Goal: Task Accomplishment & Management: Manage account settings

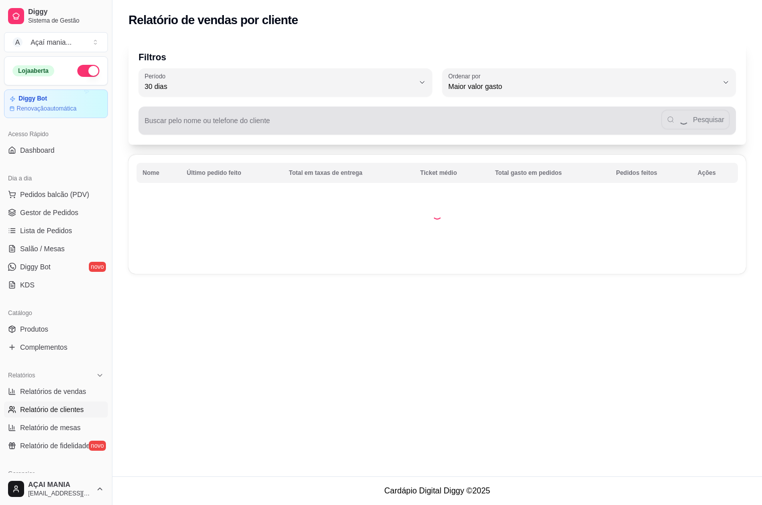
select select "30"
select select "HIGHEST_TOTAL_SPENT_WITH_ORDERS"
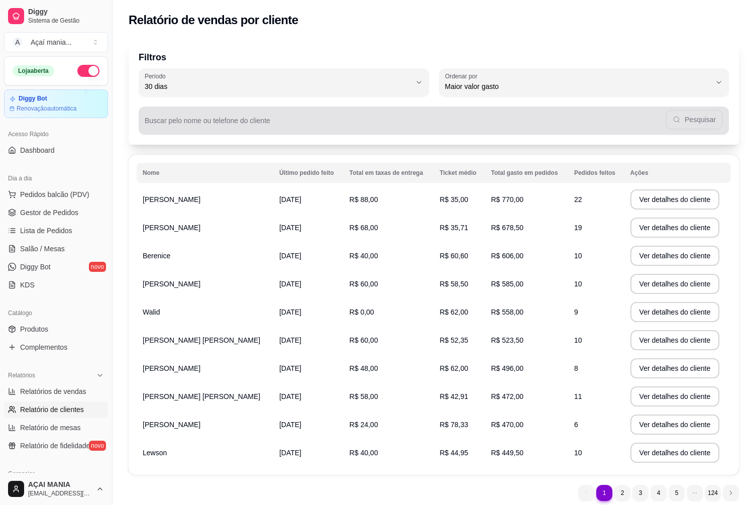
click at [340, 114] on div "Pesquisar" at bounding box center [434, 120] width 578 height 20
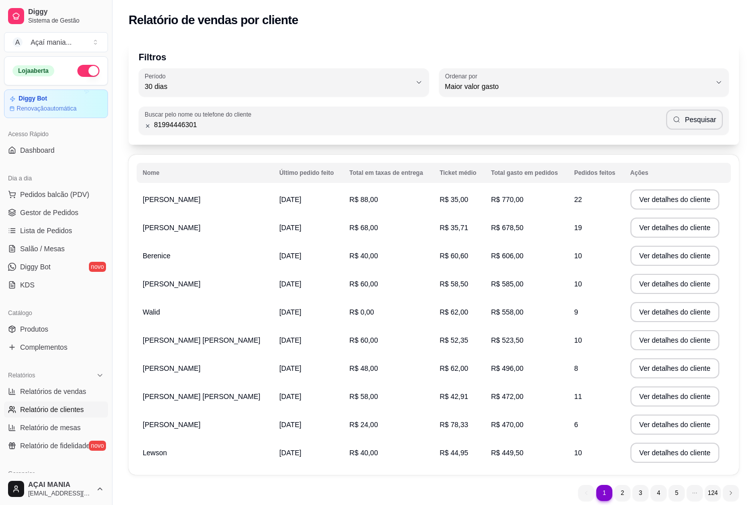
type input "81994446301"
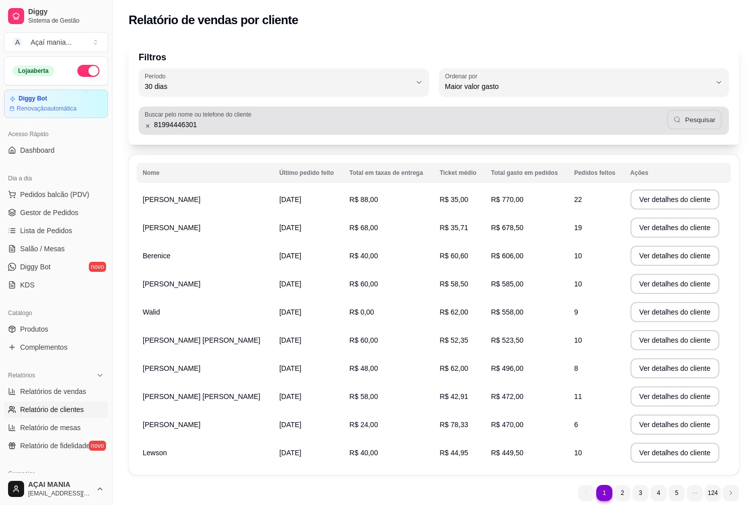
click at [710, 122] on button "Pesquisar" at bounding box center [694, 120] width 55 height 20
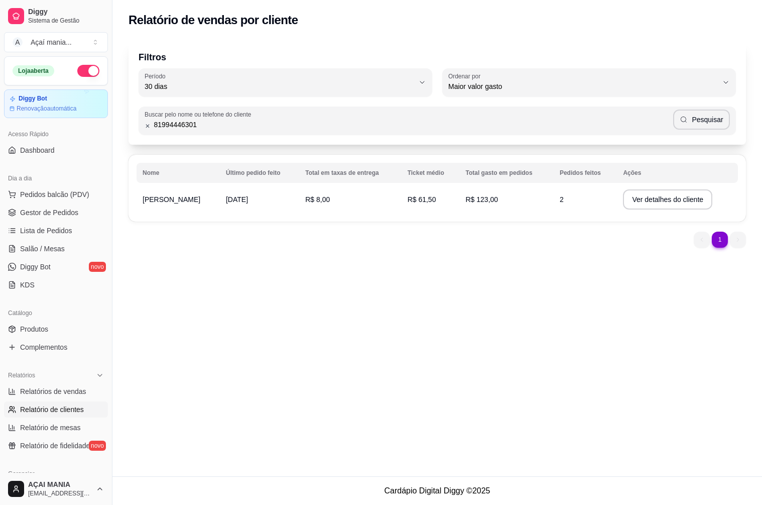
click at [338, 197] on td "R$ 8,00" at bounding box center [350, 199] width 102 height 28
click at [639, 196] on button "Ver detalhes do cliente" at bounding box center [668, 200] width 86 height 20
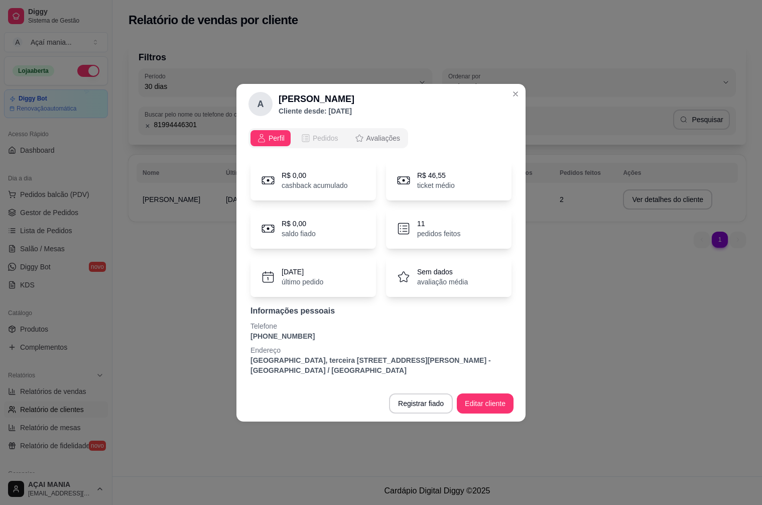
click at [323, 134] on span "Pedidos" at bounding box center [326, 138] width 26 height 10
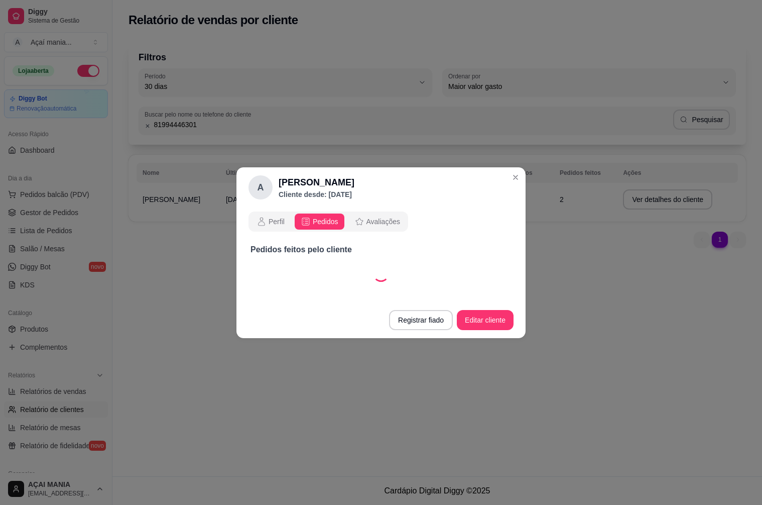
select select "30"
select select "ALL"
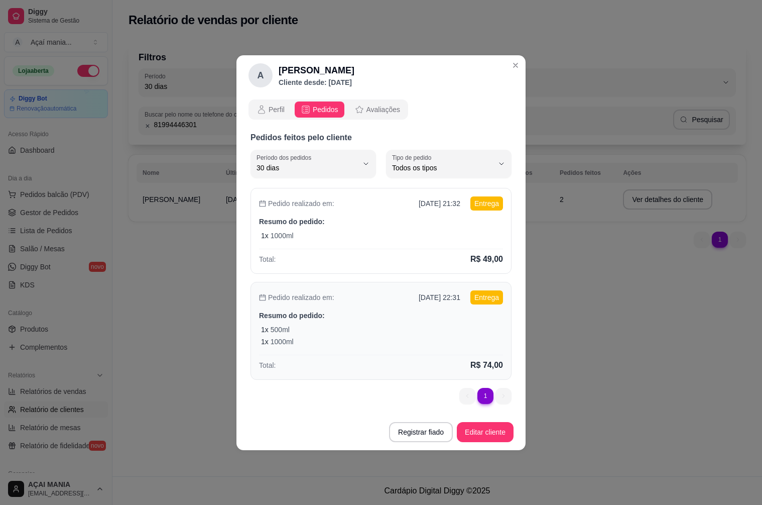
click at [366, 332] on div "1 x 500ml" at bounding box center [382, 329] width 242 height 10
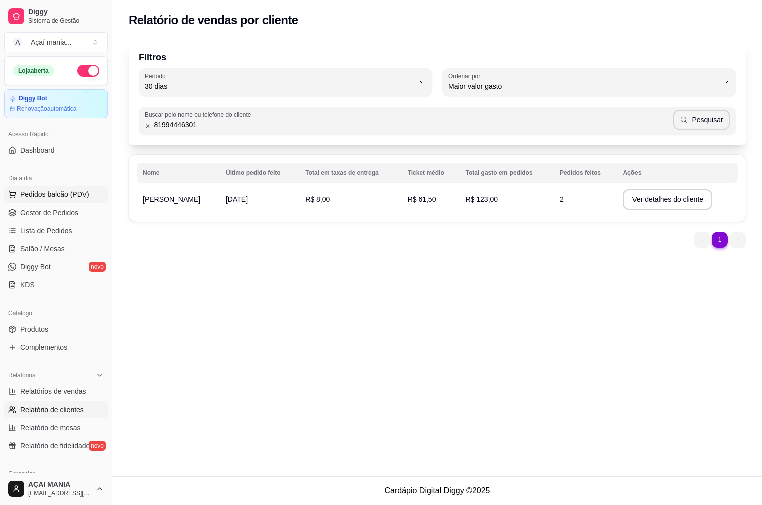
click at [59, 194] on span "Pedidos balcão (PDV)" at bounding box center [54, 194] width 69 height 10
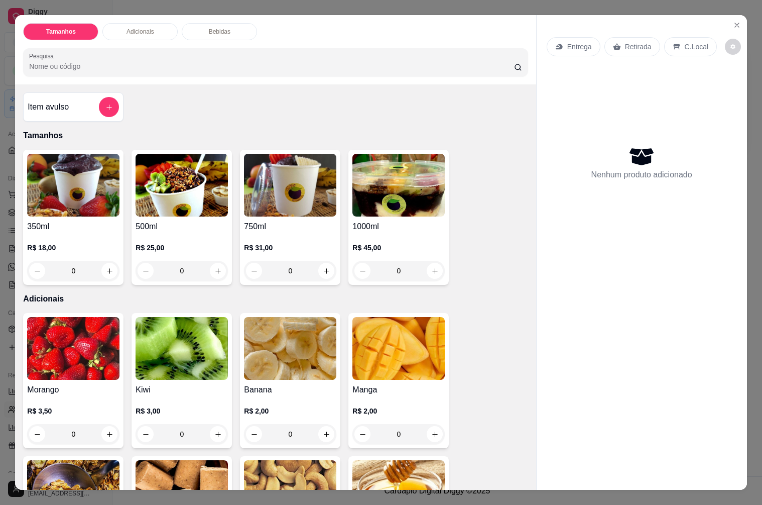
click at [261, 1] on div "Tamanhos Adicionais Bebidas Pesquisa Item avulso Tamanhos 350ml R$ 18,00 0 500m…" at bounding box center [381, 252] width 762 height 505
click at [733, 21] on icon "Close" at bounding box center [737, 25] width 8 height 8
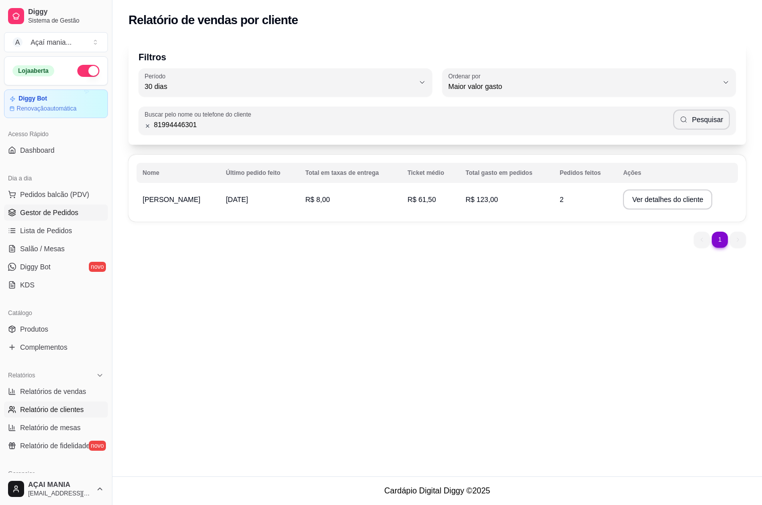
click at [49, 220] on link "Gestor de Pedidos" at bounding box center [56, 212] width 104 height 16
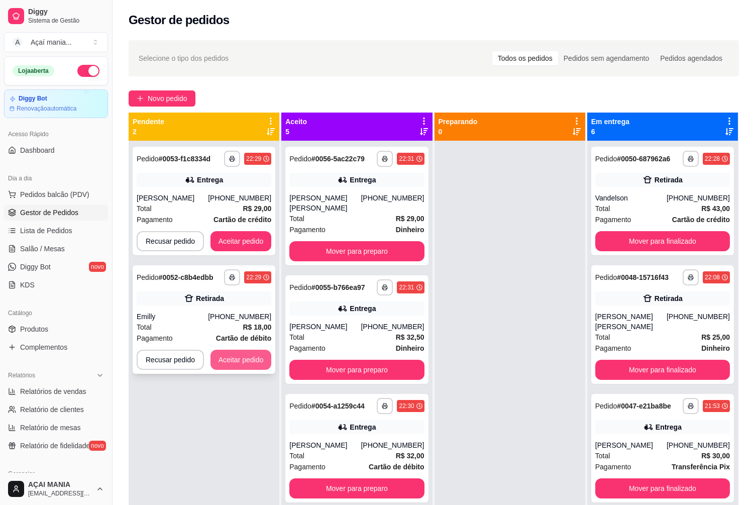
click at [245, 354] on button "Aceitar pedido" at bounding box center [240, 359] width 61 height 20
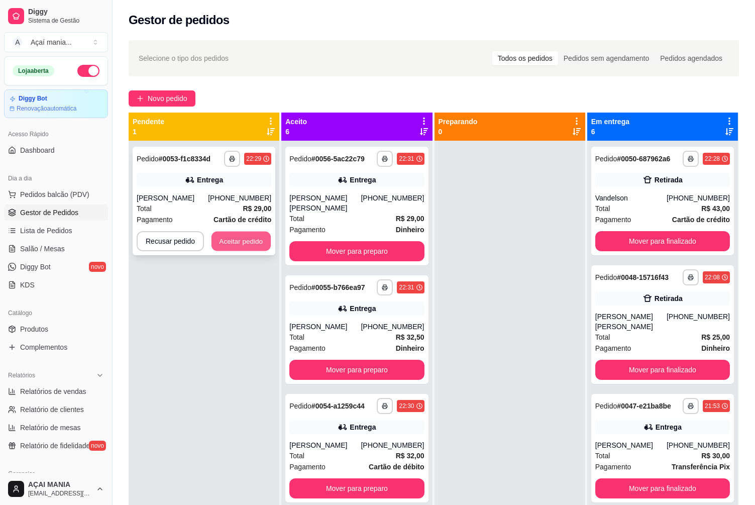
click at [231, 240] on button "Aceitar pedido" at bounding box center [240, 241] width 59 height 20
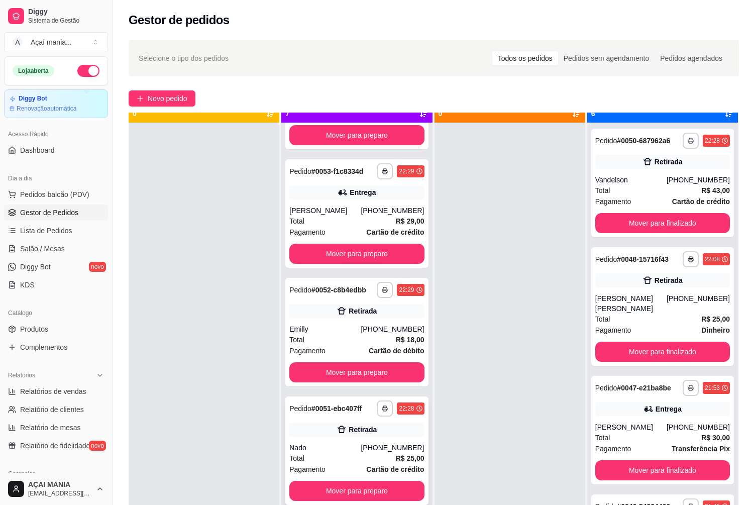
scroll to position [28, 0]
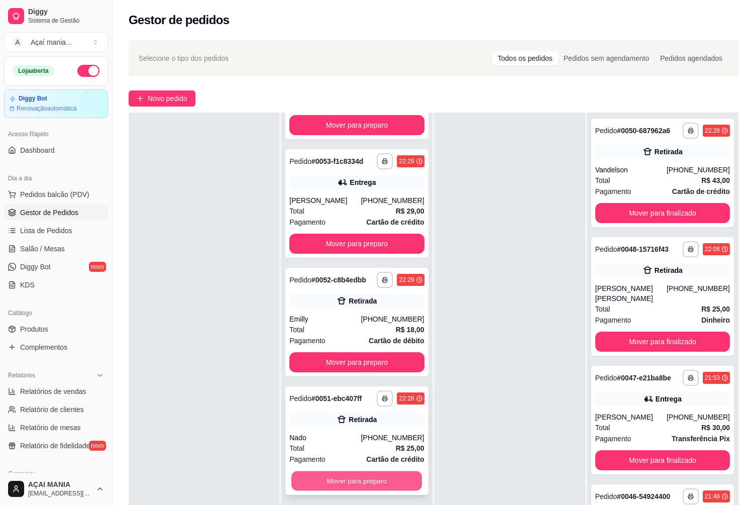
click at [343, 471] on button "Mover para preparo" at bounding box center [356, 481] width 131 height 20
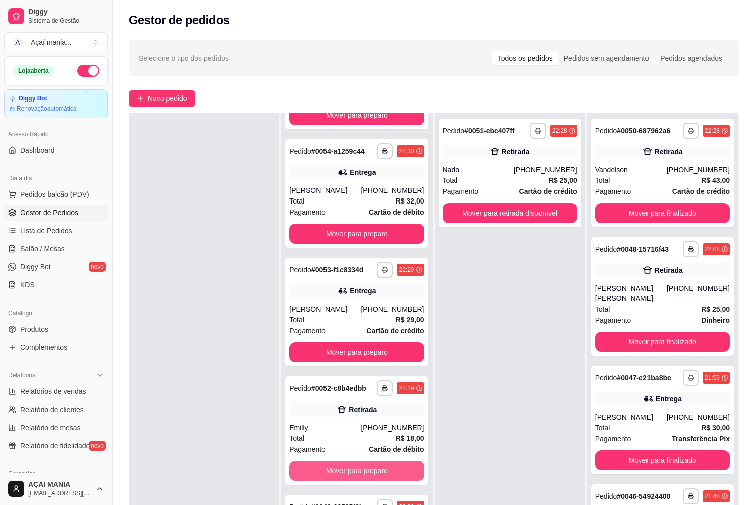
scroll to position [216, 0]
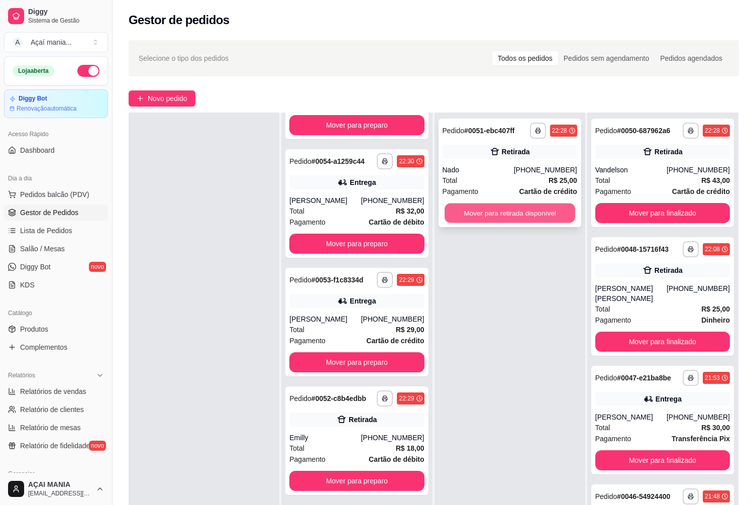
click at [522, 218] on button "Mover para retirada disponível" at bounding box center [509, 213] width 131 height 20
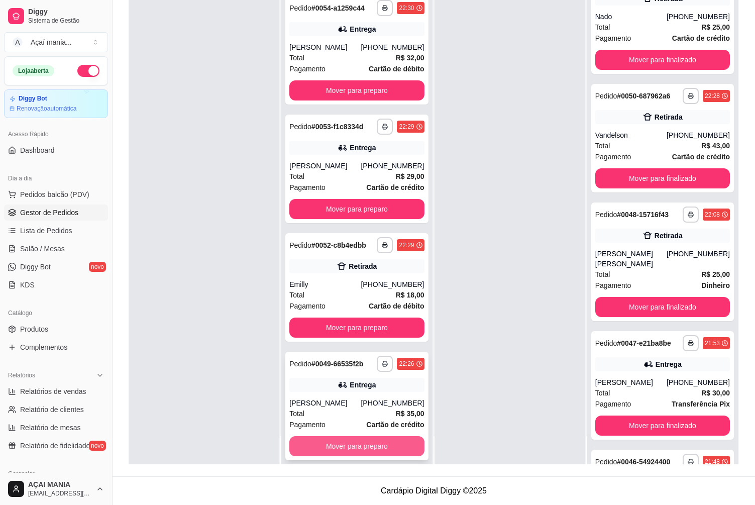
click at [312, 436] on button "Mover para preparo" at bounding box center [356, 446] width 135 height 20
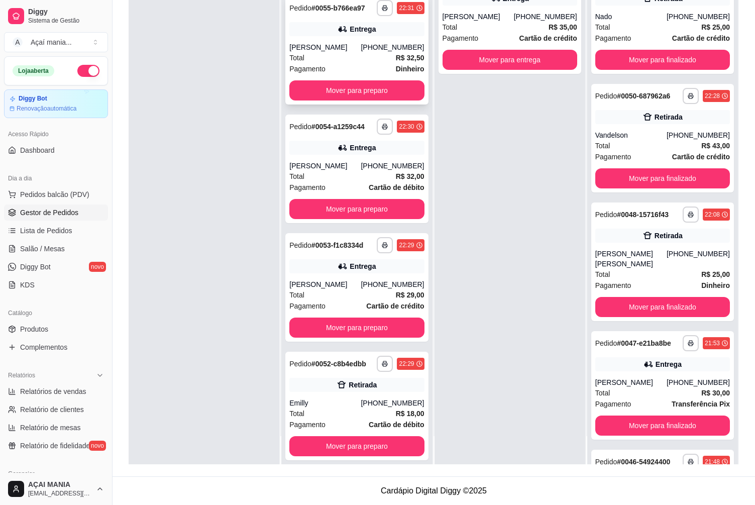
scroll to position [0, 0]
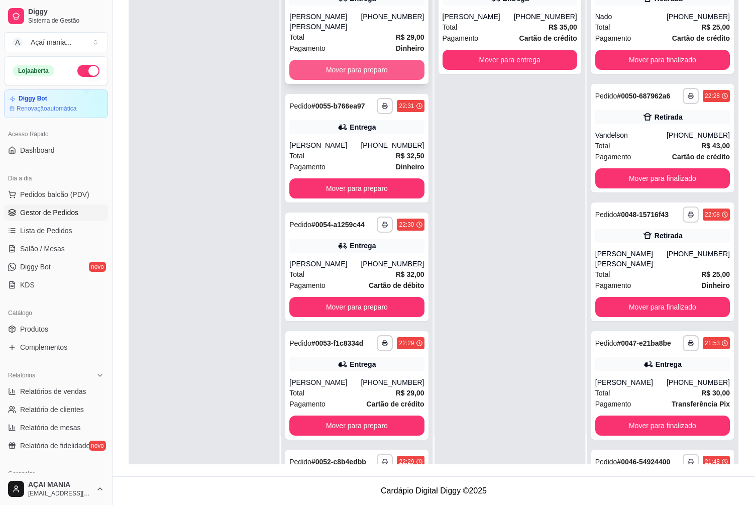
click at [375, 62] on button "Mover para preparo" at bounding box center [356, 70] width 135 height 20
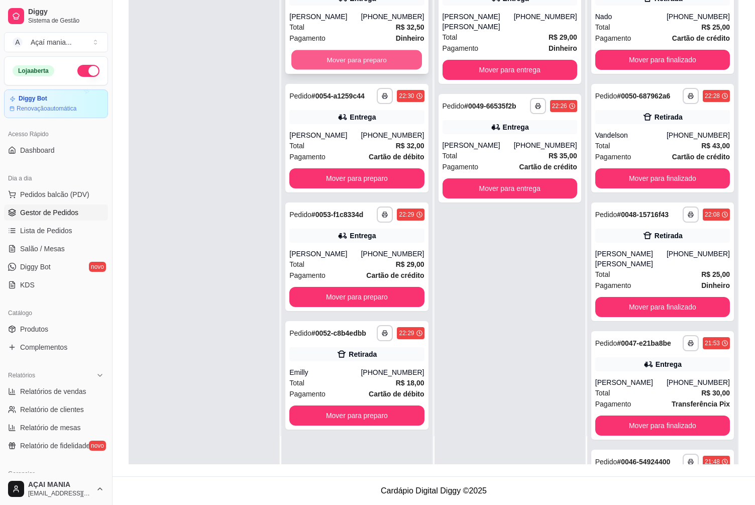
click at [380, 60] on button "Mover para preparo" at bounding box center [356, 60] width 131 height 20
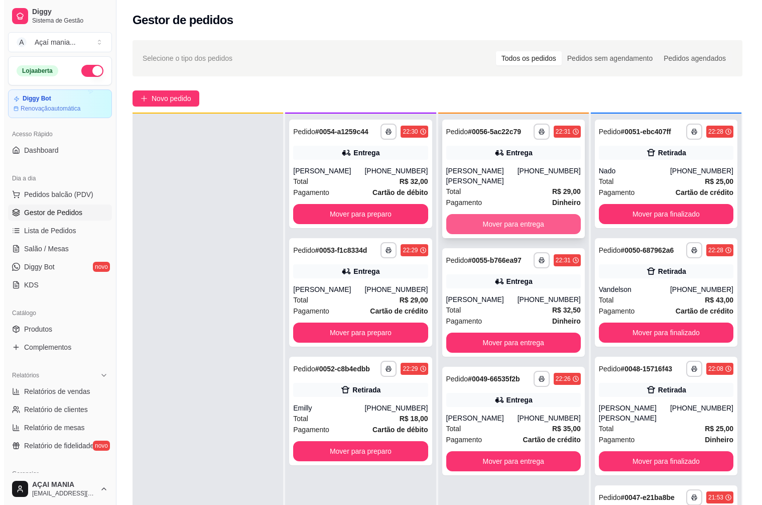
scroll to position [28, 0]
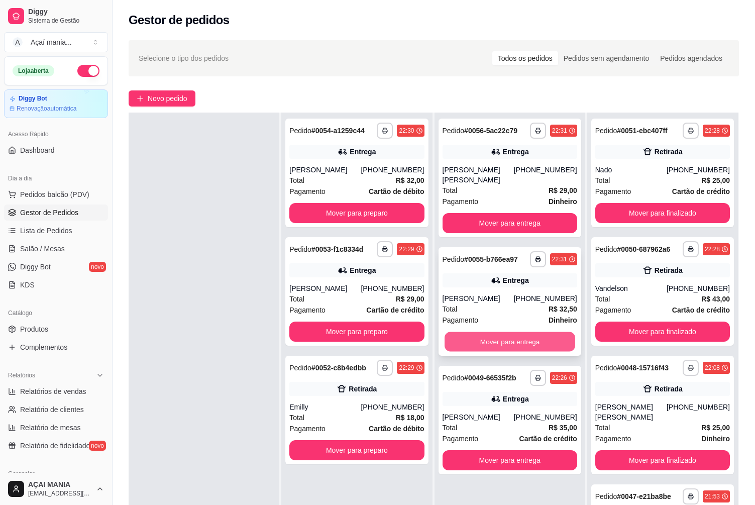
click at [472, 332] on button "Mover para entrega" at bounding box center [509, 342] width 131 height 20
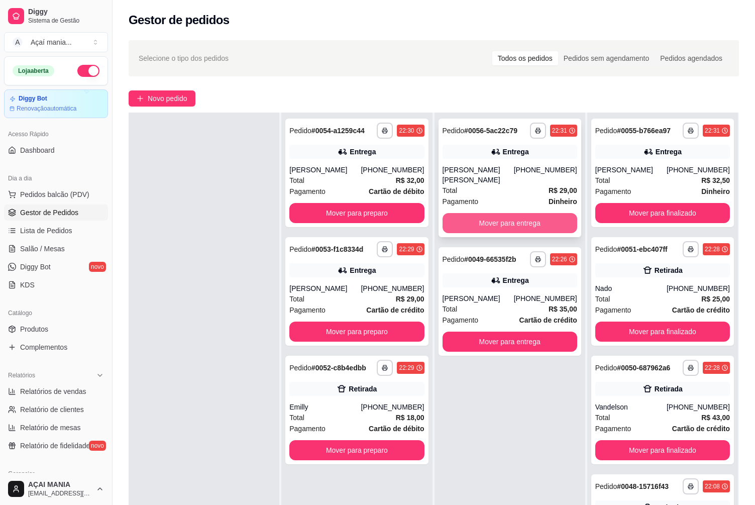
click at [460, 213] on button "Mover para entrega" at bounding box center [509, 223] width 135 height 20
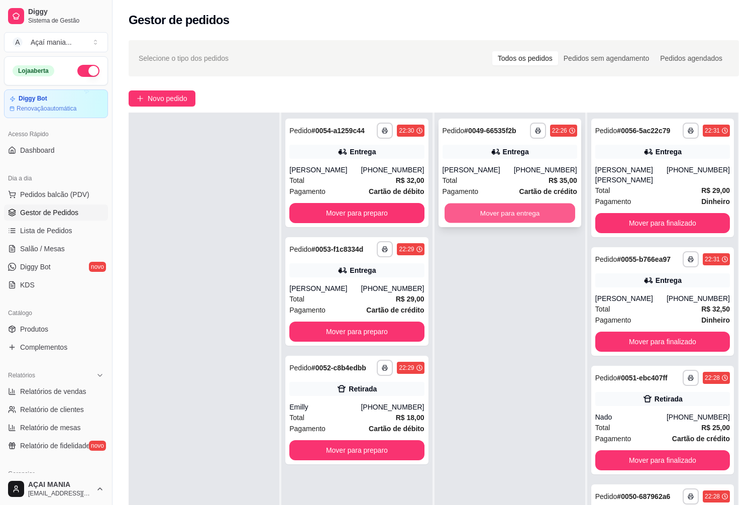
click at [466, 215] on button "Mover para entrega" at bounding box center [509, 213] width 131 height 20
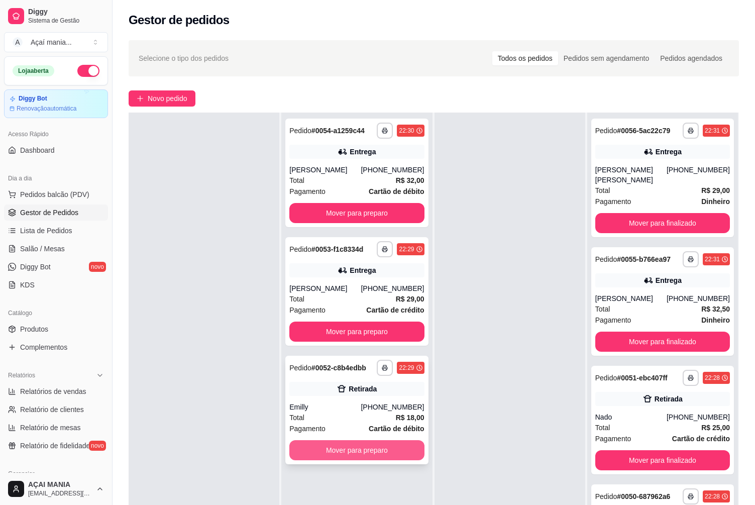
click at [335, 448] on button "Mover para preparo" at bounding box center [356, 450] width 135 height 20
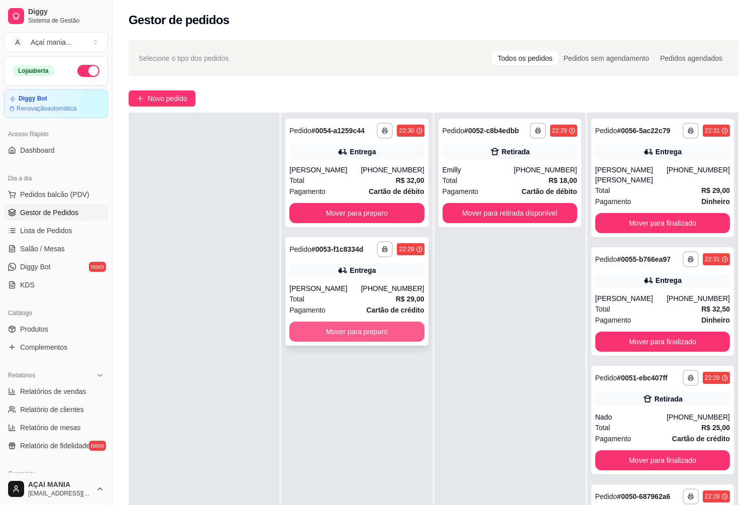
click at [346, 336] on button "Mover para preparo" at bounding box center [356, 331] width 135 height 20
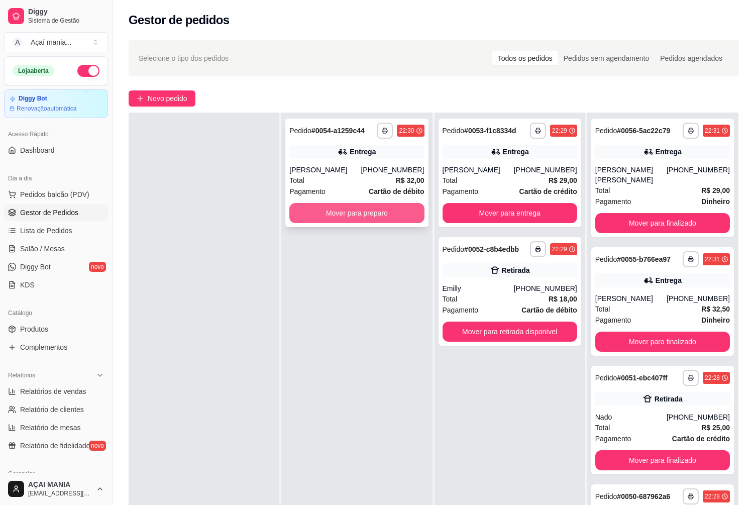
click at [394, 215] on button "Mover para preparo" at bounding box center [356, 213] width 135 height 20
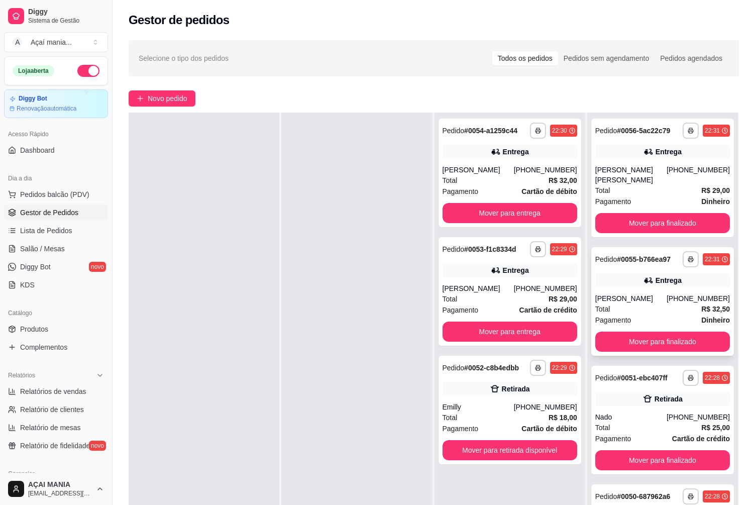
click at [653, 293] on div "[PERSON_NAME]" at bounding box center [630, 298] width 71 height 10
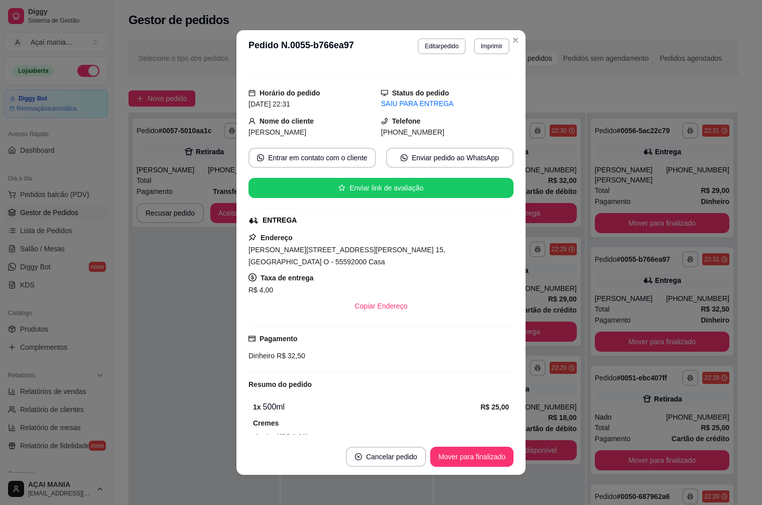
scroll to position [0, 0]
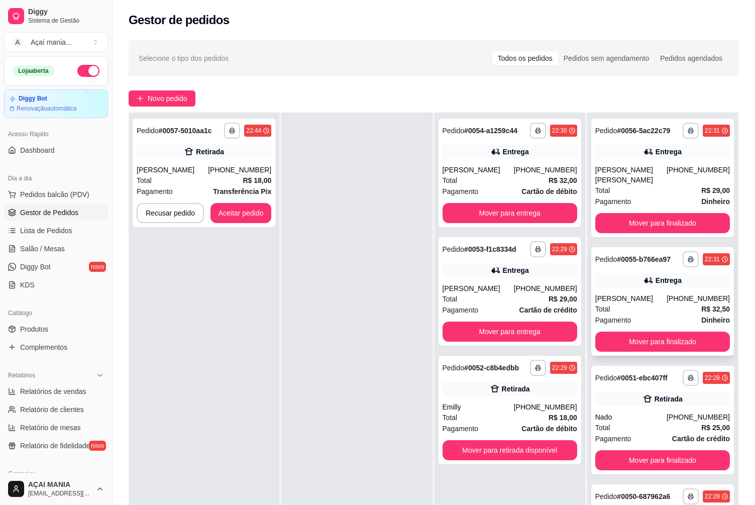
click at [623, 303] on div "Total R$ 32,50" at bounding box center [662, 308] width 135 height 11
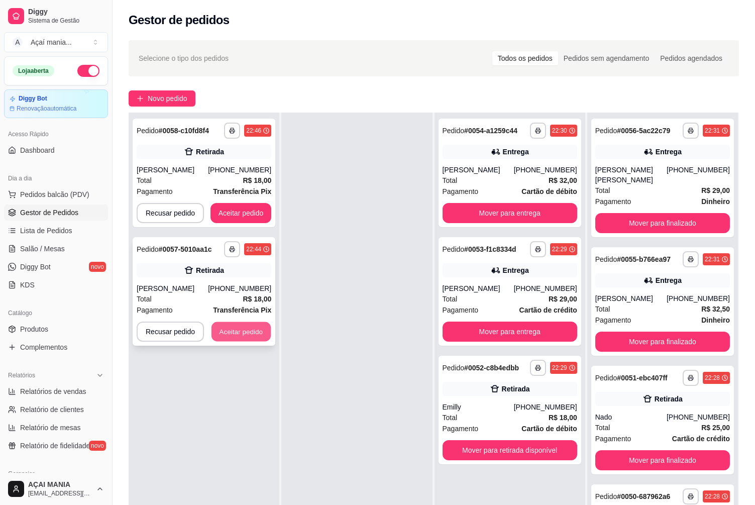
click at [230, 329] on button "Aceitar pedido" at bounding box center [240, 332] width 59 height 20
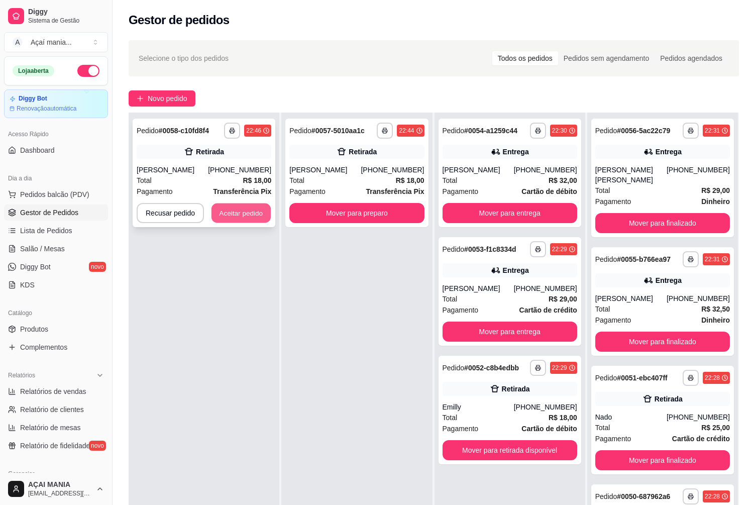
click at [265, 211] on button "Aceitar pedido" at bounding box center [240, 213] width 59 height 20
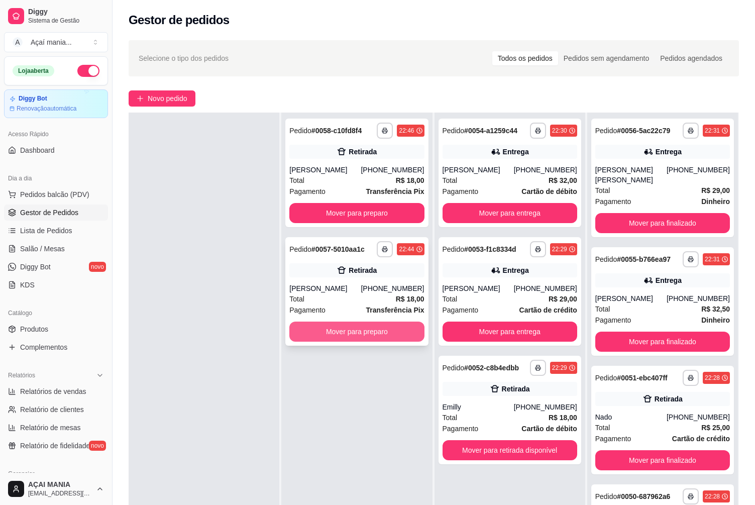
click at [314, 334] on button "Mover para preparo" at bounding box center [356, 331] width 135 height 20
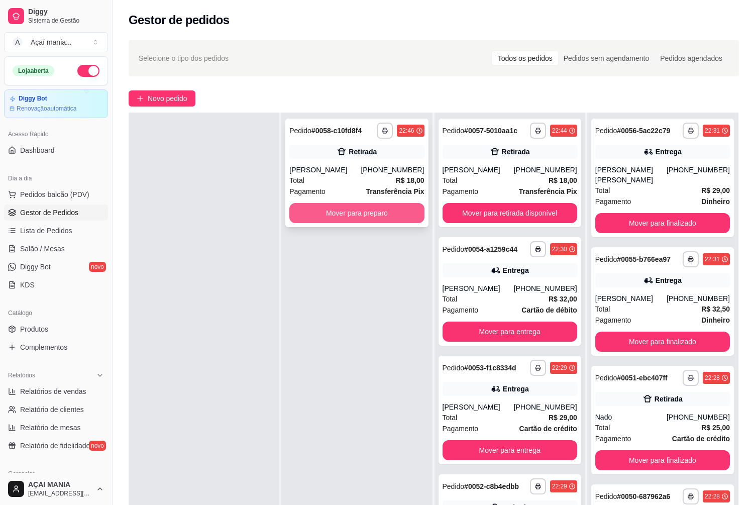
click at [309, 214] on button "Mover para preparo" at bounding box center [356, 213] width 135 height 20
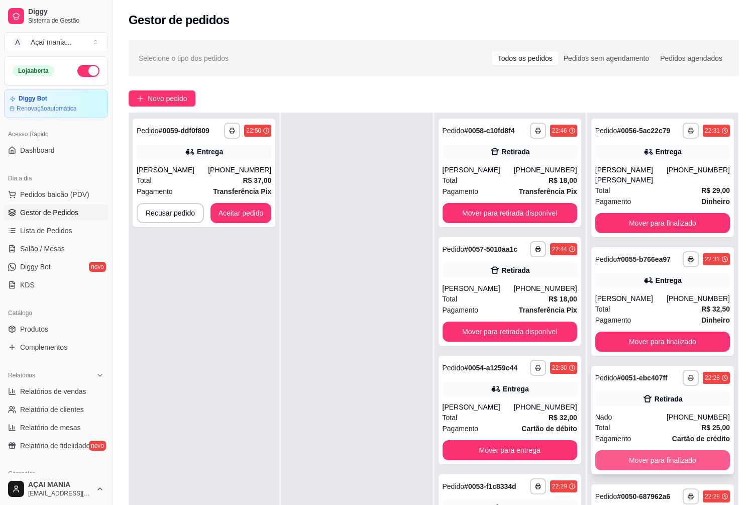
click at [674, 450] on button "Mover para finalizado" at bounding box center [662, 460] width 135 height 20
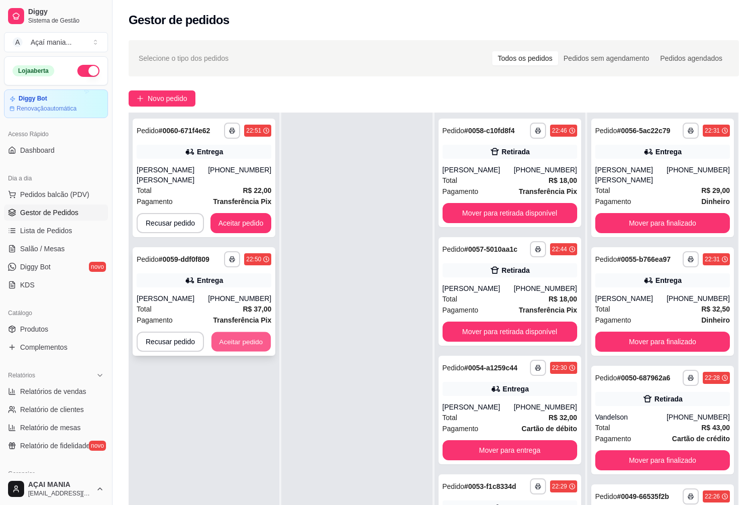
click at [234, 332] on button "Aceitar pedido" at bounding box center [240, 342] width 59 height 20
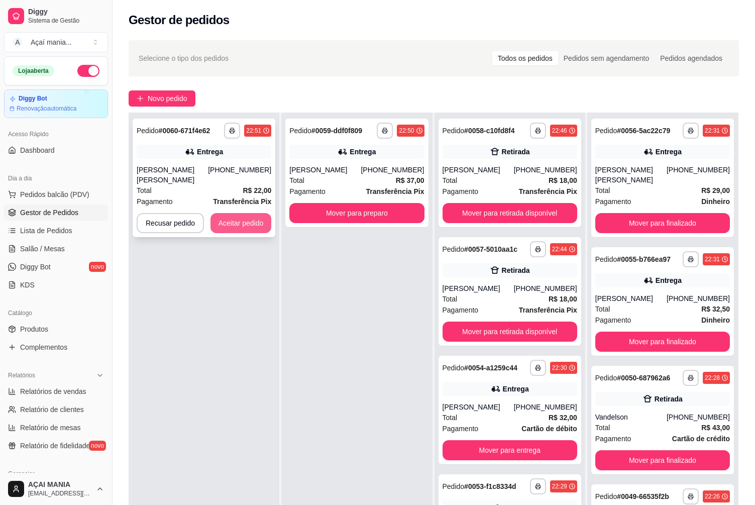
click at [237, 214] on button "Aceitar pedido" at bounding box center [240, 223] width 61 height 20
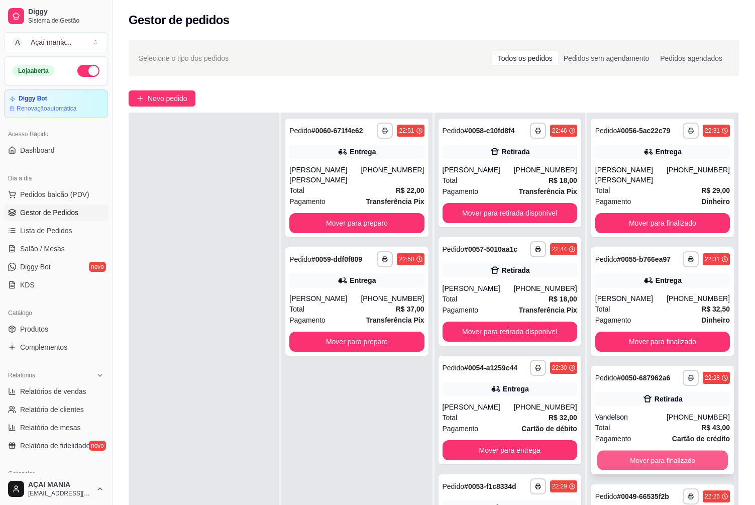
click at [685, 450] on button "Mover para finalizado" at bounding box center [662, 460] width 131 height 20
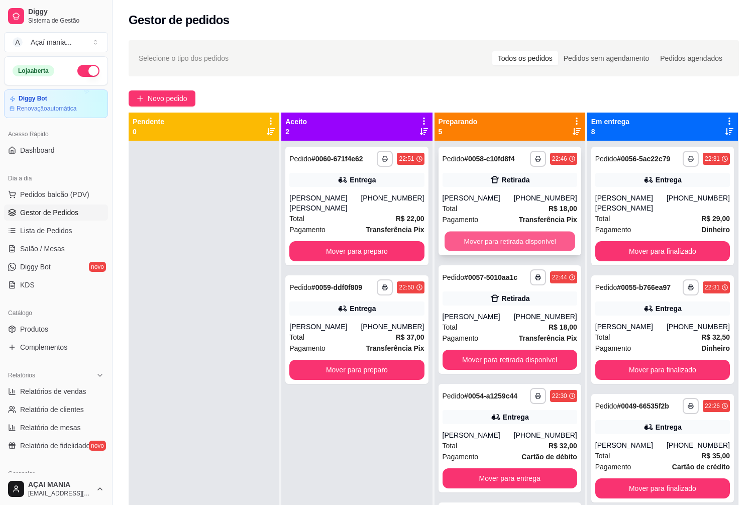
click at [515, 237] on button "Mover para retirada disponível" at bounding box center [509, 241] width 131 height 20
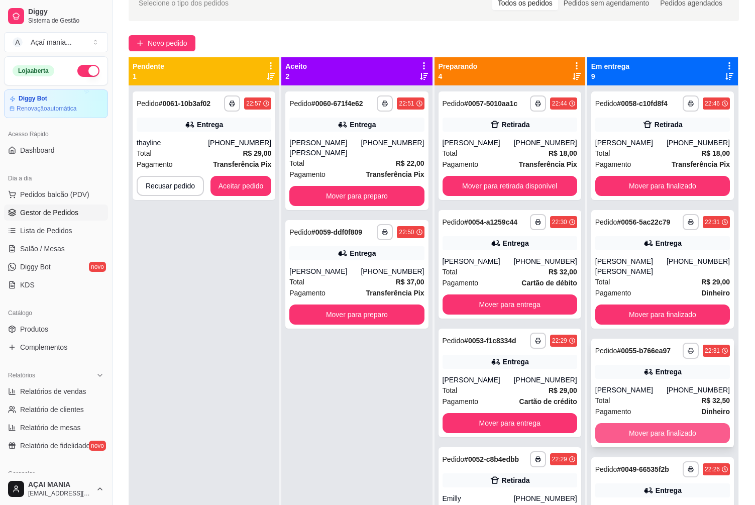
scroll to position [53, 0]
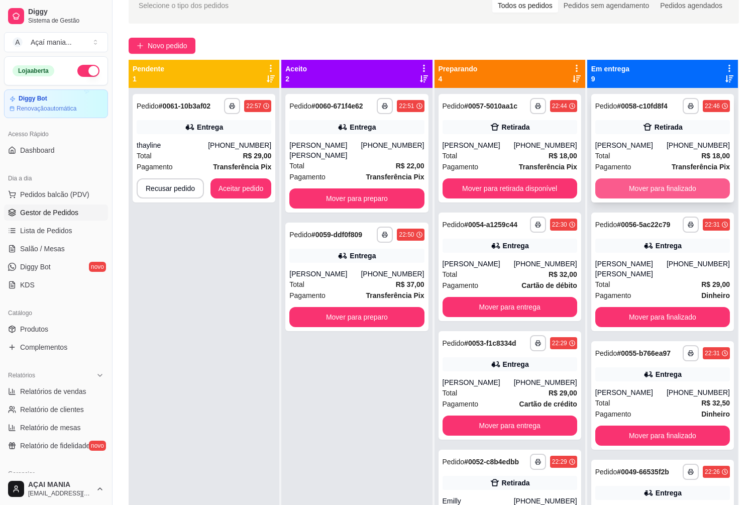
click at [655, 189] on button "Mover para finalizado" at bounding box center [662, 188] width 135 height 20
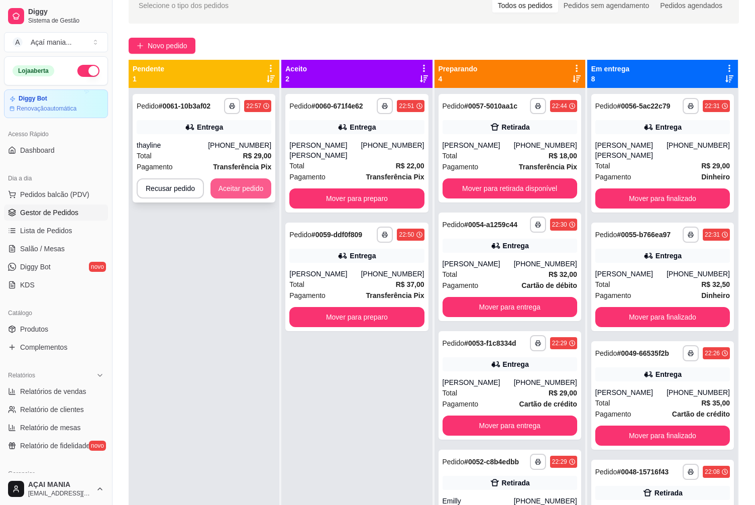
click at [235, 183] on button "Aceitar pedido" at bounding box center [240, 188] width 61 height 20
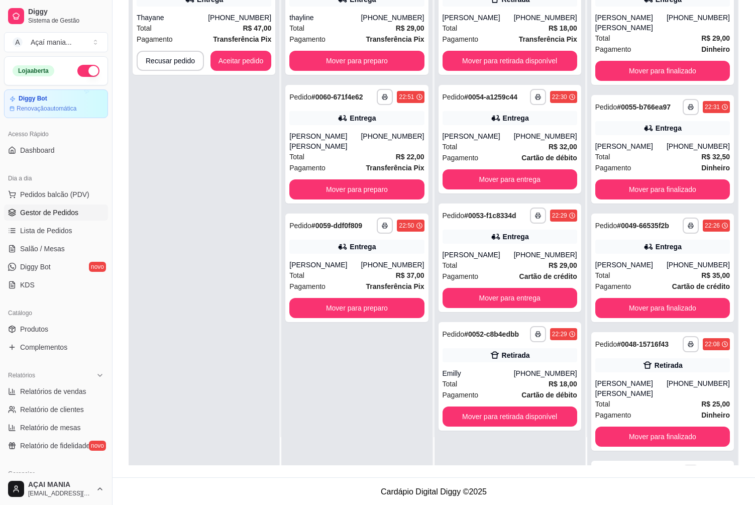
scroll to position [153, 0]
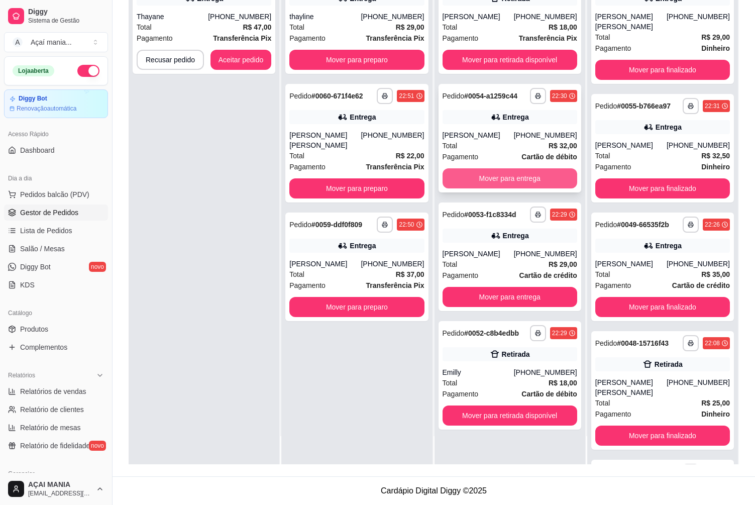
click at [516, 172] on button "Mover para entrega" at bounding box center [509, 178] width 135 height 20
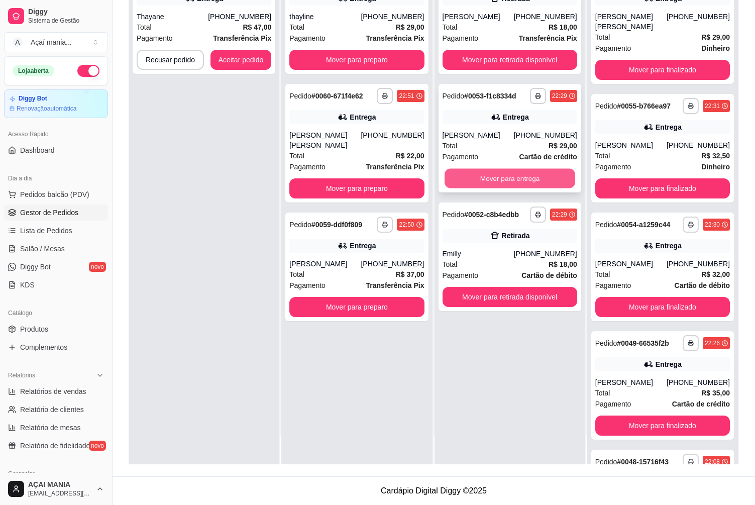
click at [509, 179] on button "Mover para entrega" at bounding box center [509, 179] width 131 height 20
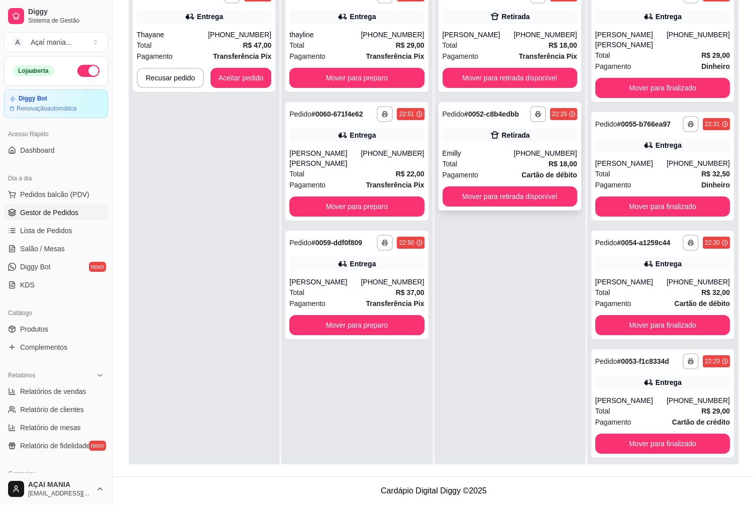
scroll to position [0, 0]
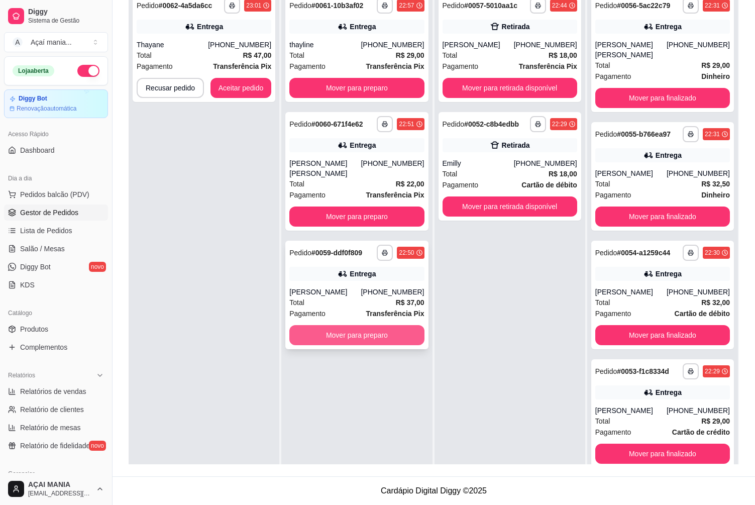
click at [340, 325] on button "Mover para preparo" at bounding box center [356, 335] width 135 height 20
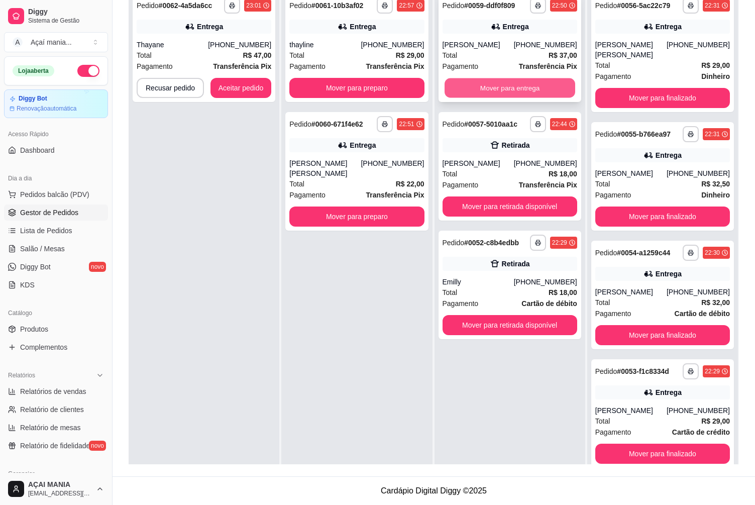
click at [511, 79] on button "Mover para entrega" at bounding box center [509, 88] width 131 height 20
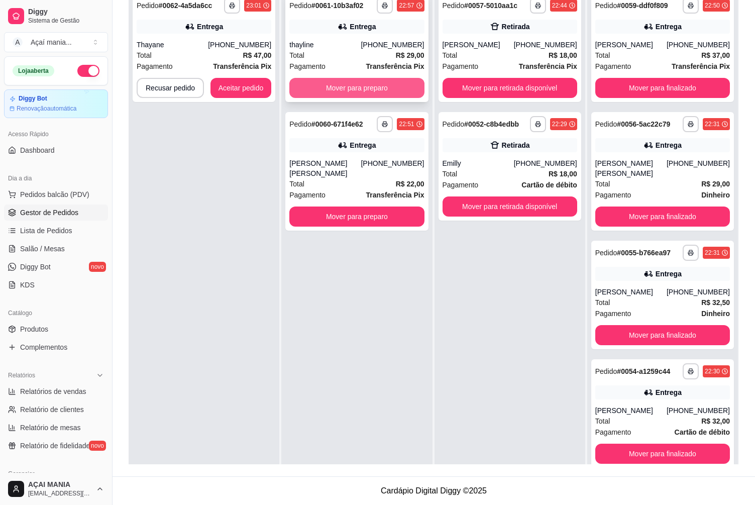
click at [378, 90] on button "Mover para preparo" at bounding box center [356, 88] width 135 height 20
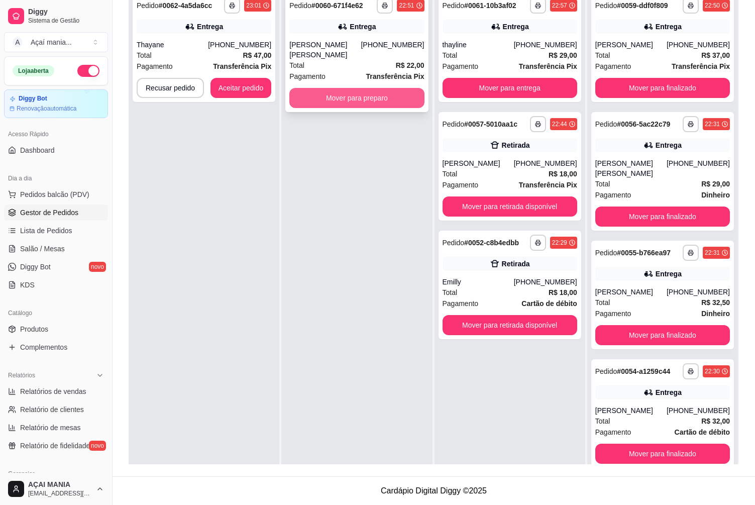
click at [381, 92] on button "Mover para preparo" at bounding box center [356, 98] width 135 height 20
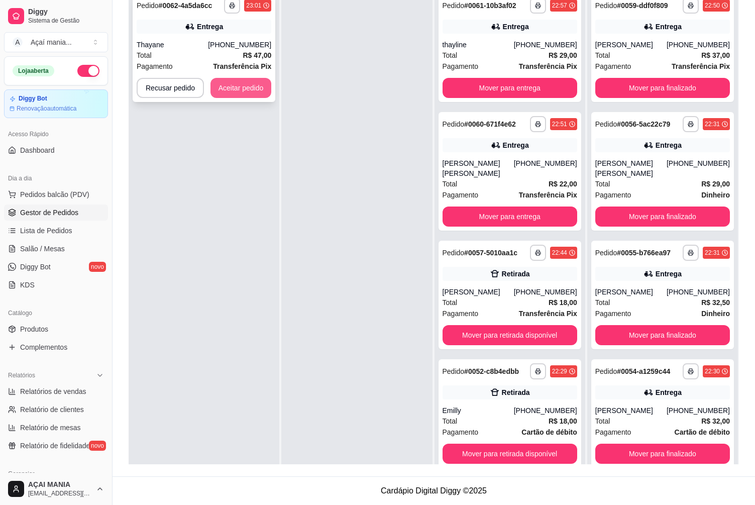
click at [261, 88] on button "Aceitar pedido" at bounding box center [240, 88] width 61 height 20
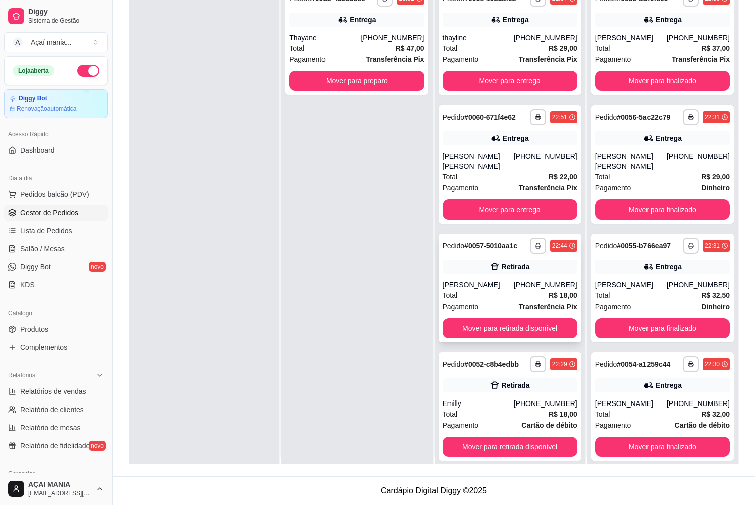
scroll to position [28, 0]
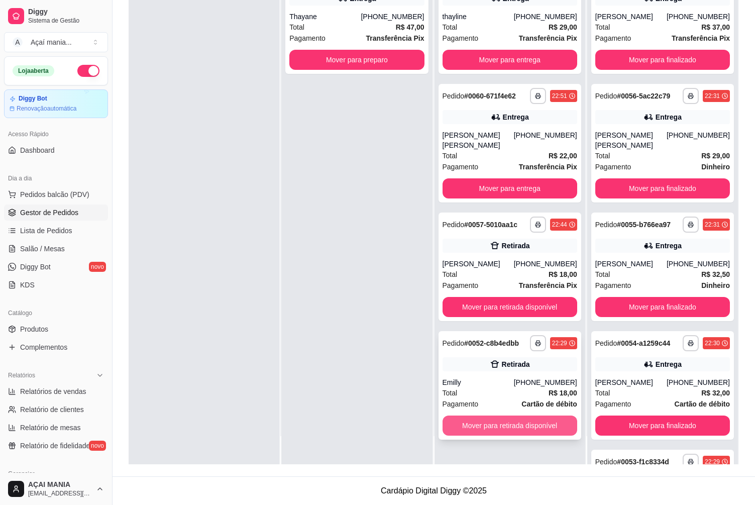
click at [491, 418] on button "Mover para retirada disponível" at bounding box center [509, 425] width 135 height 20
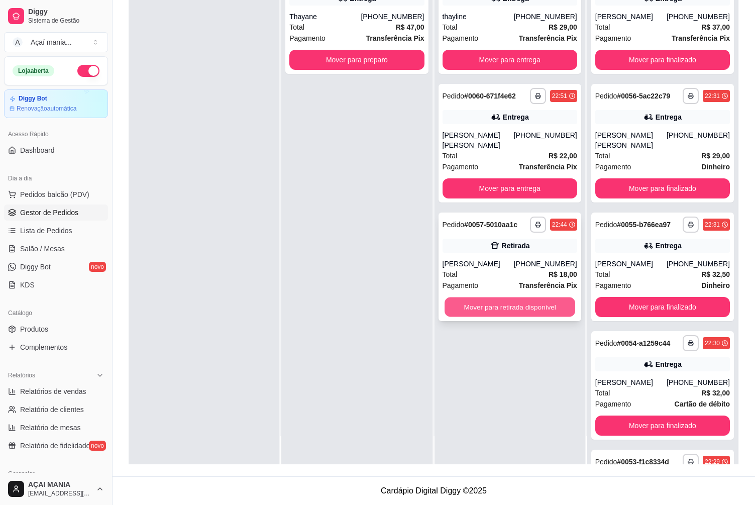
click at [500, 297] on button "Mover para retirada disponível" at bounding box center [509, 307] width 131 height 20
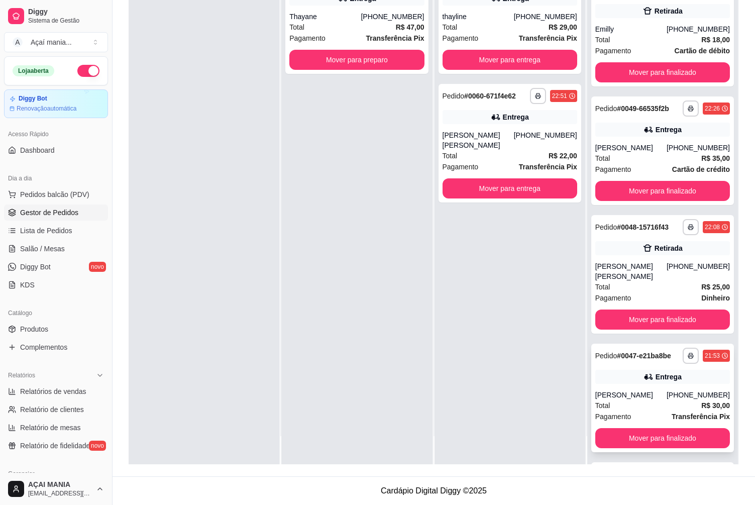
scroll to position [694, 0]
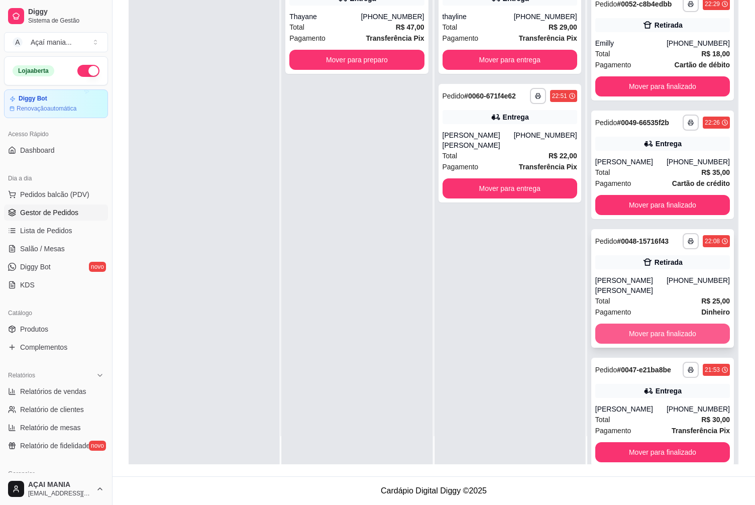
click at [651, 323] on button "Mover para finalizado" at bounding box center [662, 333] width 135 height 20
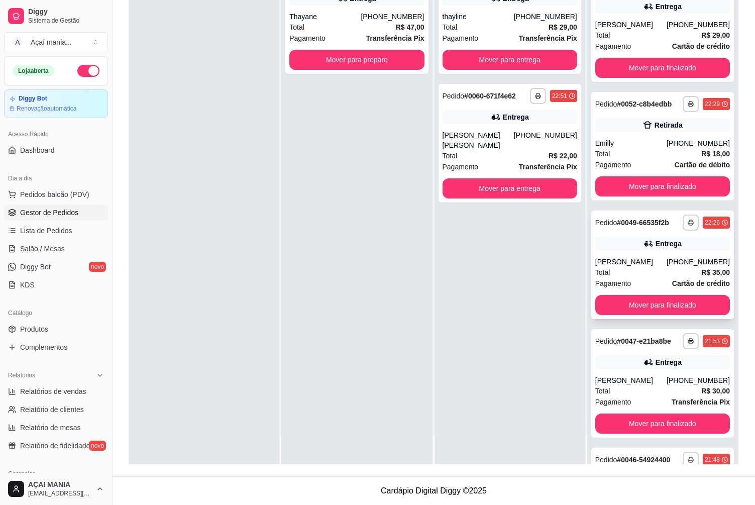
scroll to position [594, 0]
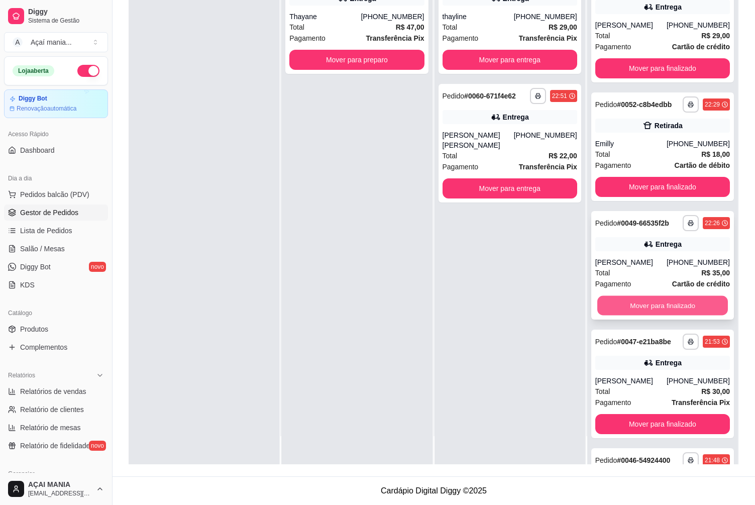
click at [632, 296] on button "Mover para finalizado" at bounding box center [662, 306] width 131 height 20
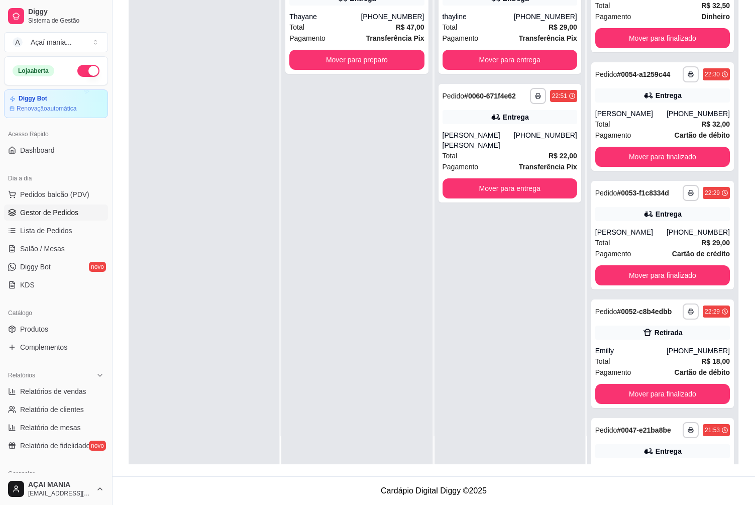
scroll to position [357, 0]
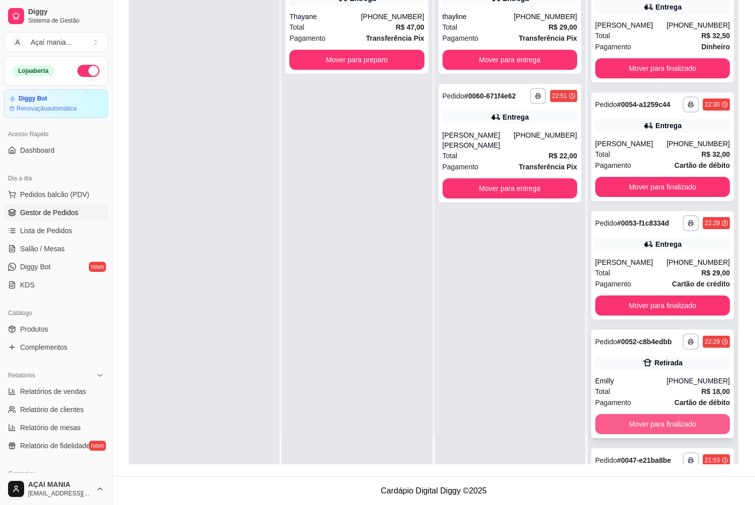
click at [657, 418] on button "Mover para finalizado" at bounding box center [662, 424] width 135 height 20
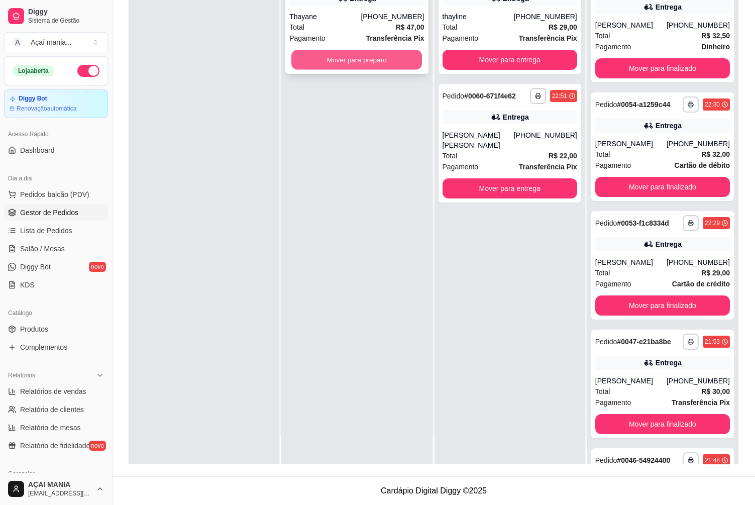
click at [402, 55] on button "Mover para preparo" at bounding box center [356, 60] width 131 height 20
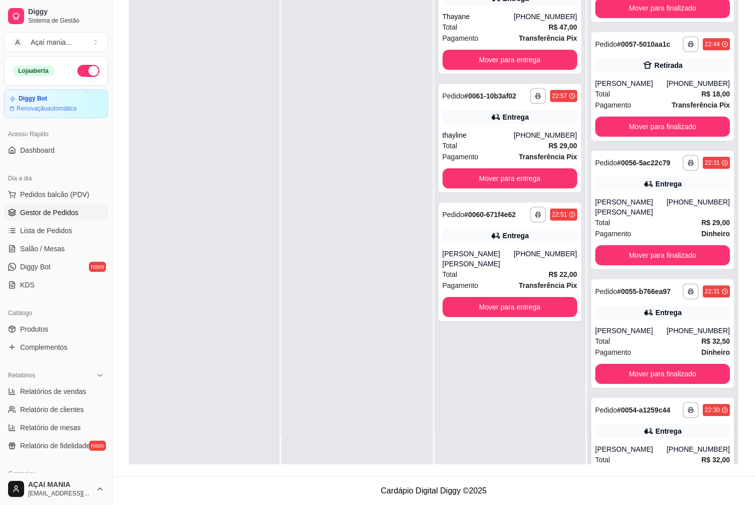
scroll to position [38, 0]
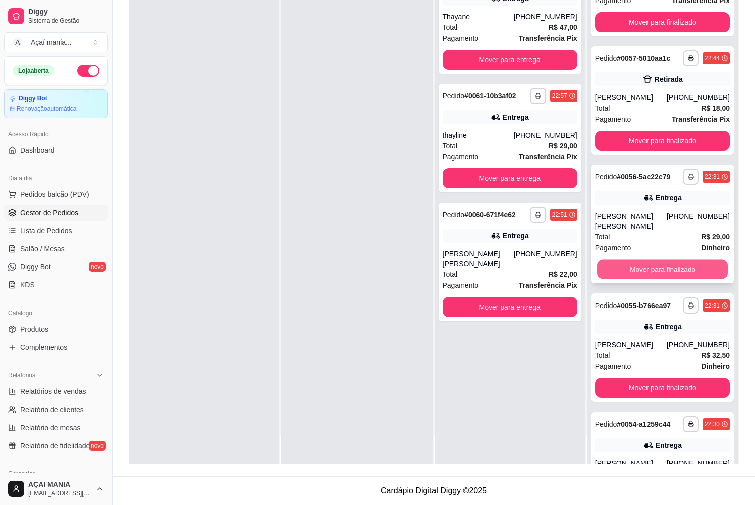
click at [648, 260] on button "Mover para finalizado" at bounding box center [662, 270] width 131 height 20
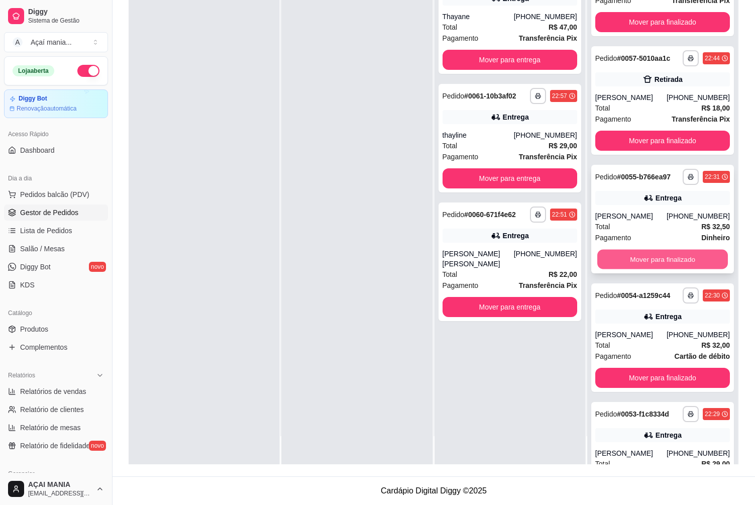
click at [647, 260] on button "Mover para finalizado" at bounding box center [662, 260] width 131 height 20
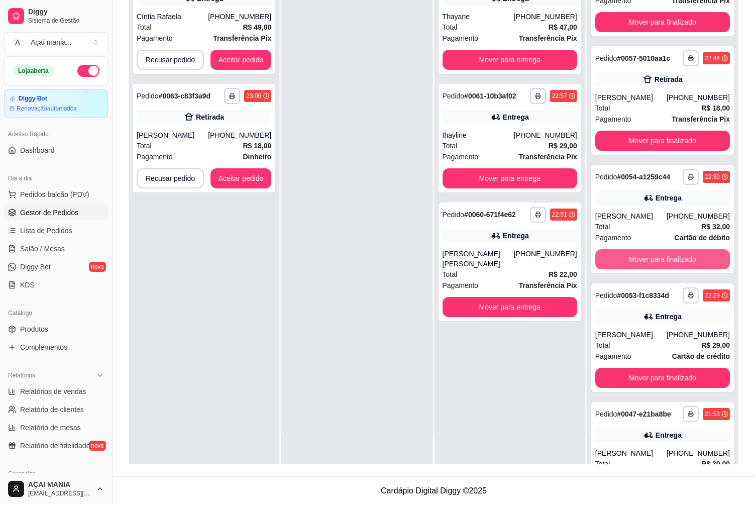
click at [647, 260] on button "Mover para finalizado" at bounding box center [662, 259] width 135 height 20
click at [674, 254] on button "Mover para finalizado" at bounding box center [662, 259] width 135 height 20
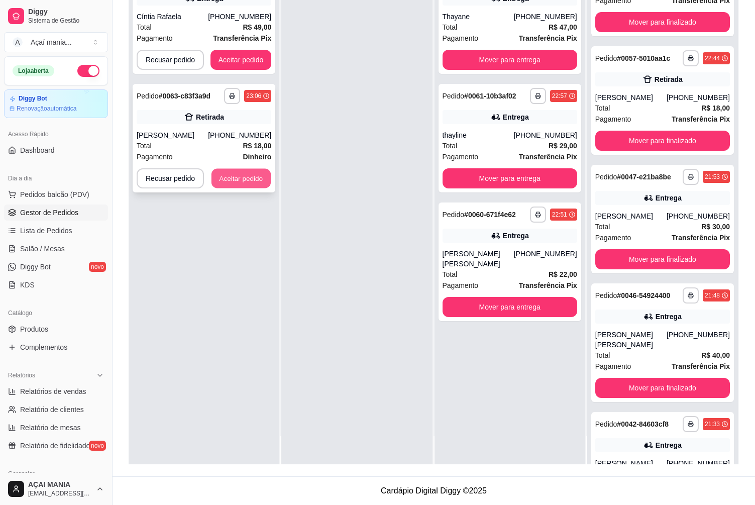
click at [244, 178] on button "Aceitar pedido" at bounding box center [240, 179] width 59 height 20
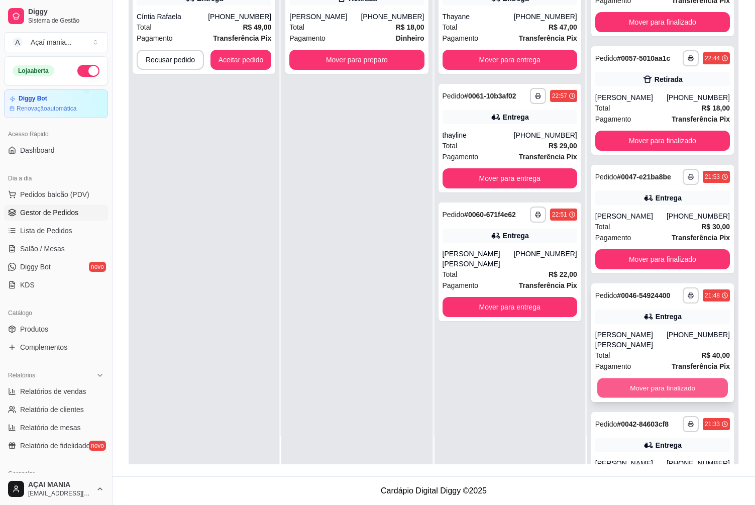
click at [688, 378] on button "Mover para finalizado" at bounding box center [662, 388] width 131 height 20
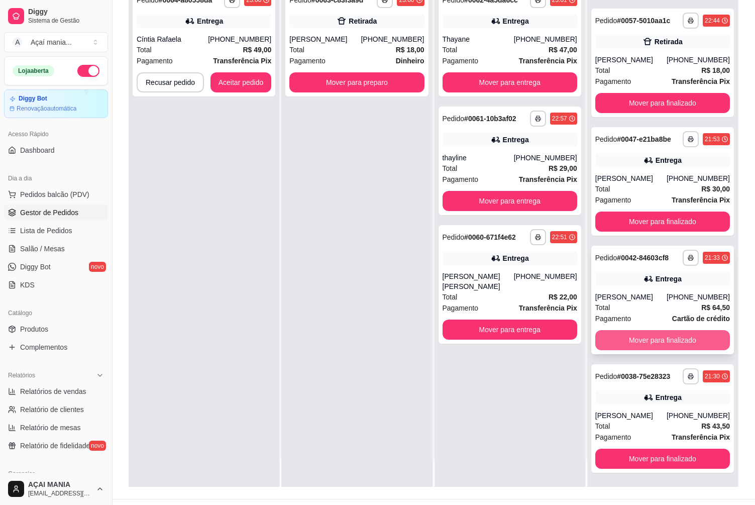
scroll to position [153, 0]
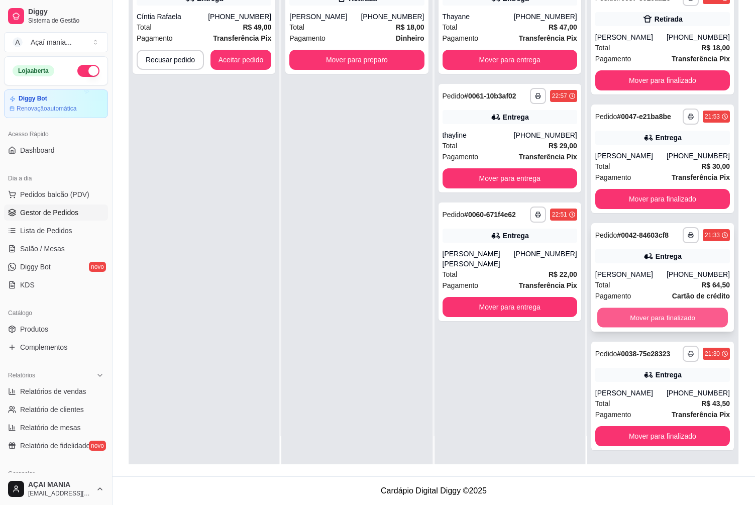
click at [650, 319] on button "Mover para finalizado" at bounding box center [662, 318] width 131 height 20
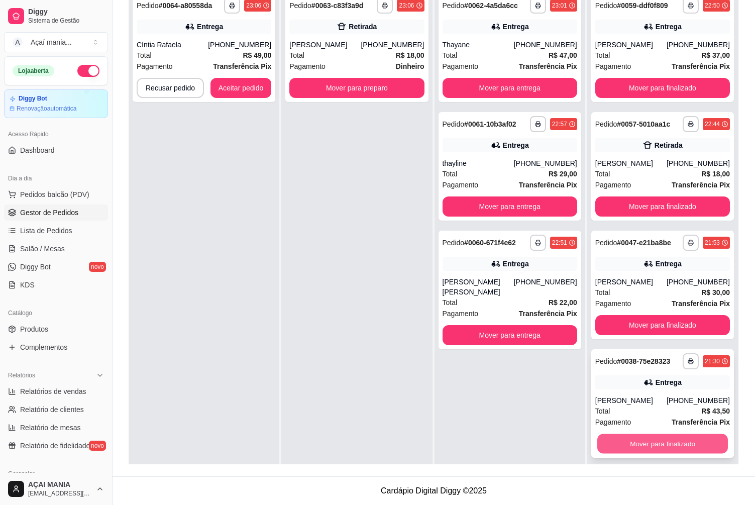
click at [663, 438] on button "Mover para finalizado" at bounding box center [662, 444] width 131 height 20
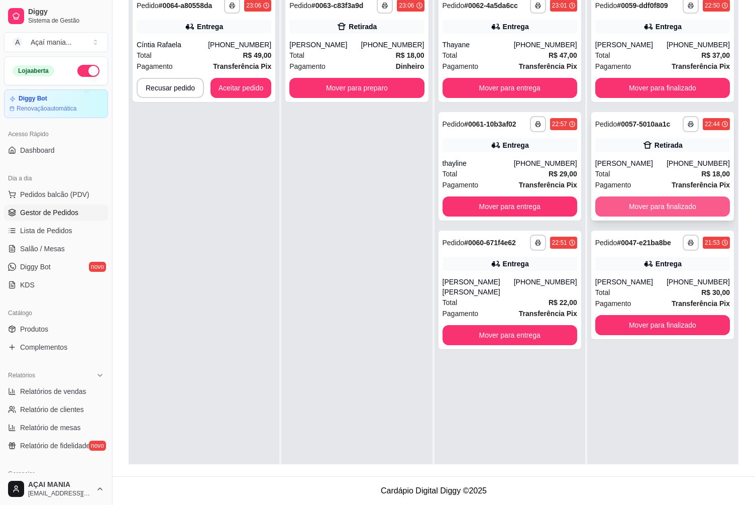
click at [684, 211] on button "Mover para finalizado" at bounding box center [662, 206] width 135 height 20
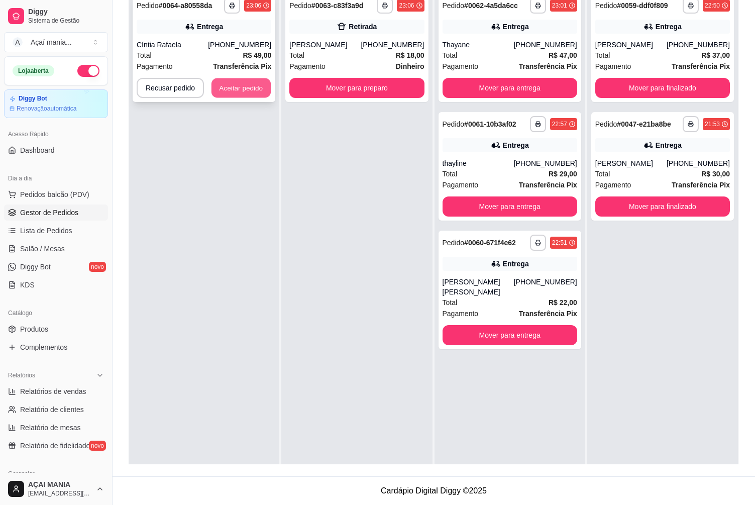
click at [226, 88] on button "Aceitar pedido" at bounding box center [240, 88] width 59 height 20
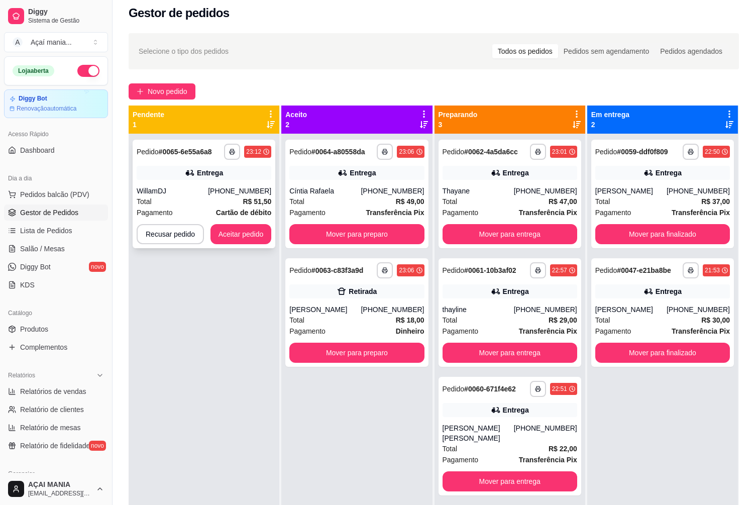
scroll to position [3, 0]
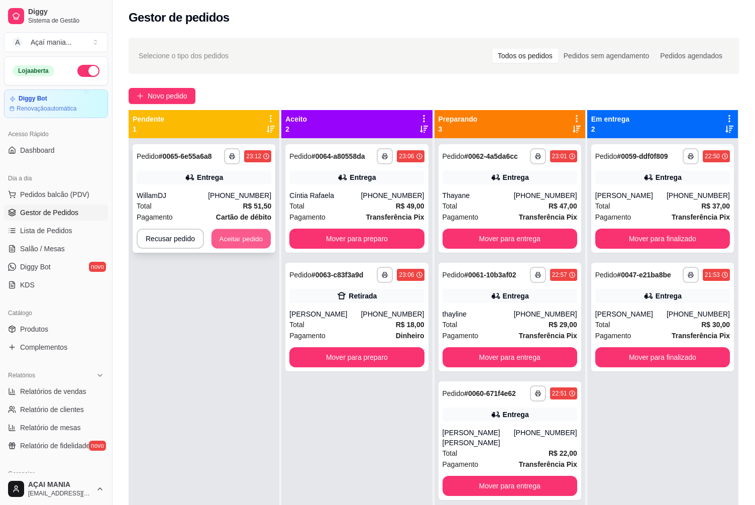
click at [239, 241] on button "Aceitar pedido" at bounding box center [240, 239] width 59 height 20
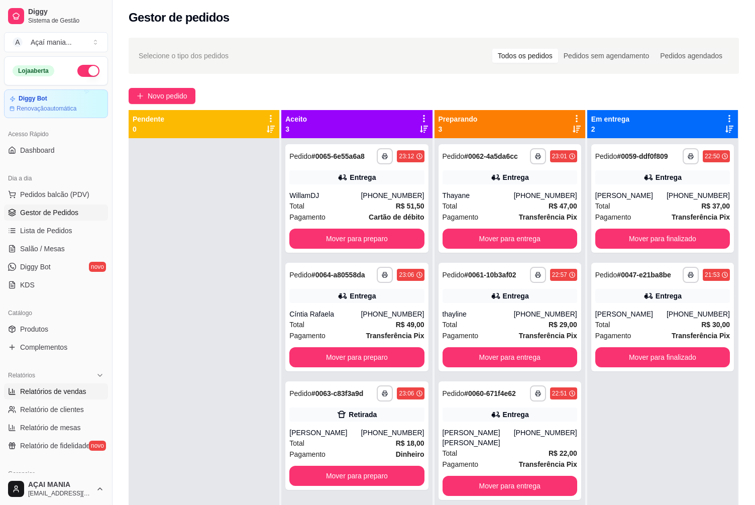
click at [77, 394] on span "Relatórios de vendas" at bounding box center [53, 391] width 66 height 10
select select "ALL"
select select "0"
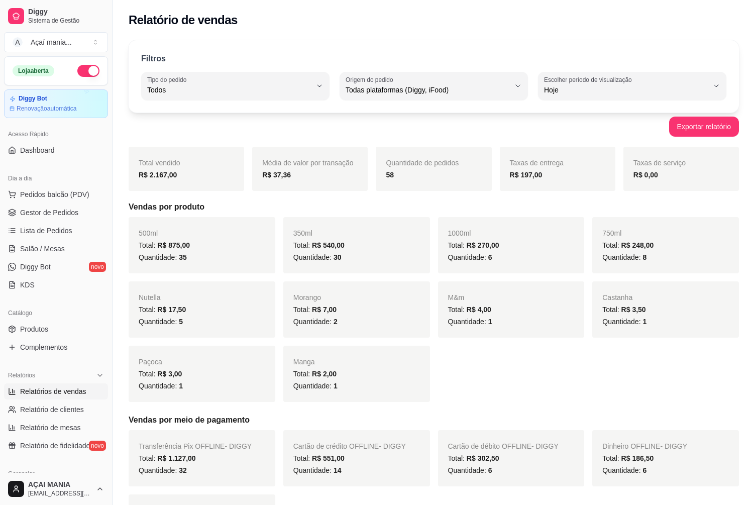
drag, startPoint x: 77, startPoint y: 394, endPoint x: 294, endPoint y: 191, distance: 297.7
click at [294, 191] on div "Total vendido R$ 2.167,00 Média de valor por transação R$ 37,36 Quantidade de p…" at bounding box center [434, 349] width 610 height 404
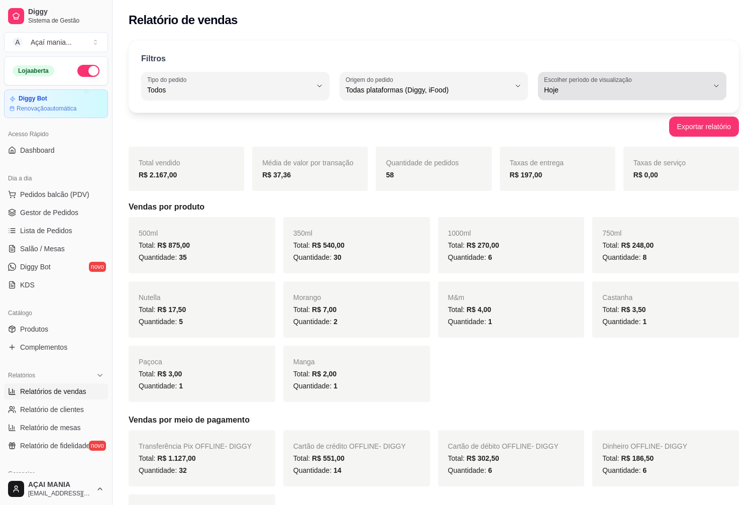
click at [666, 89] on span "Hoje" at bounding box center [626, 90] width 164 height 10
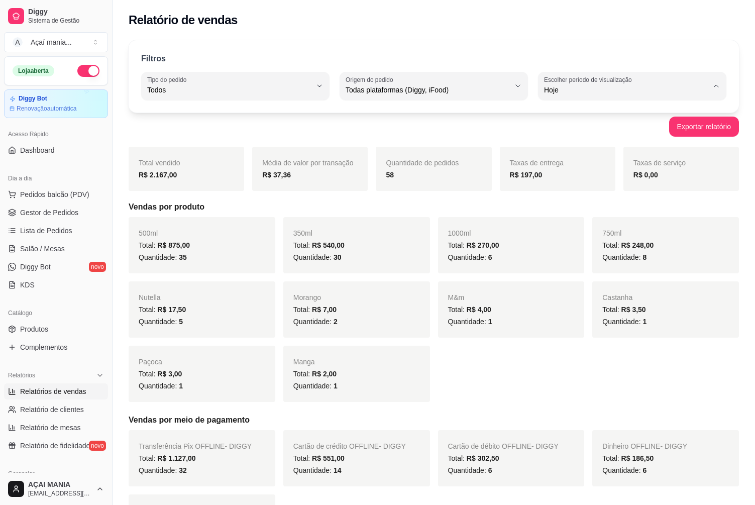
click at [584, 135] on span "Ontem" at bounding box center [627, 131] width 156 height 10
type input "1"
select select "1"
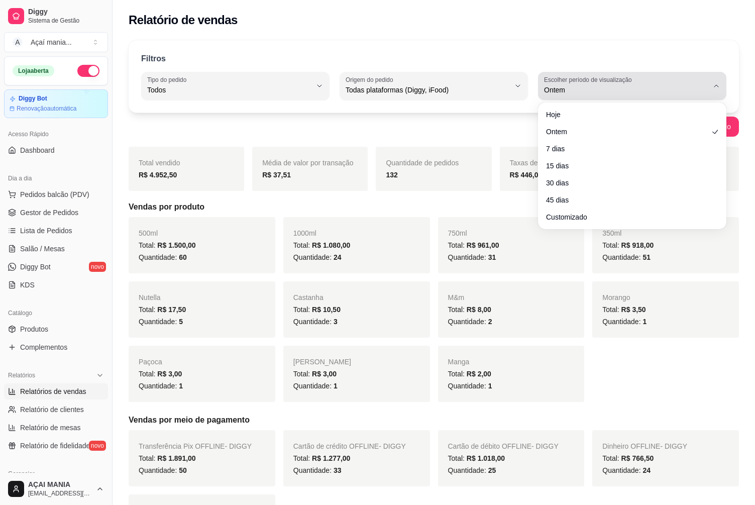
click at [667, 74] on button "Escolher período de visualização Ontem" at bounding box center [632, 86] width 188 height 28
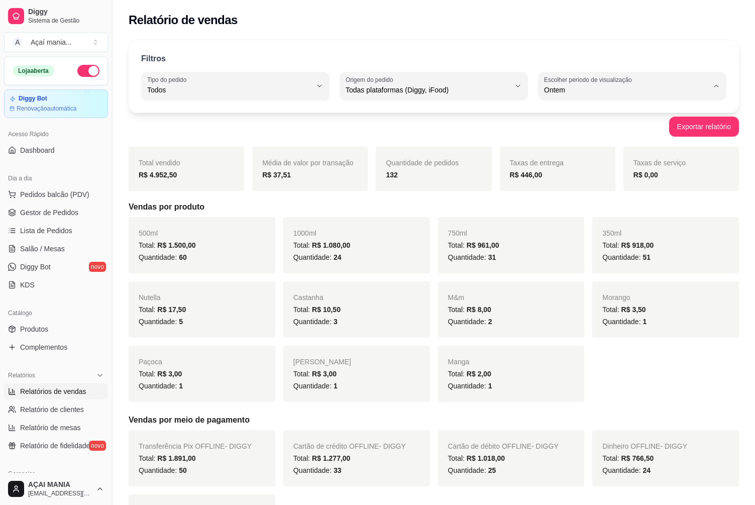
click at [596, 116] on span "Hoje" at bounding box center [627, 114] width 156 height 10
type input "0"
select select "0"
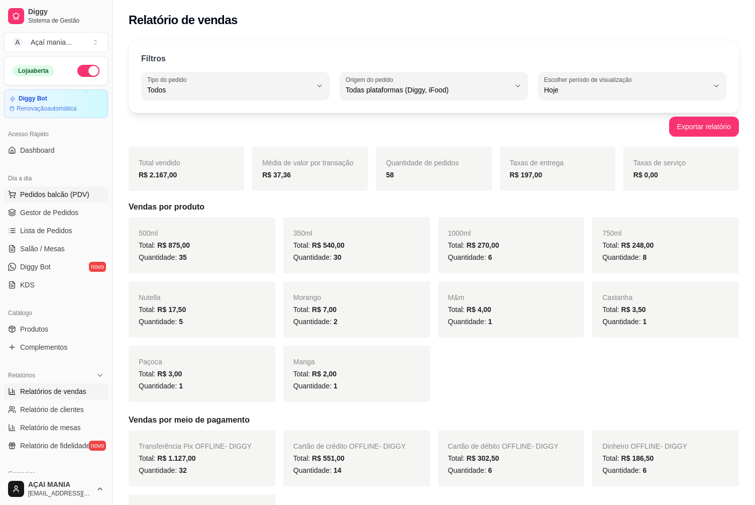
click at [57, 188] on button "Pedidos balcão (PDV)" at bounding box center [56, 194] width 104 height 16
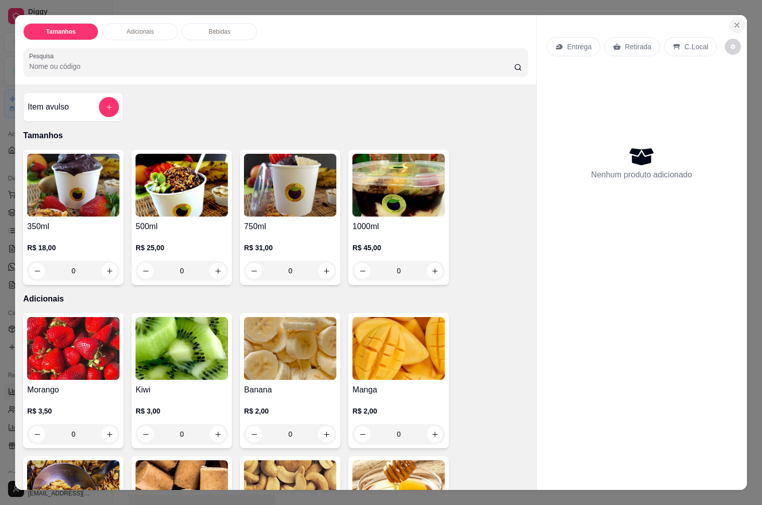
click at [733, 22] on icon "Close" at bounding box center [737, 25] width 8 height 8
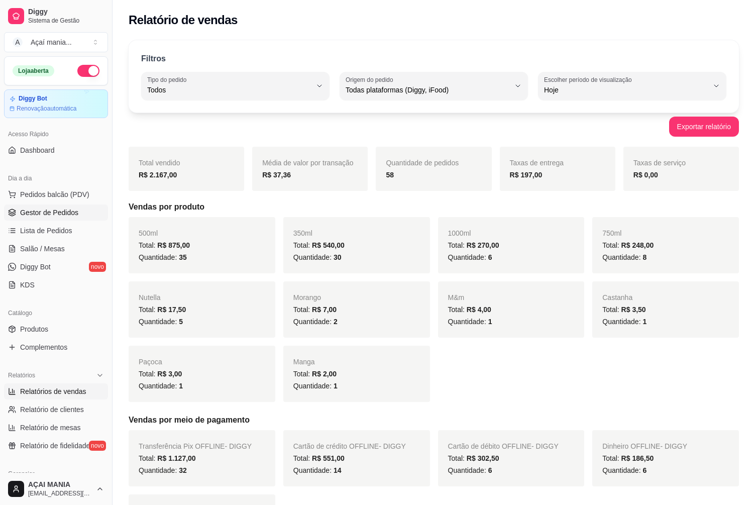
click at [71, 208] on span "Gestor de Pedidos" at bounding box center [49, 212] width 58 height 10
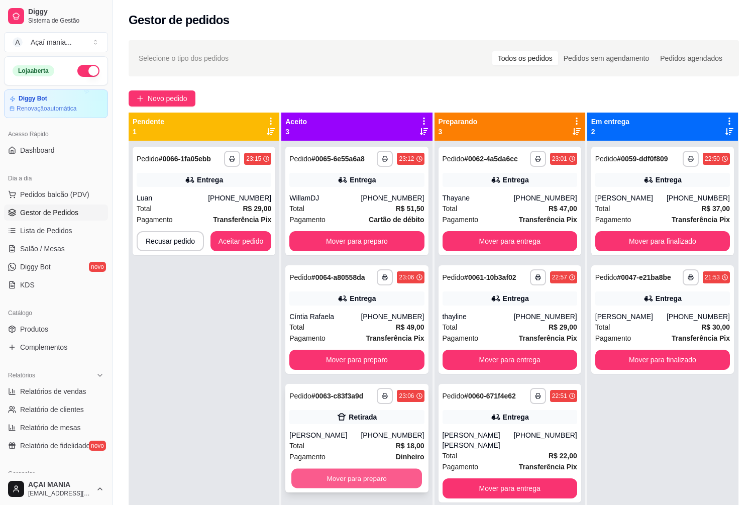
click at [373, 480] on button "Mover para preparo" at bounding box center [356, 478] width 131 height 20
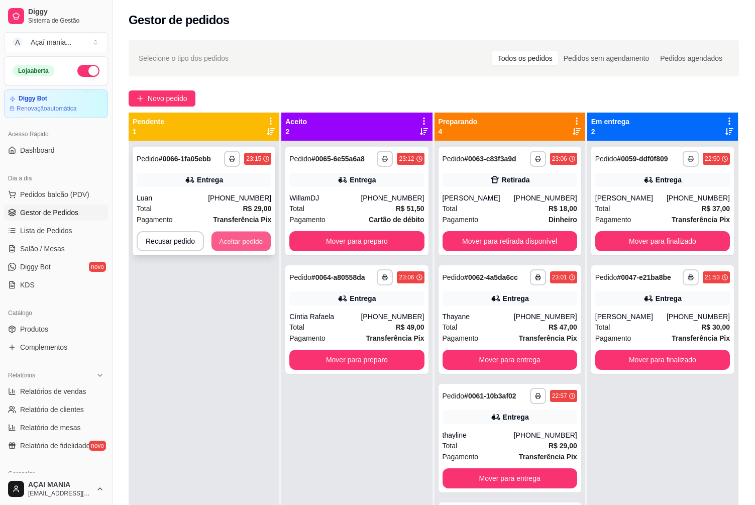
click at [229, 233] on button "Aceitar pedido" at bounding box center [240, 241] width 59 height 20
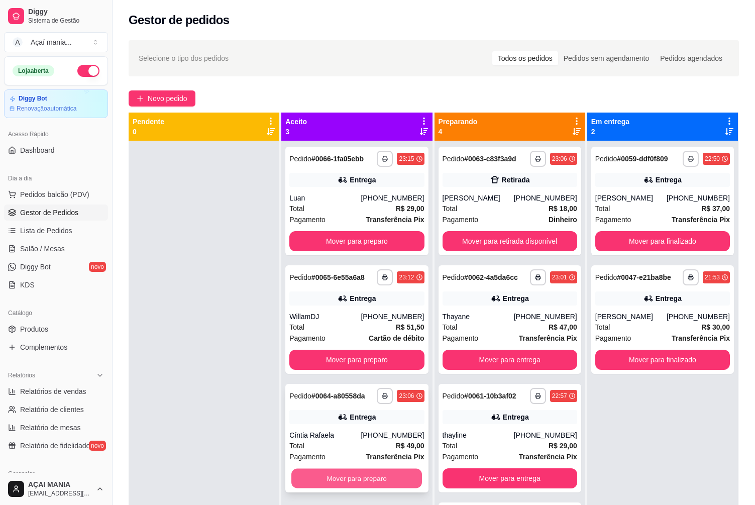
click at [306, 475] on button "Mover para preparo" at bounding box center [356, 478] width 131 height 20
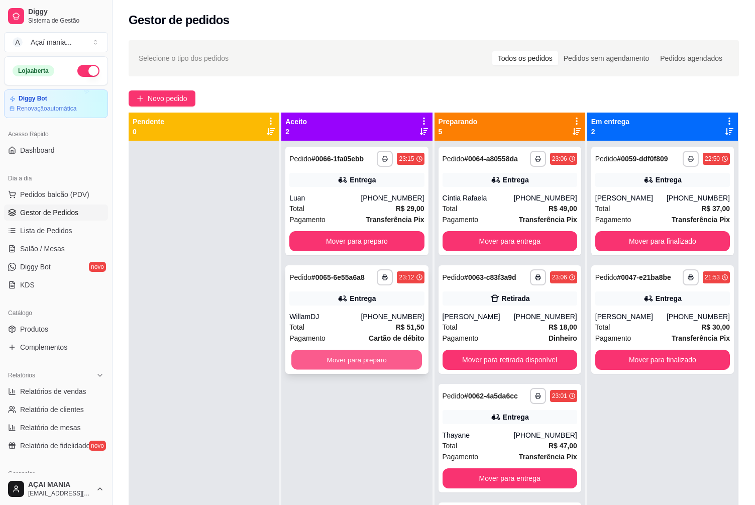
click at [318, 359] on button "Mover para preparo" at bounding box center [356, 360] width 131 height 20
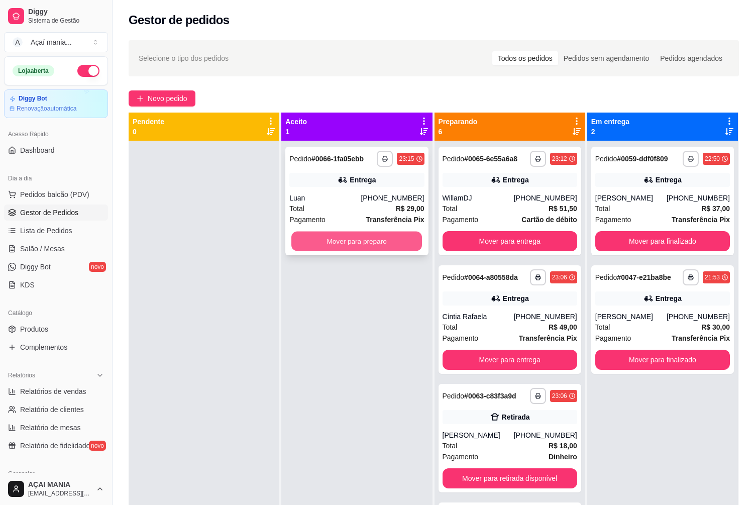
click at [350, 232] on button "Mover para preparo" at bounding box center [356, 241] width 131 height 20
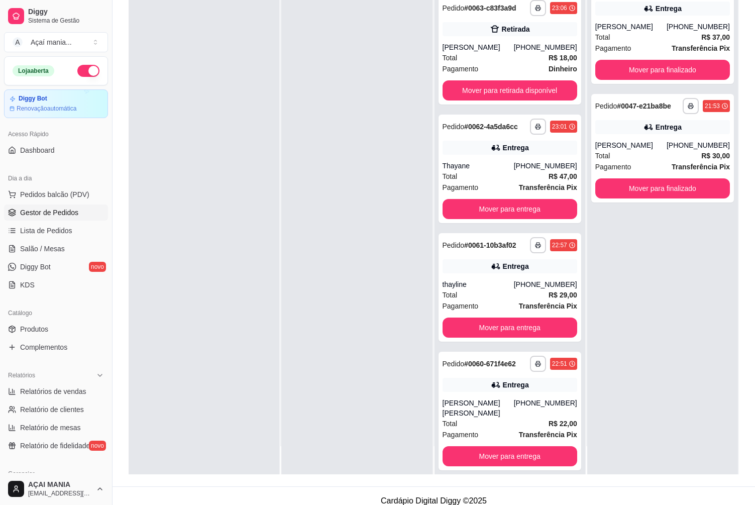
scroll to position [153, 0]
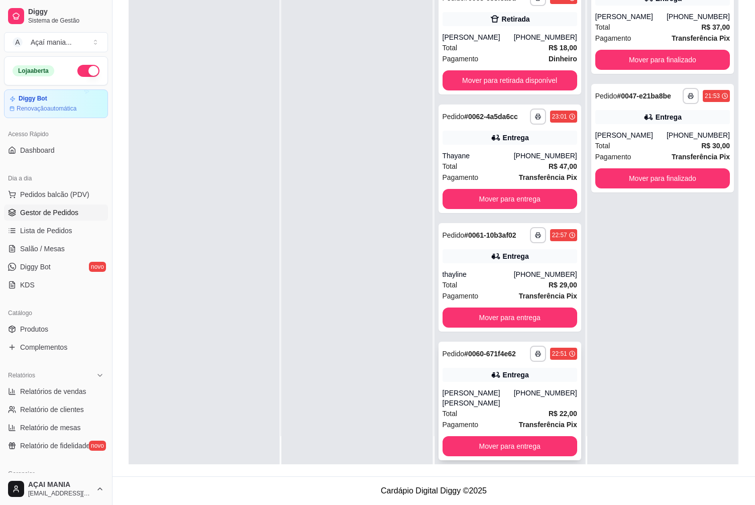
drag, startPoint x: 504, startPoint y: 462, endPoint x: 503, endPoint y: 444, distance: 17.6
click at [504, 447] on div "**********" at bounding box center [509, 211] width 151 height 505
click at [502, 443] on button "Mover para entrega" at bounding box center [509, 446] width 131 height 20
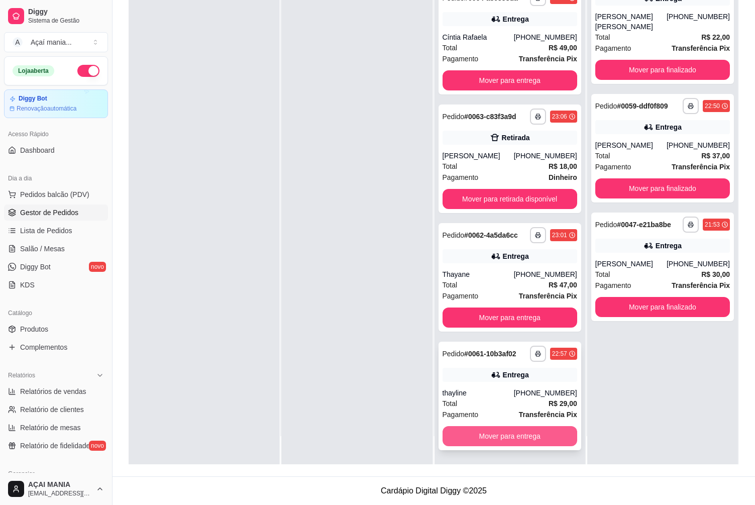
scroll to position [216, 0]
click at [482, 432] on button "Mover para entrega" at bounding box center [509, 436] width 131 height 20
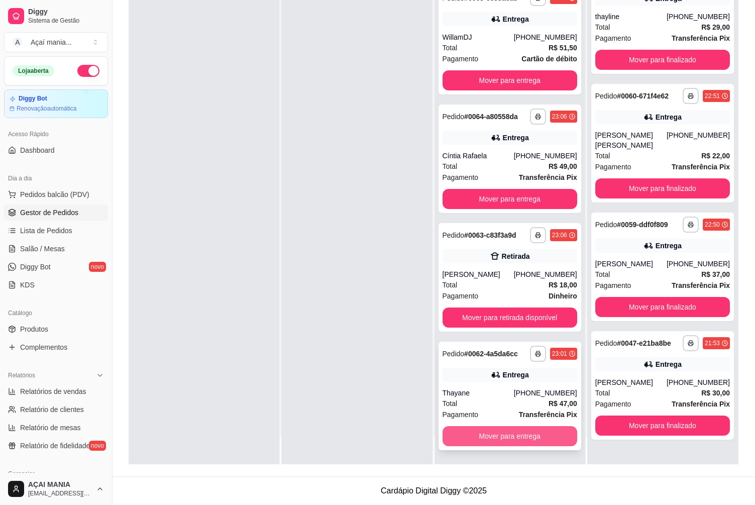
click at [474, 431] on button "Mover para entrega" at bounding box center [509, 436] width 135 height 20
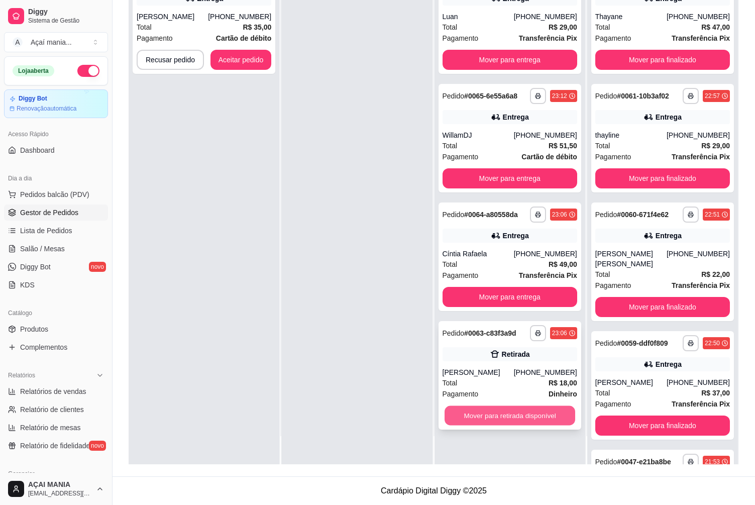
click at [464, 418] on button "Mover para retirada disponível" at bounding box center [509, 416] width 131 height 20
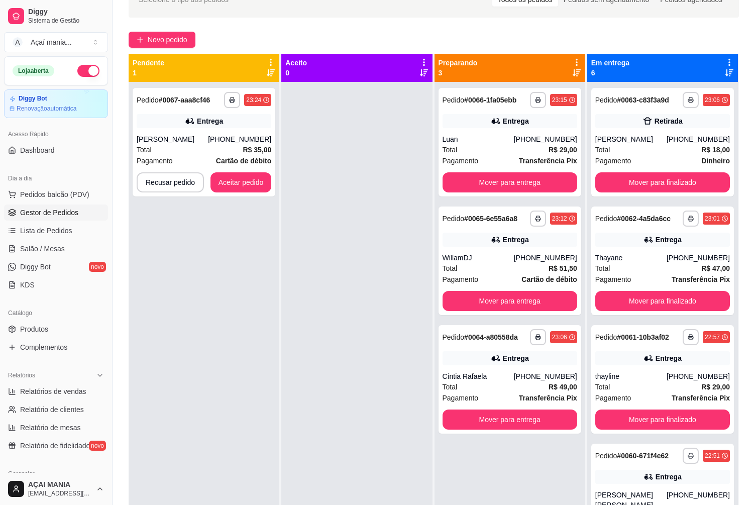
scroll to position [3, 0]
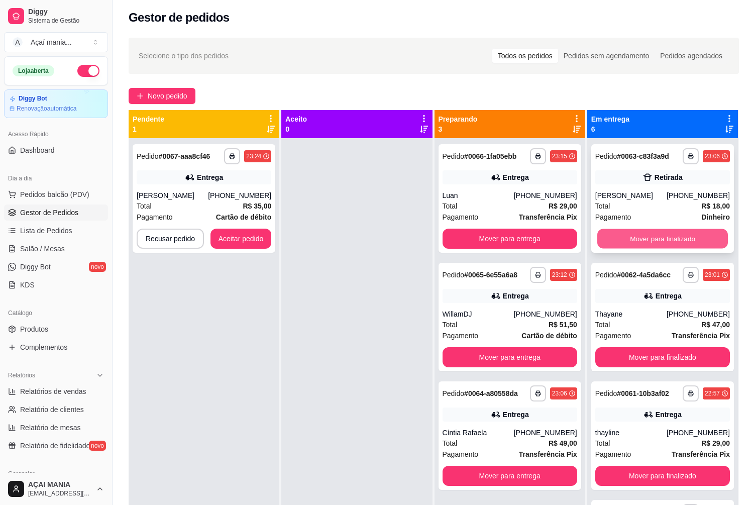
click at [644, 239] on button "Mover para finalizado" at bounding box center [662, 239] width 131 height 20
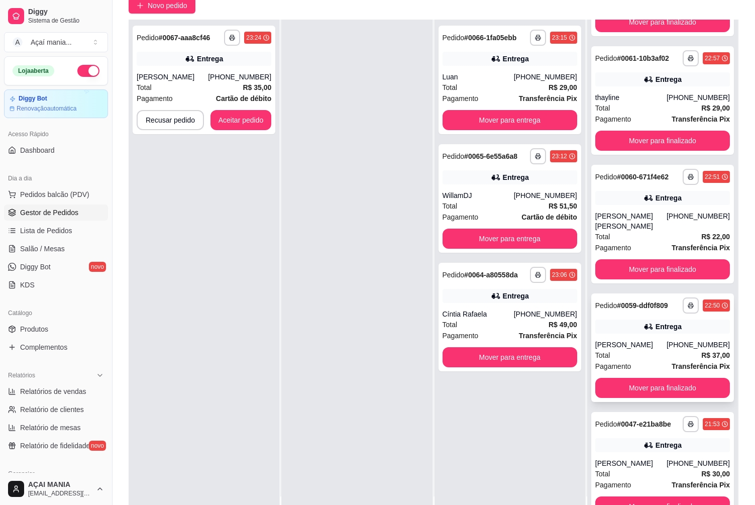
scroll to position [153, 0]
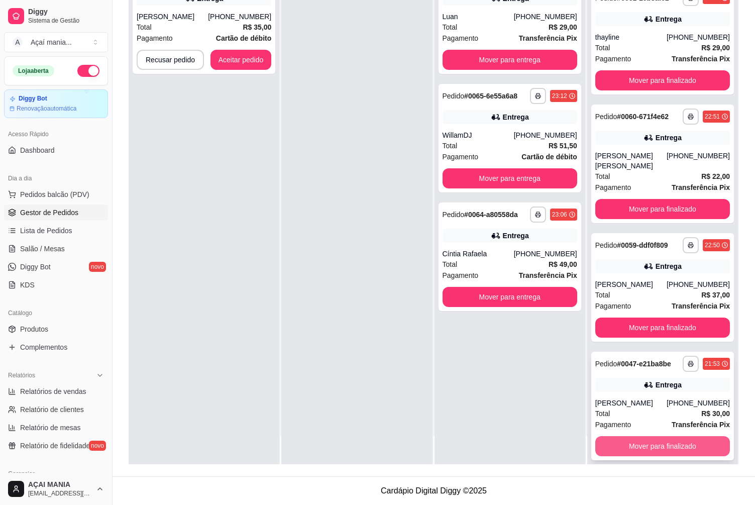
click at [636, 441] on button "Mover para finalizado" at bounding box center [662, 446] width 135 height 20
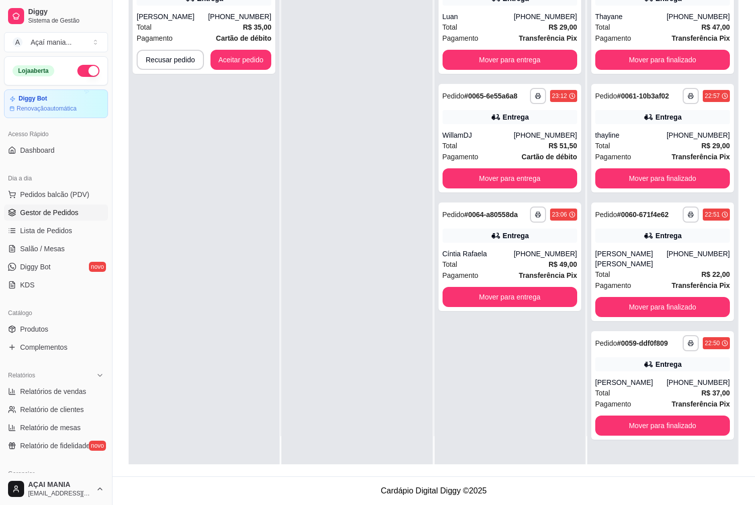
scroll to position [0, 0]
click at [658, 415] on button "Mover para finalizado" at bounding box center [662, 425] width 135 height 20
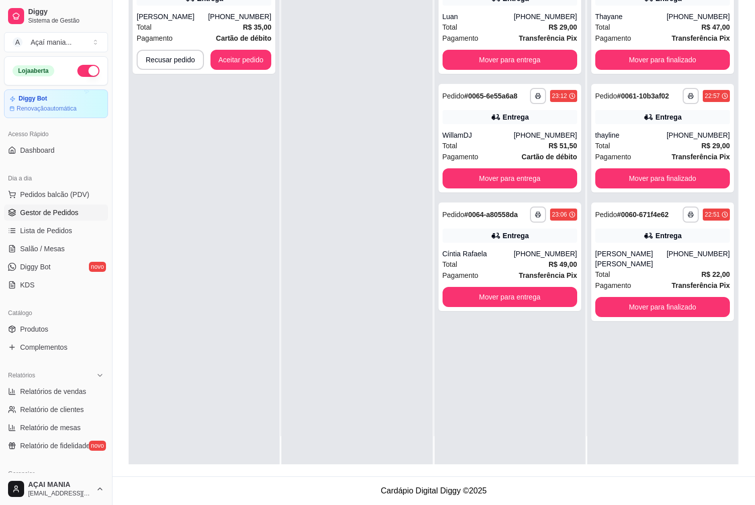
scroll to position [53, 0]
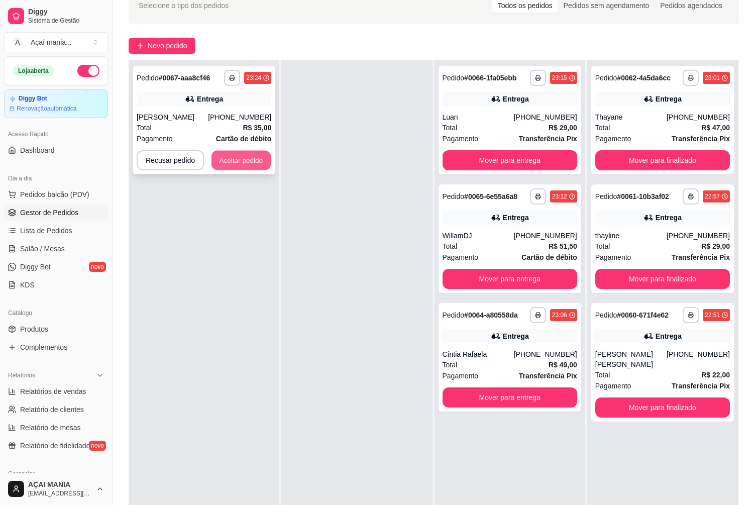
click at [242, 154] on button "Aceitar pedido" at bounding box center [240, 161] width 59 height 20
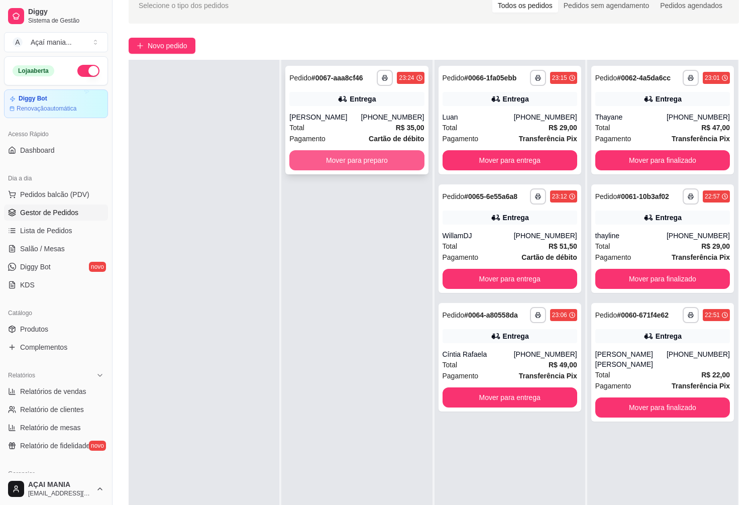
click at [320, 158] on button "Mover para preparo" at bounding box center [356, 160] width 135 height 20
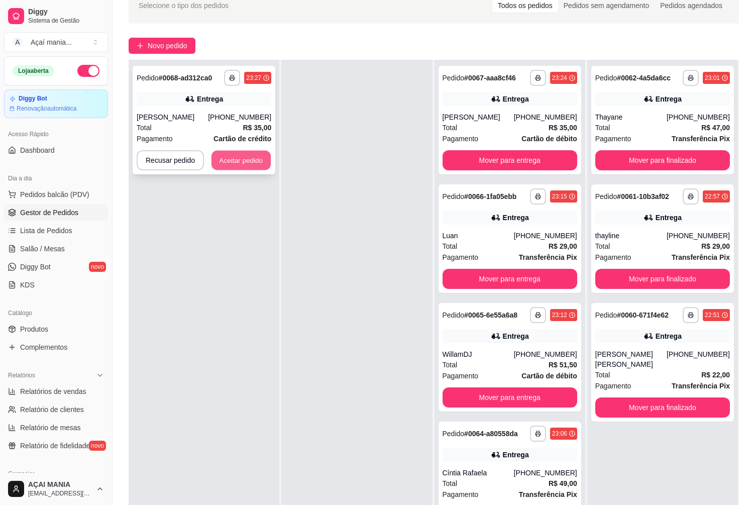
click at [250, 154] on button "Aceitar pedido" at bounding box center [240, 161] width 59 height 20
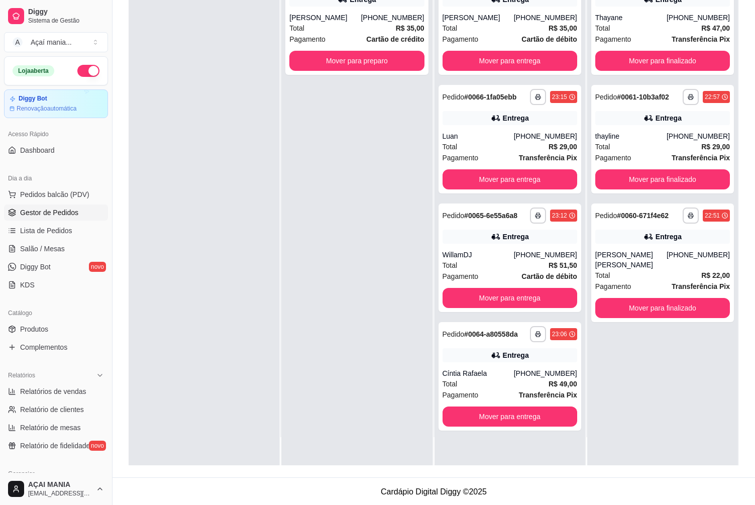
scroll to position [153, 0]
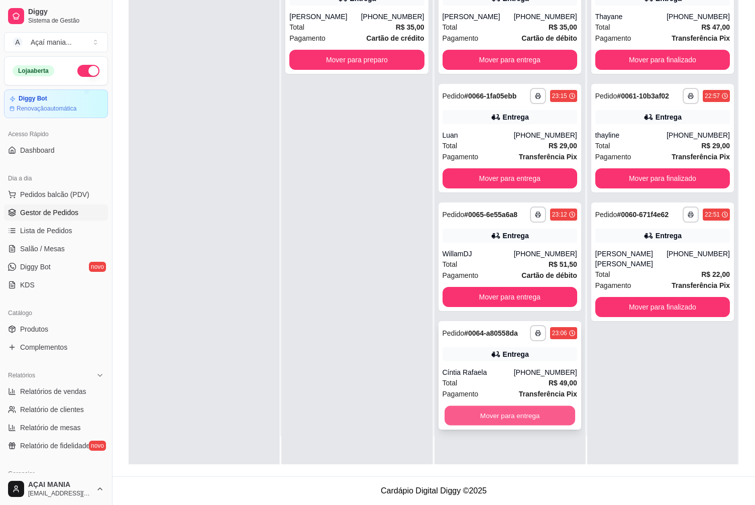
click at [514, 416] on button "Mover para entrega" at bounding box center [509, 416] width 131 height 20
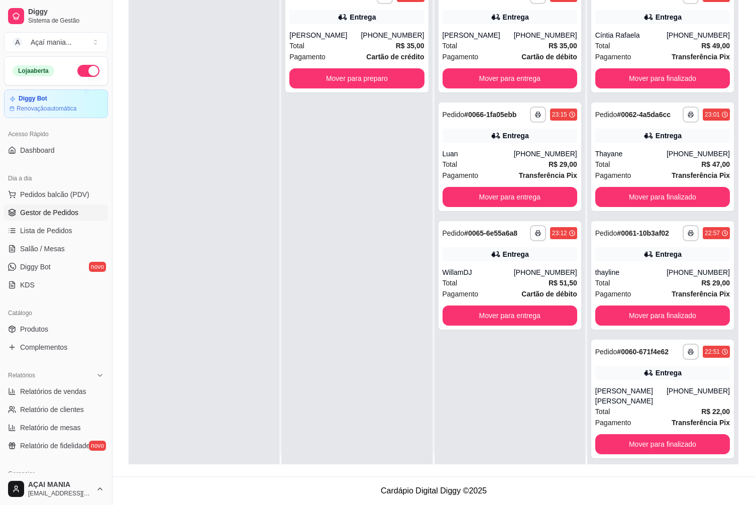
scroll to position [0, 0]
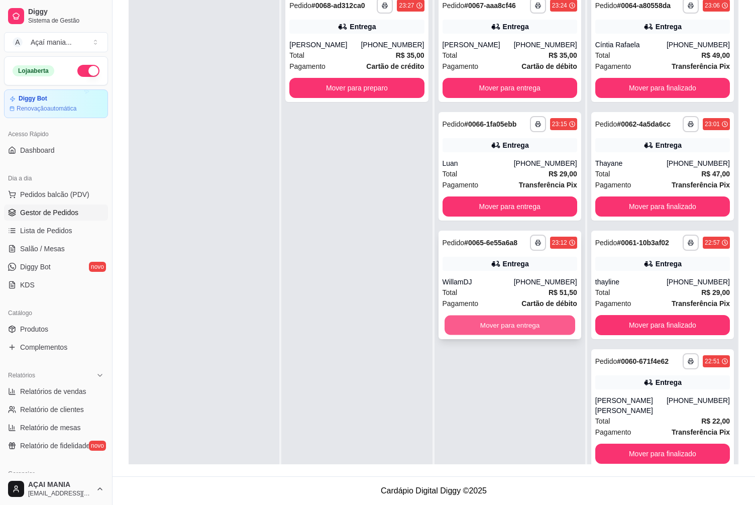
click at [512, 334] on button "Mover para entrega" at bounding box center [509, 325] width 131 height 20
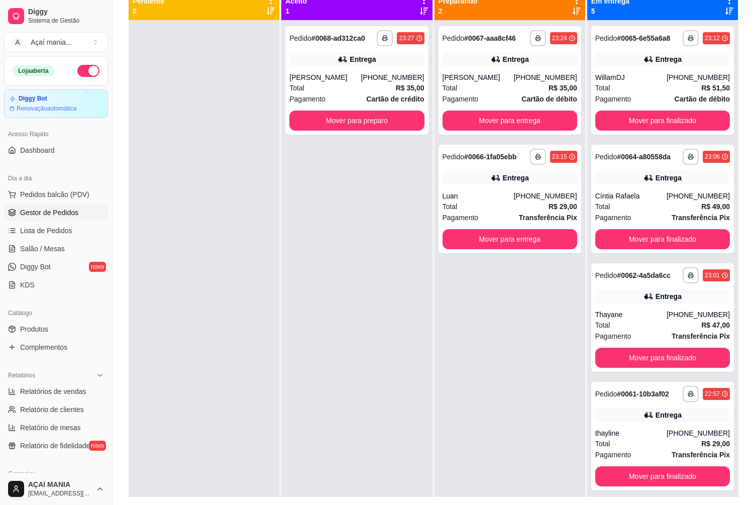
scroll to position [53, 0]
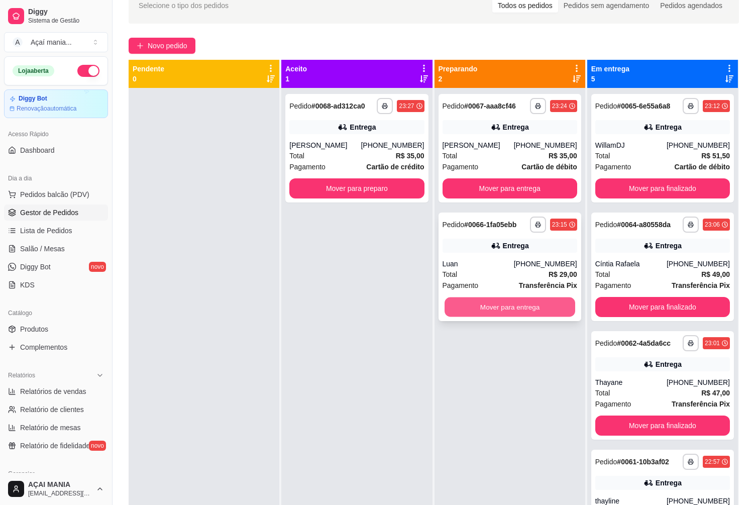
click at [510, 305] on button "Mover para entrega" at bounding box center [509, 307] width 131 height 20
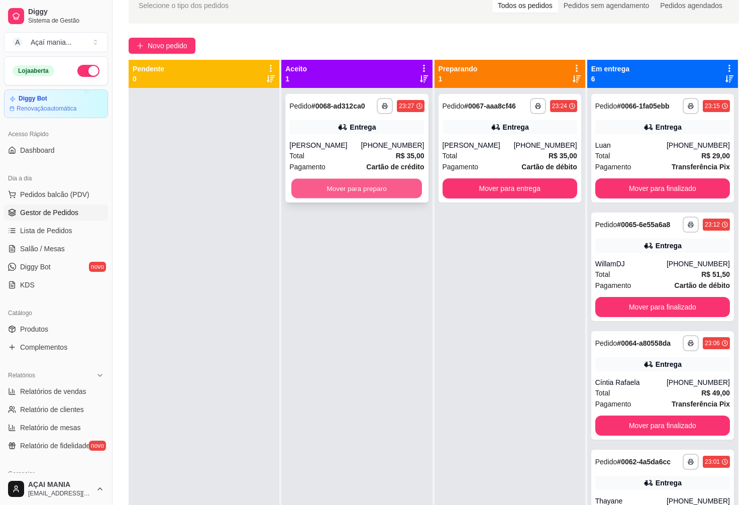
click at [370, 186] on button "Mover para preparo" at bounding box center [356, 189] width 131 height 20
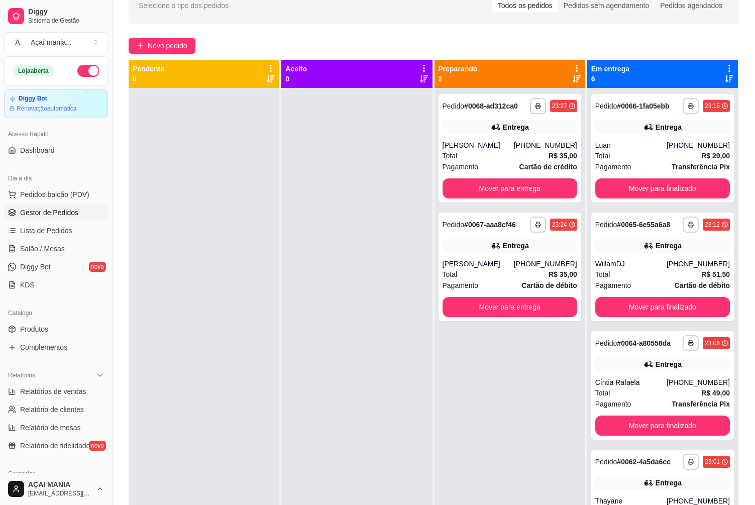
drag, startPoint x: 507, startPoint y: 369, endPoint x: 516, endPoint y: 381, distance: 15.0
drag, startPoint x: 516, startPoint y: 381, endPoint x: 340, endPoint y: 235, distance: 228.6
click at [340, 235] on div at bounding box center [356, 340] width 151 height 505
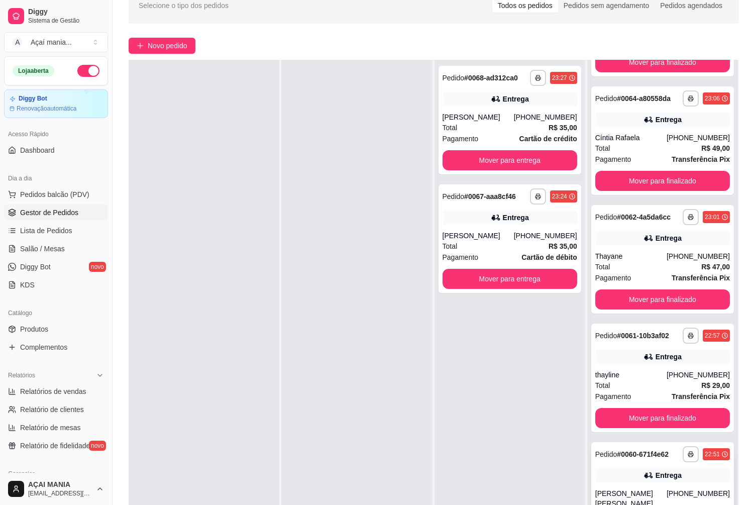
scroll to position [153, 0]
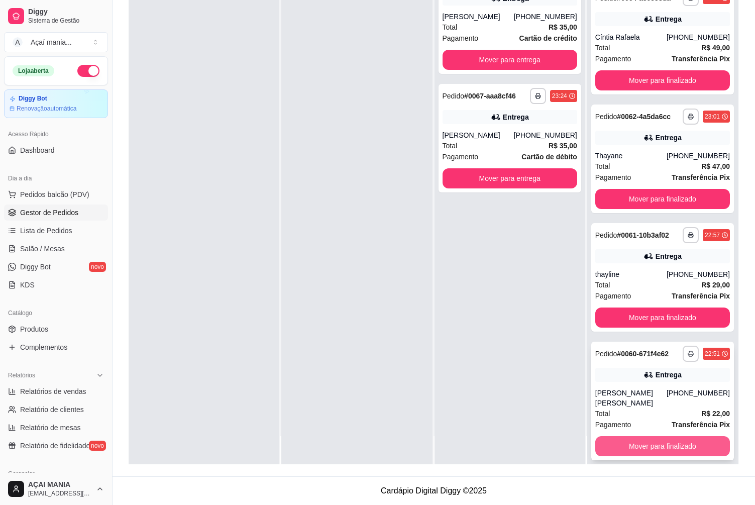
click at [664, 437] on button "Mover para finalizado" at bounding box center [662, 446] width 135 height 20
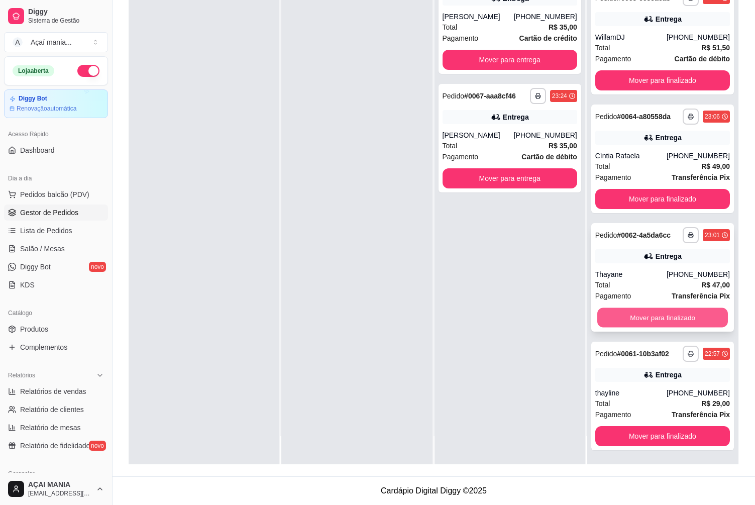
click at [672, 317] on button "Mover para finalizado" at bounding box center [662, 318] width 131 height 20
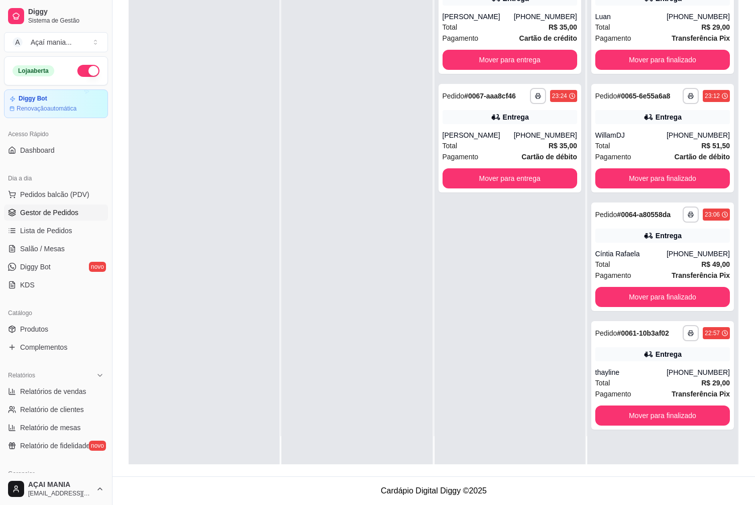
scroll to position [0, 0]
click at [666, 300] on button "Mover para finalizado" at bounding box center [662, 297] width 131 height 20
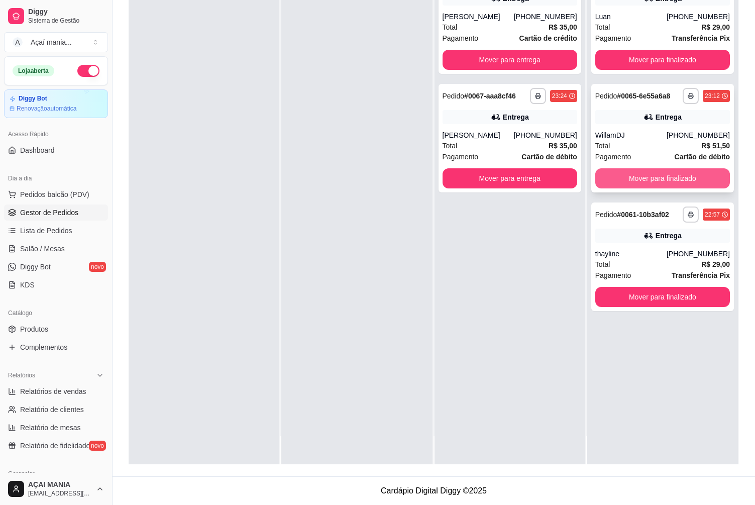
click at [673, 174] on button "Mover para finalizado" at bounding box center [662, 178] width 135 height 20
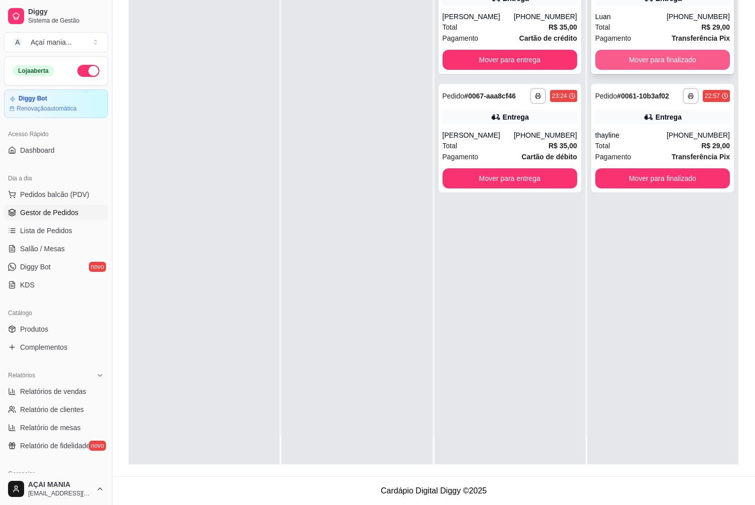
click at [668, 63] on button "Mover para finalizado" at bounding box center [662, 60] width 135 height 20
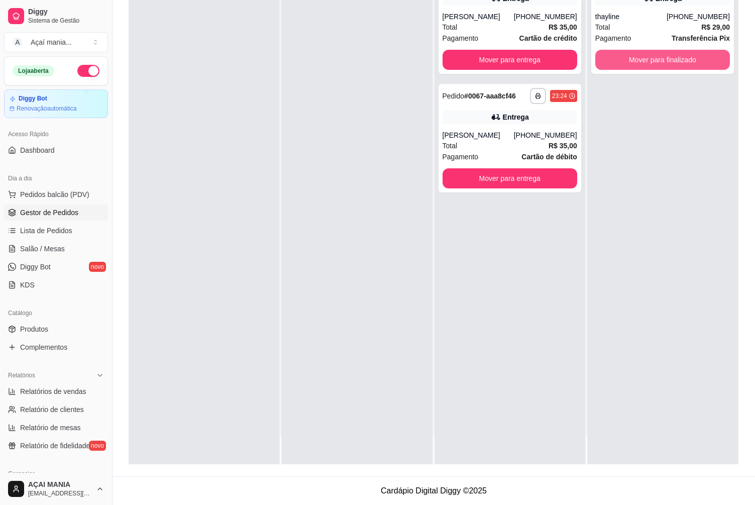
click at [669, 61] on button "Mover para finalizado" at bounding box center [662, 60] width 135 height 20
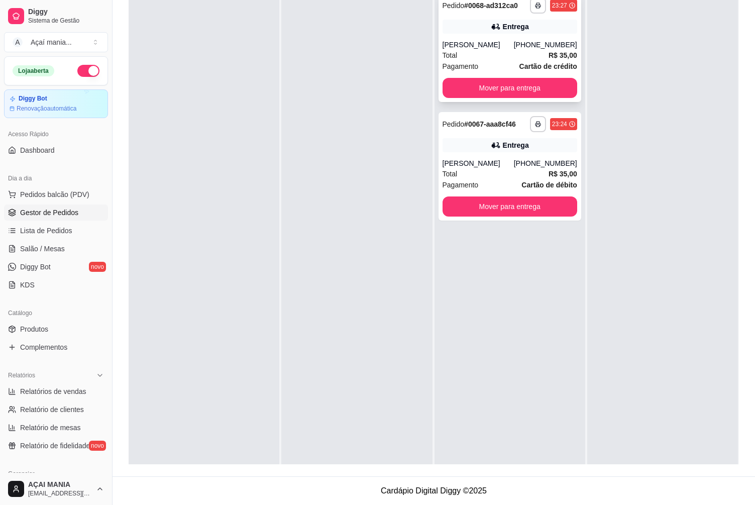
click at [514, 47] on div "[PERSON_NAME]" at bounding box center [477, 45] width 71 height 10
click at [513, 146] on div "Entrega" at bounding box center [516, 145] width 26 height 10
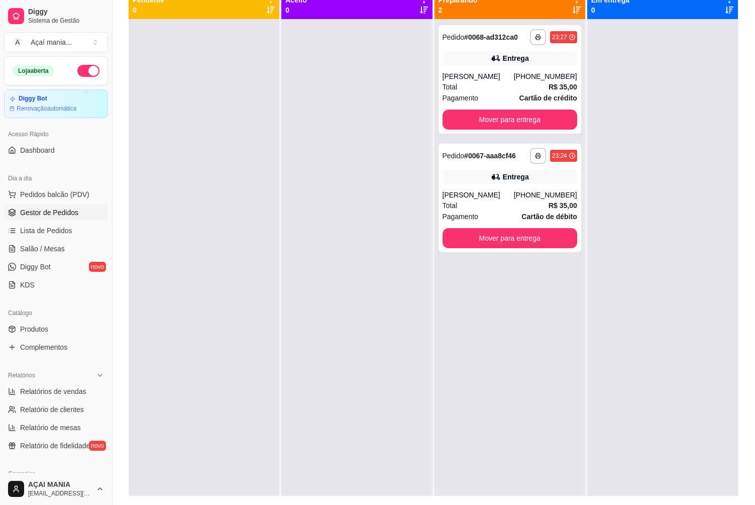
scroll to position [53, 0]
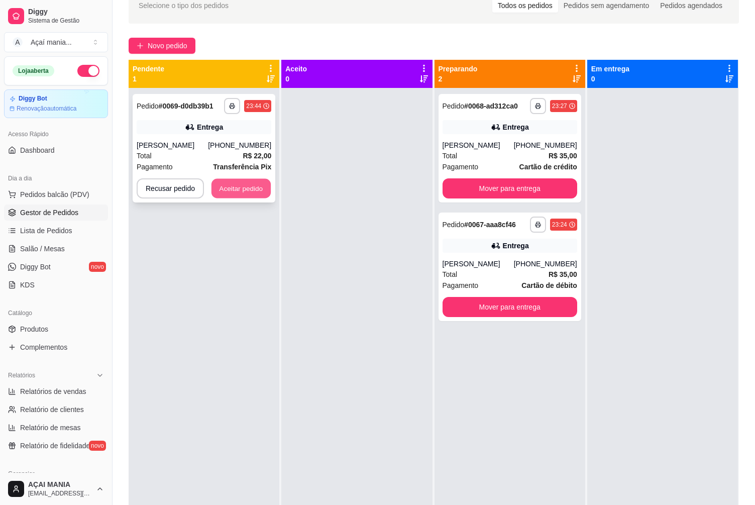
click at [263, 186] on button "Aceitar pedido" at bounding box center [240, 189] width 59 height 20
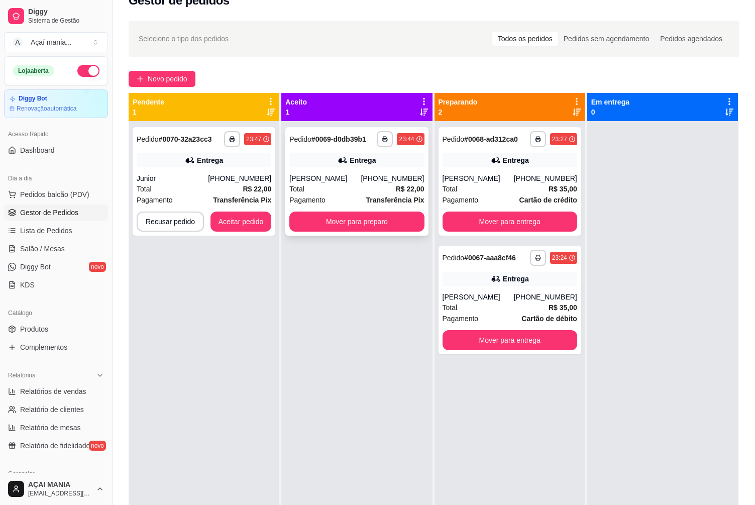
scroll to position [3, 0]
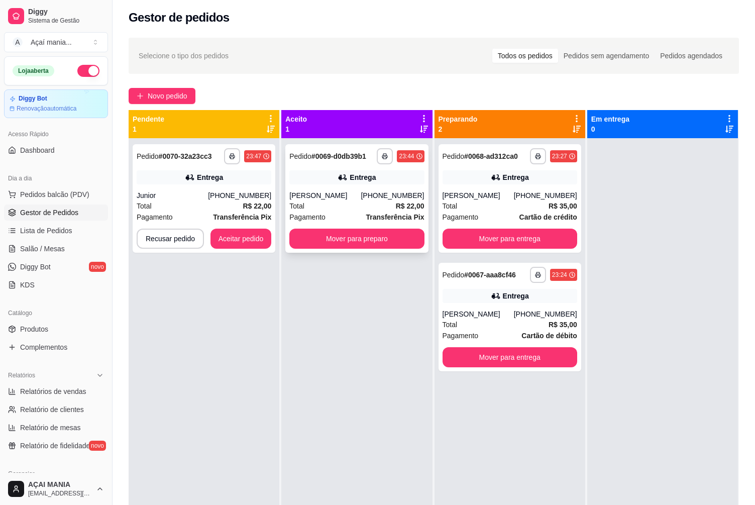
click at [408, 261] on div "**********" at bounding box center [356, 390] width 151 height 505
click at [415, 239] on button "Mover para preparo" at bounding box center [356, 239] width 131 height 20
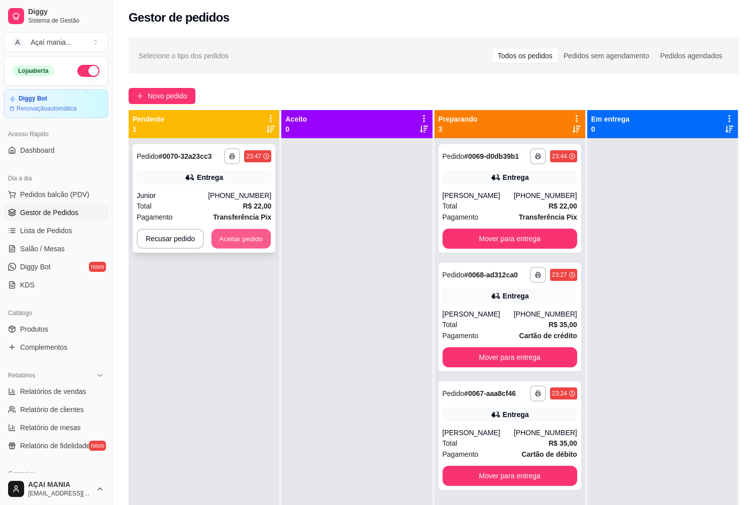
click at [227, 240] on button "Aceitar pedido" at bounding box center [240, 239] width 59 height 20
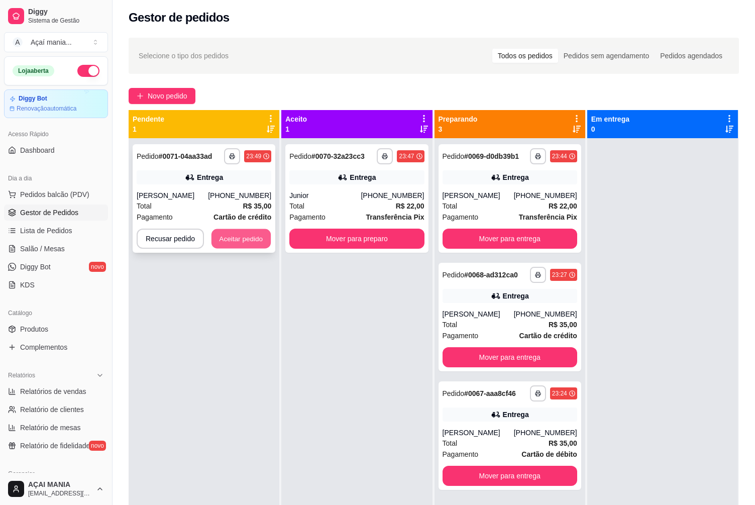
click at [247, 234] on button "Aceitar pedido" at bounding box center [240, 239] width 59 height 20
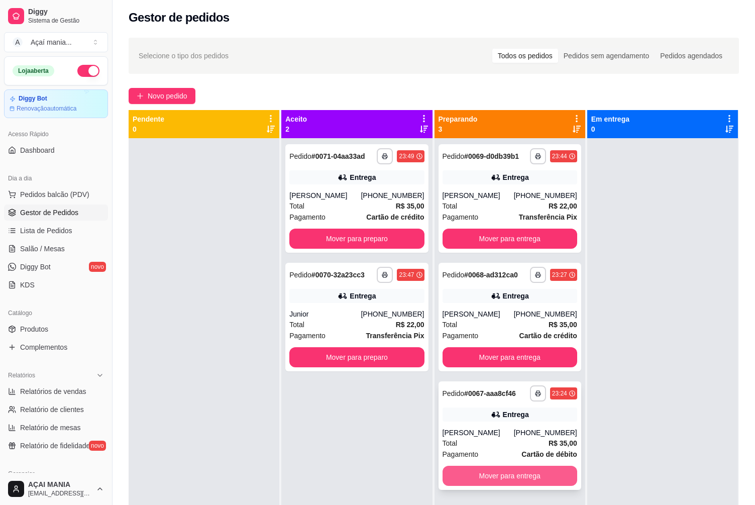
click at [452, 478] on button "Mover para entrega" at bounding box center [509, 475] width 135 height 20
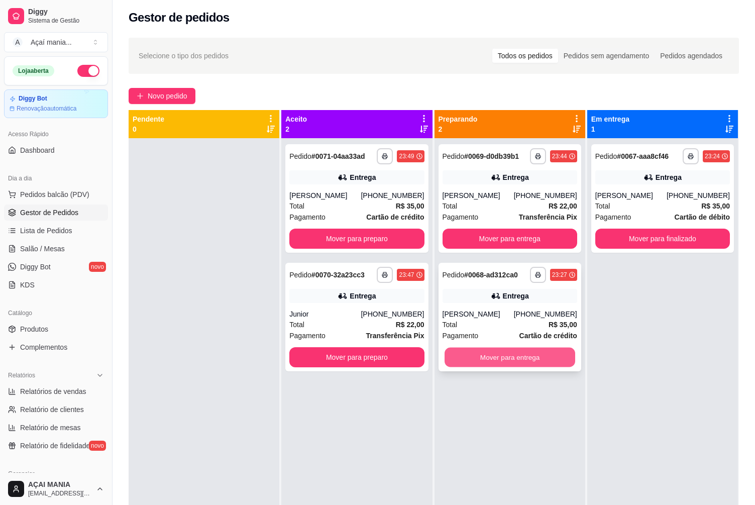
click at [528, 356] on button "Mover para entrega" at bounding box center [509, 357] width 131 height 20
click at [529, 355] on button "Mover para entrega" at bounding box center [509, 357] width 131 height 20
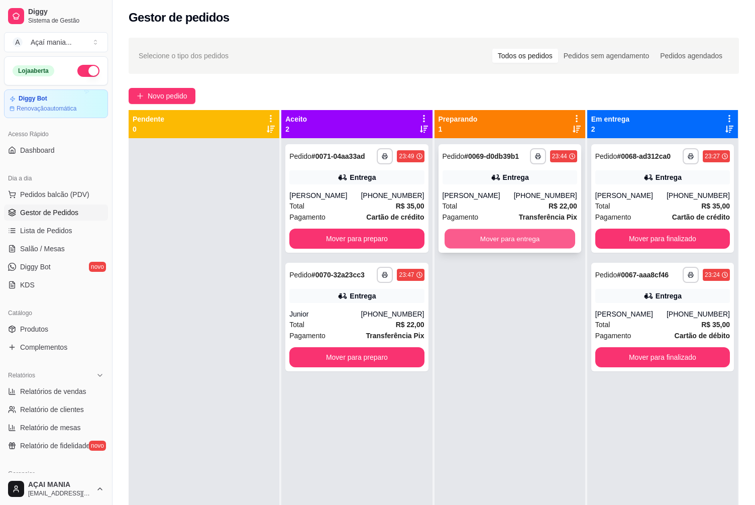
click at [514, 237] on button "Mover para entrega" at bounding box center [509, 239] width 131 height 20
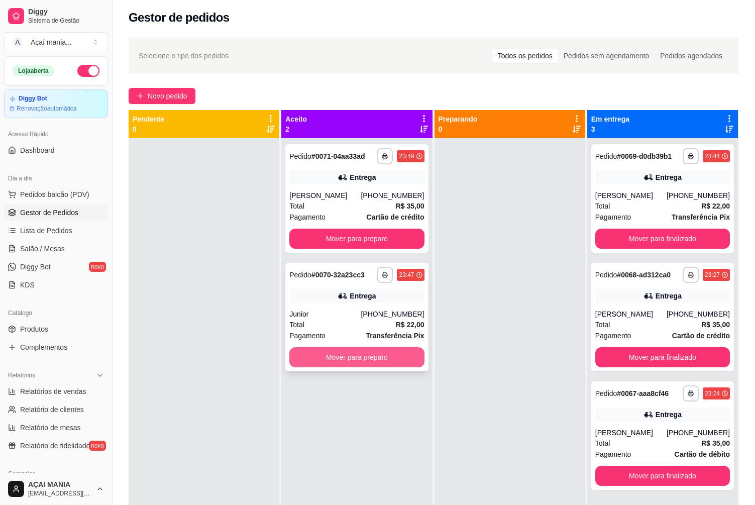
click at [387, 354] on button "Mover para preparo" at bounding box center [356, 357] width 135 height 20
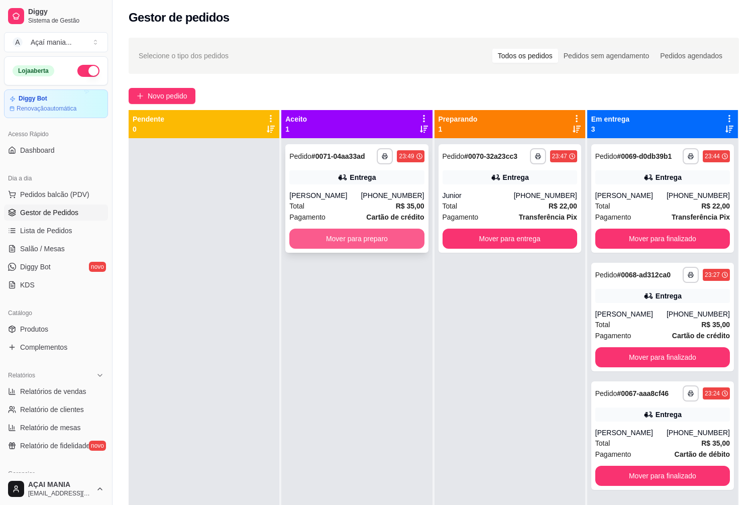
click at [317, 230] on button "Mover para preparo" at bounding box center [356, 238] width 135 height 20
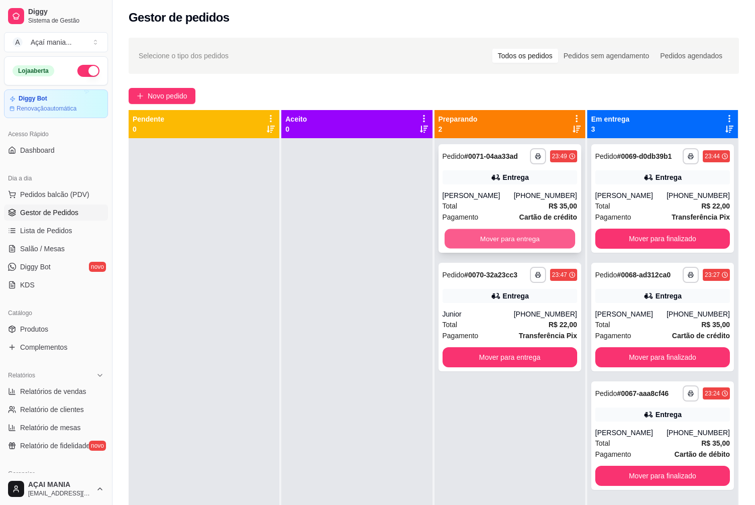
click at [545, 235] on button "Mover para entrega" at bounding box center [509, 239] width 131 height 20
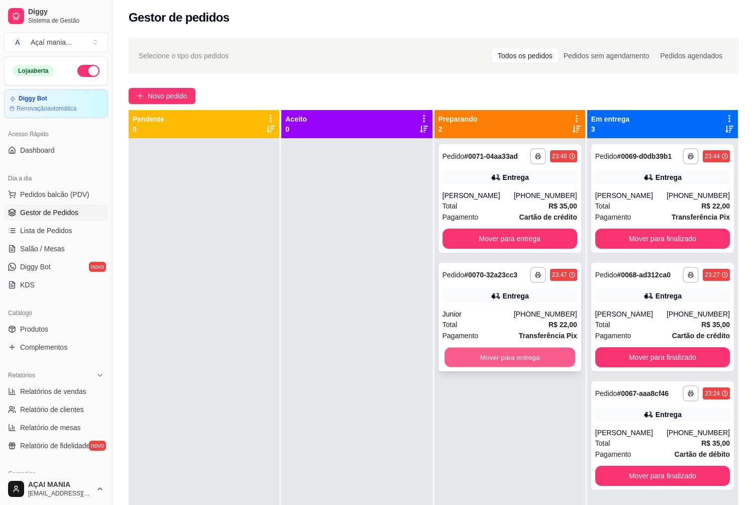
click at [492, 356] on button "Mover para entrega" at bounding box center [509, 357] width 131 height 20
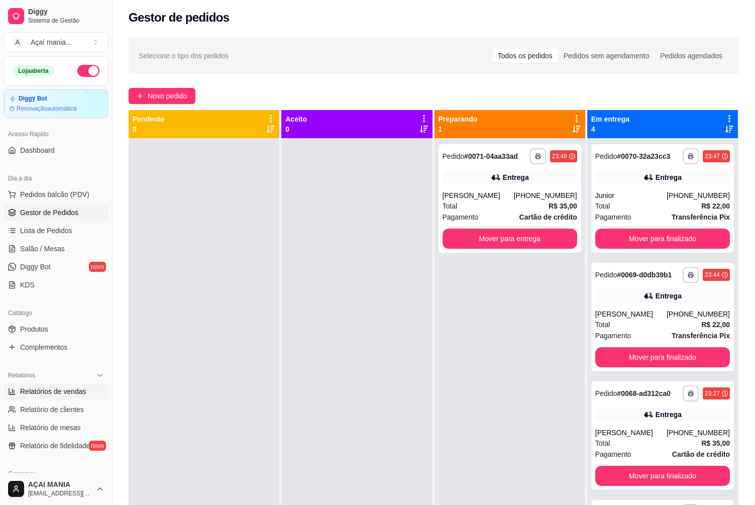
click at [74, 392] on span "Relatórios de vendas" at bounding box center [53, 391] width 66 height 10
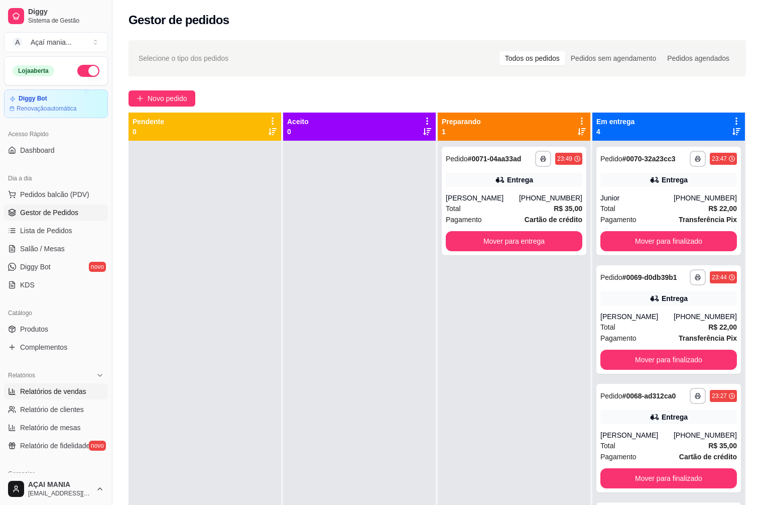
select select "ALL"
select select "0"
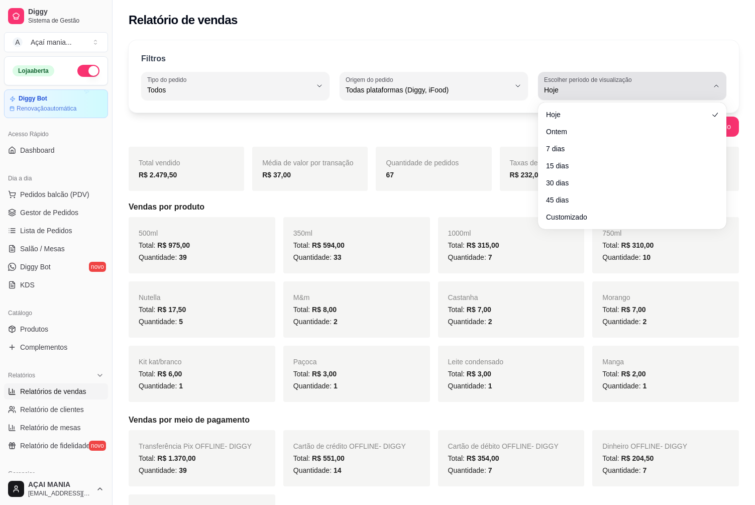
click at [718, 91] on button "Escolher período de visualização Hoje" at bounding box center [632, 86] width 188 height 28
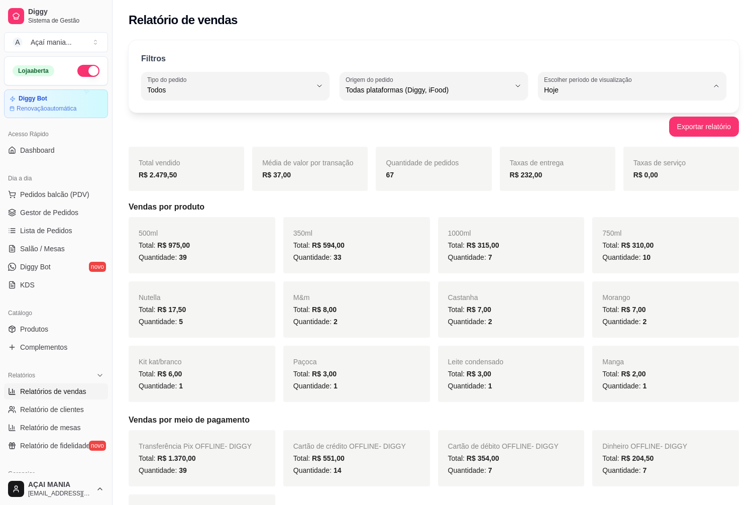
click at [598, 211] on li "Customizado" at bounding box center [631, 213] width 173 height 16
type input "-1"
select select "-1"
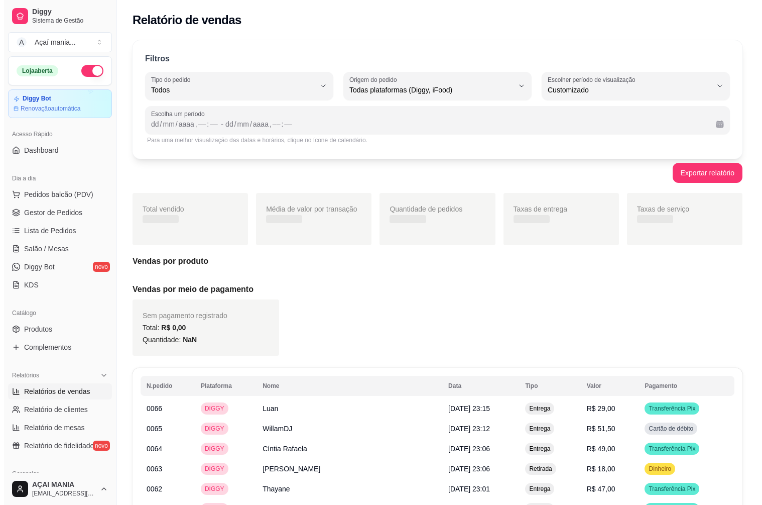
scroll to position [10, 0]
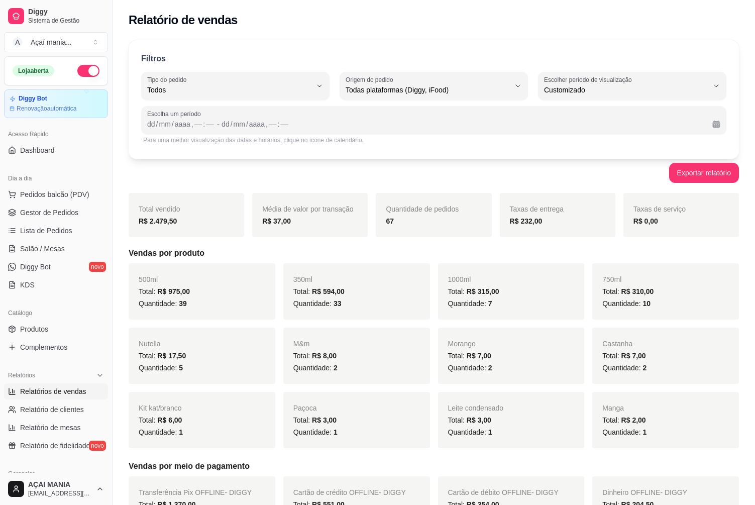
click at [166, 132] on div "Escolha um período dd / mm / aaaa , –– : –– - dd / mm / aaaa , –– : ––" at bounding box center [433, 120] width 585 height 28
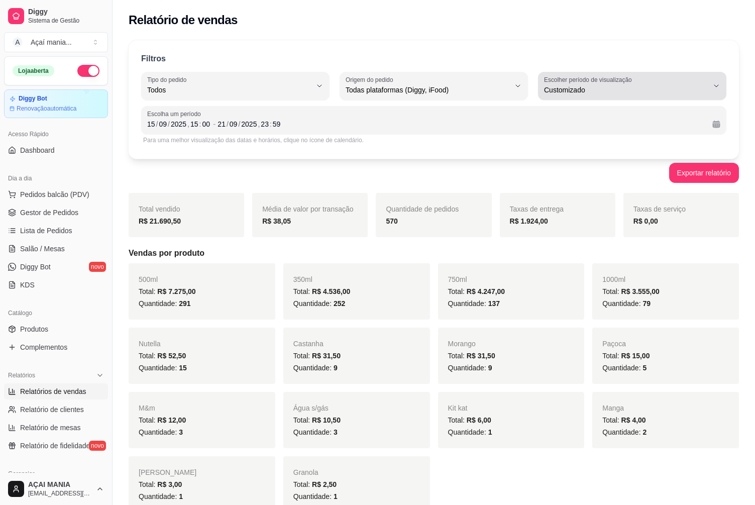
click at [653, 85] on span "Customizado" at bounding box center [626, 90] width 164 height 10
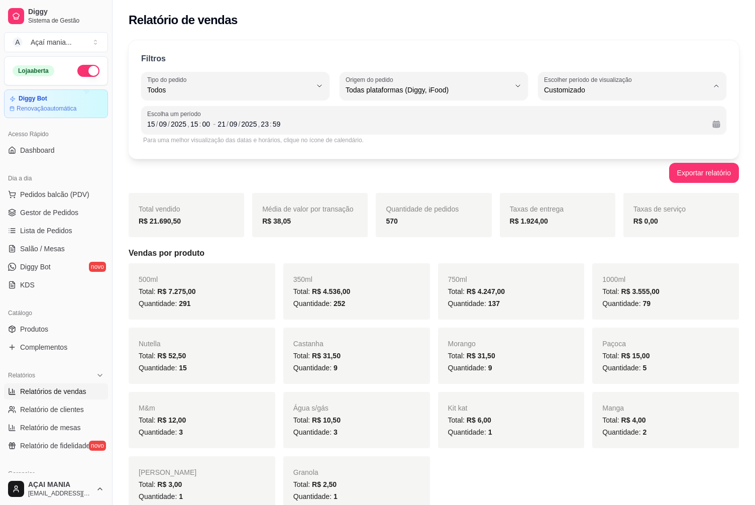
click at [587, 126] on li "Ontem" at bounding box center [631, 131] width 173 height 16
type input "1"
select select "1"
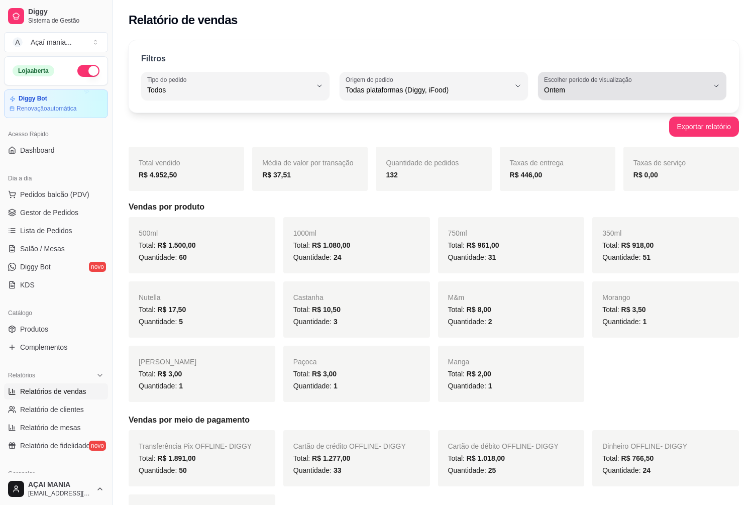
click at [579, 87] on span "Ontem" at bounding box center [626, 90] width 164 height 10
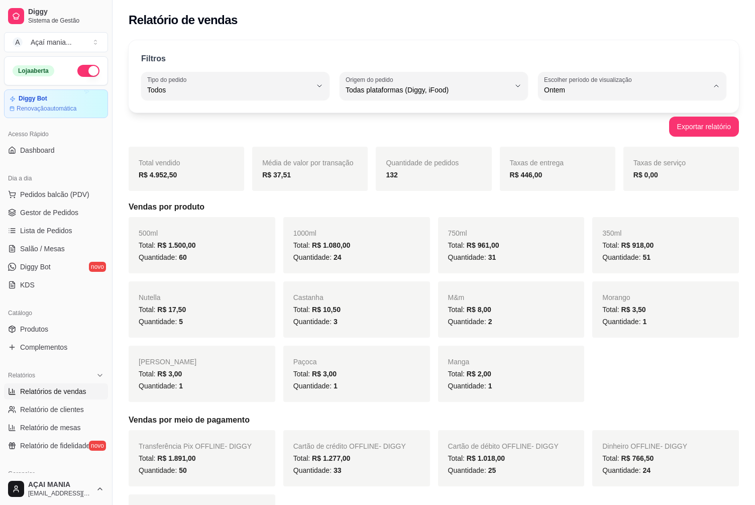
click at [560, 109] on li "Hoje" at bounding box center [631, 114] width 173 height 16
type input "0"
select select "0"
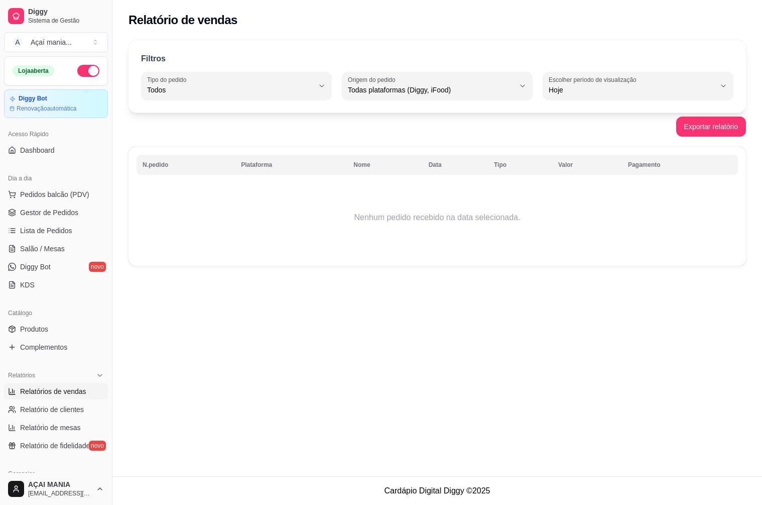
click at [88, 73] on button "button" at bounding box center [88, 71] width 22 height 12
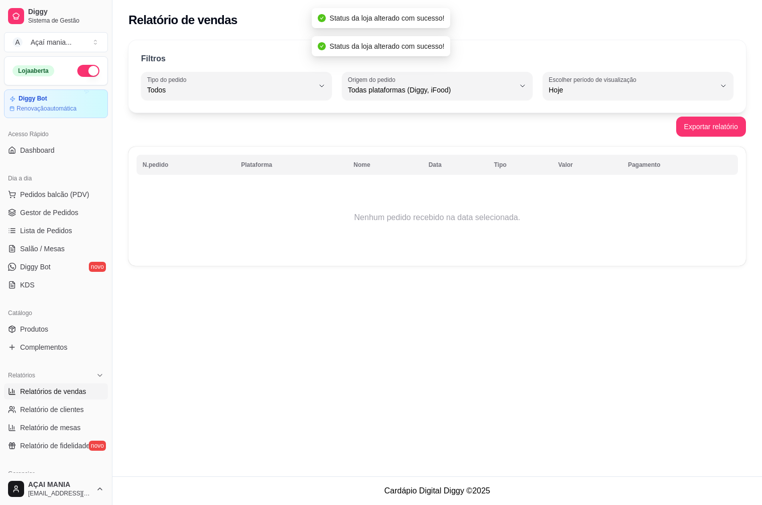
click at [58, 79] on div "Loja aberta" at bounding box center [56, 71] width 103 height 28
click at [58, 78] on div "Loja aberta" at bounding box center [56, 71] width 103 height 28
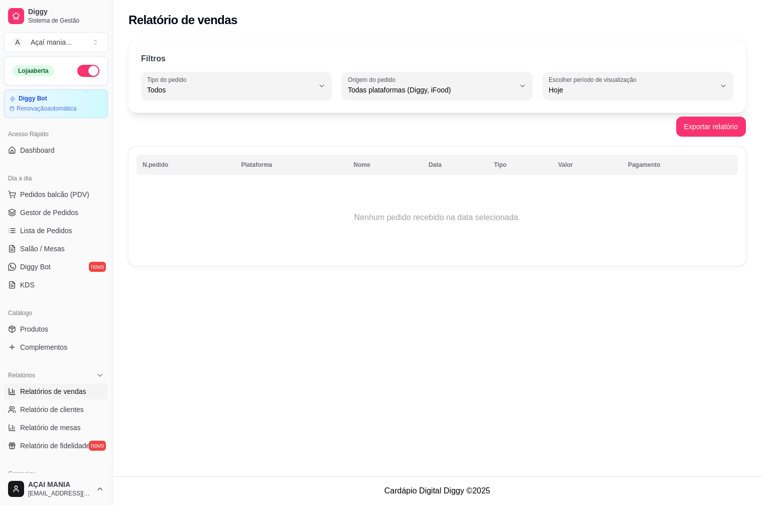
click at [58, 78] on div "Loja aberta" at bounding box center [56, 71] width 103 height 28
click at [67, 198] on span "Pedidos balcão (PDV)" at bounding box center [54, 194] width 69 height 10
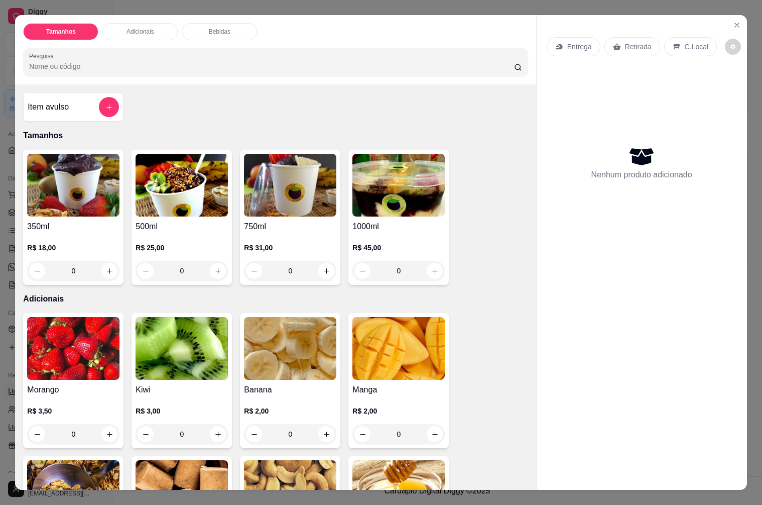
click at [218, 271] on div "0" at bounding box center [182, 271] width 92 height 20
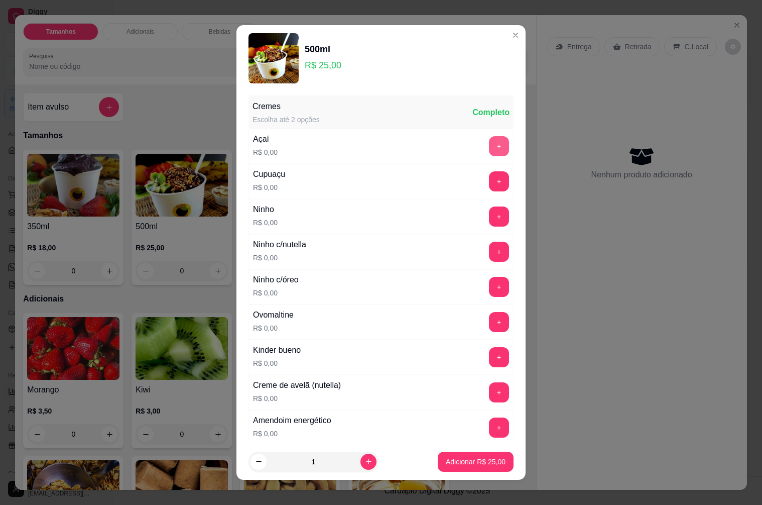
click at [489, 153] on button "+" at bounding box center [499, 146] width 20 height 20
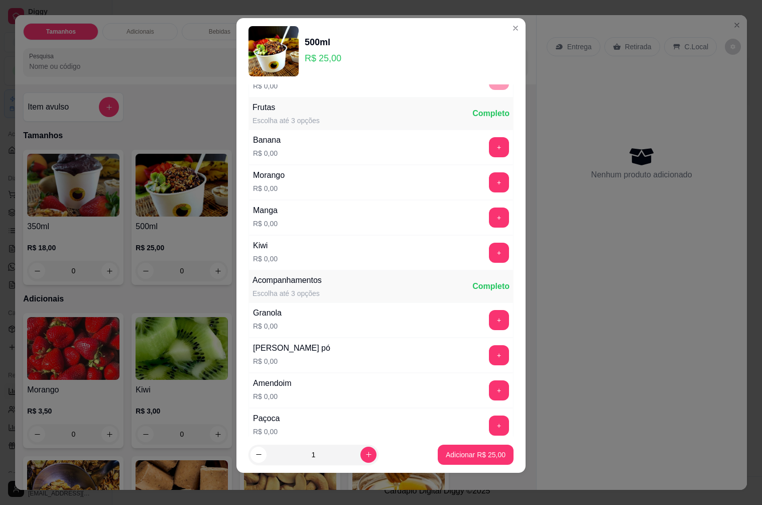
scroll to position [389, 0]
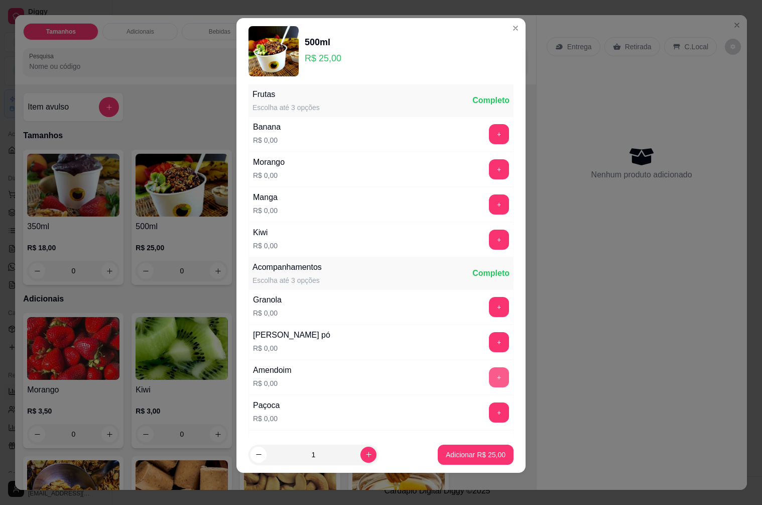
click at [489, 377] on button "+" at bounding box center [499, 377] width 20 height 20
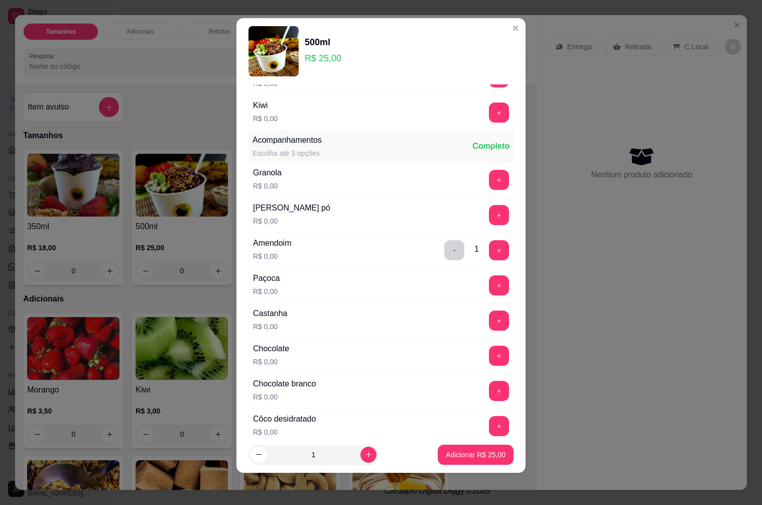
scroll to position [539, 0]
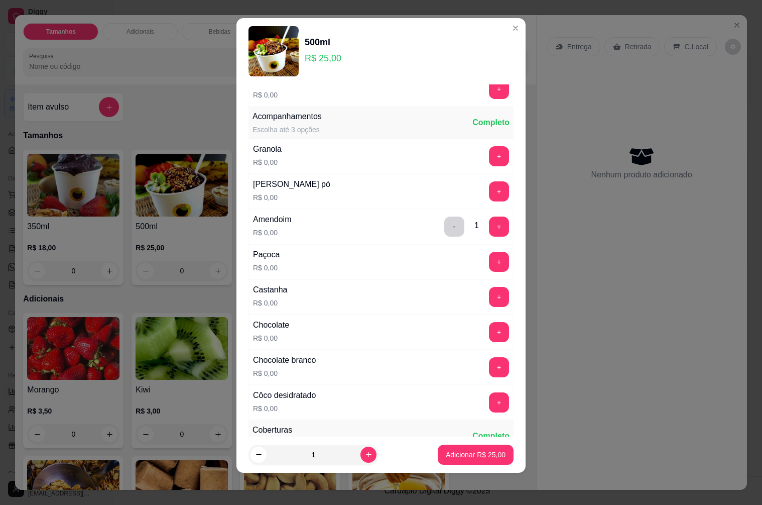
click at [254, 297] on div "Castanha R$ 0,00" at bounding box center [270, 297] width 43 height 34
click at [490, 294] on button "+" at bounding box center [500, 297] width 20 height 20
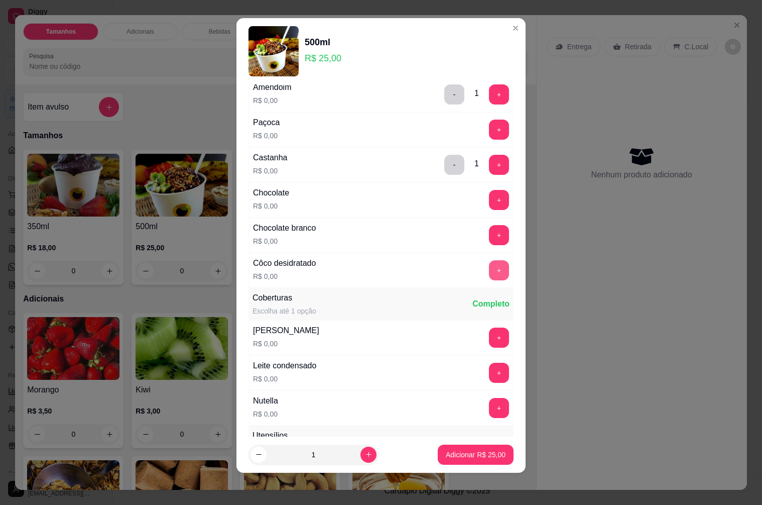
scroll to position [740, 0]
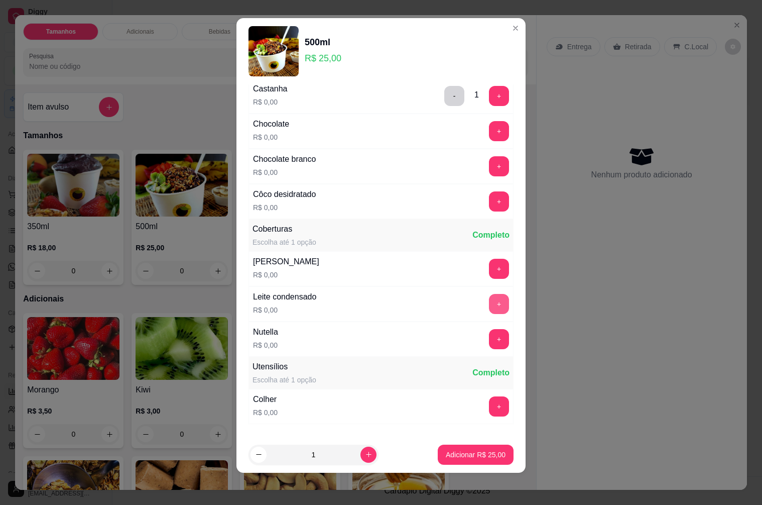
click at [489, 304] on button "+" at bounding box center [499, 304] width 20 height 20
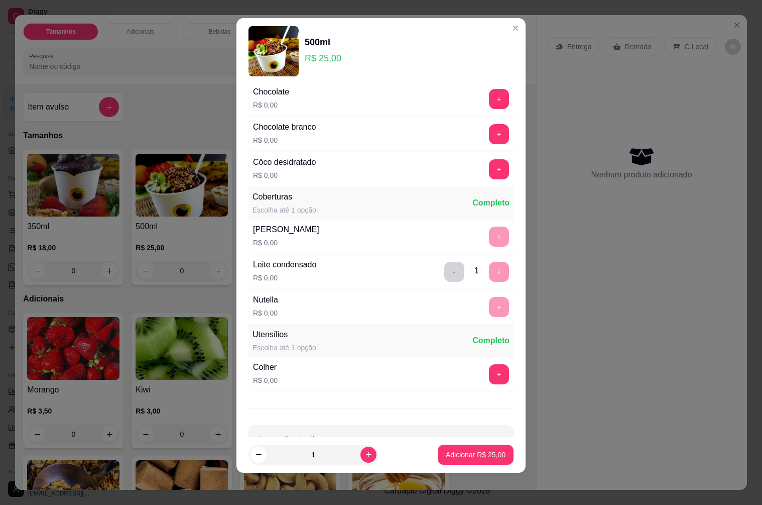
scroll to position [803, 0]
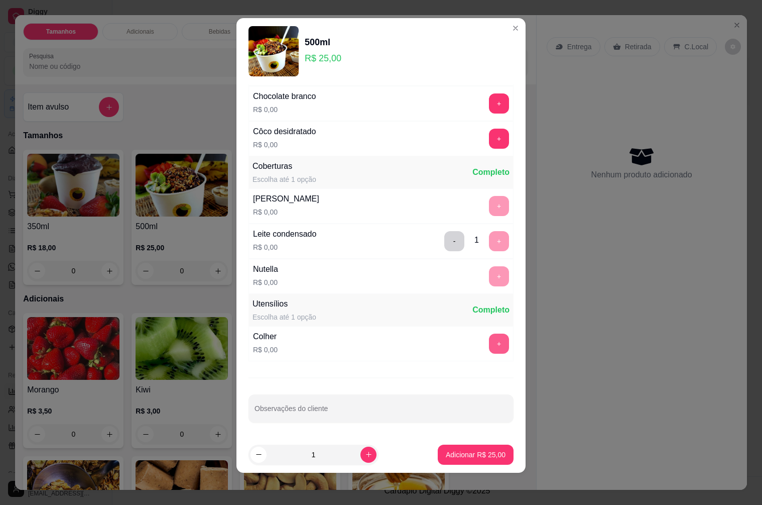
click at [489, 347] on button "+" at bounding box center [499, 343] width 20 height 20
click at [471, 445] on button "Adicionar R$ 25,00" at bounding box center [476, 454] width 74 height 20
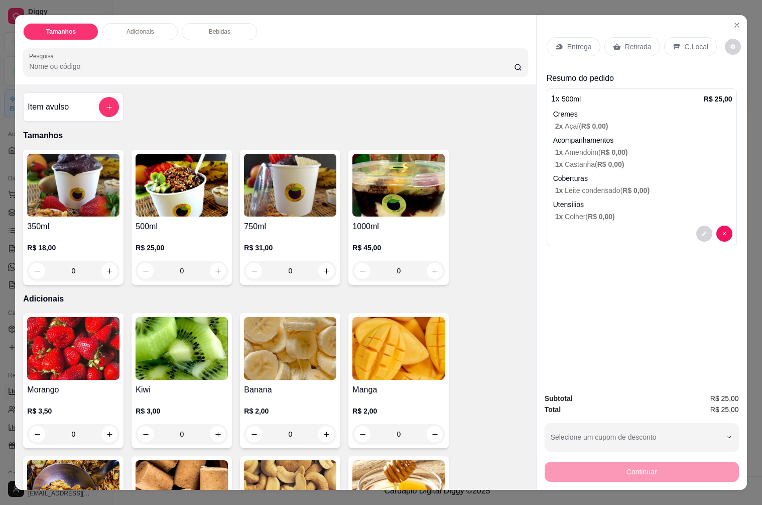
click at [586, 46] on p "Entrega" at bounding box center [579, 47] width 25 height 10
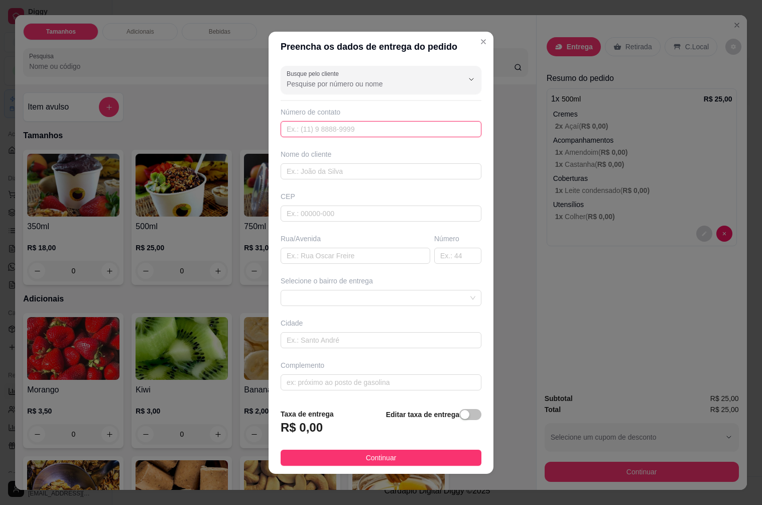
click at [330, 126] on input "text" at bounding box center [381, 129] width 201 height 16
type input "[PHONE_NUMBER]"
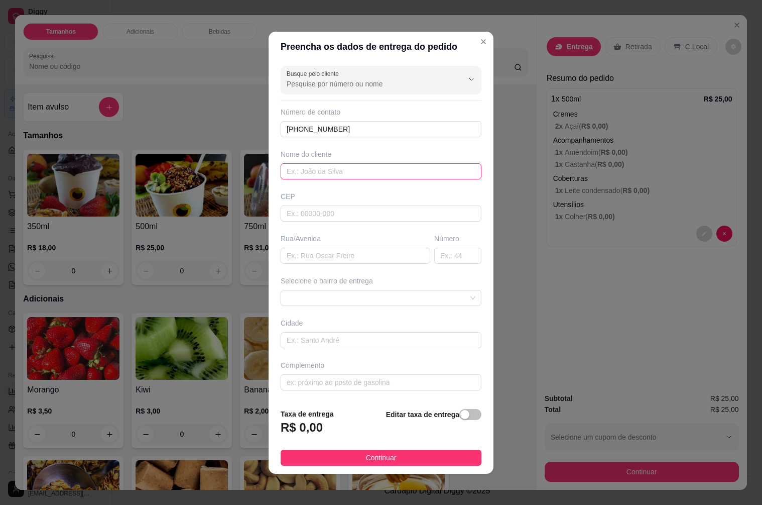
click at [341, 166] on input "text" at bounding box center [381, 171] width 201 height 16
type input "Luna"
click at [316, 211] on input "text" at bounding box center [381, 213] width 201 height 16
type input "5592000"
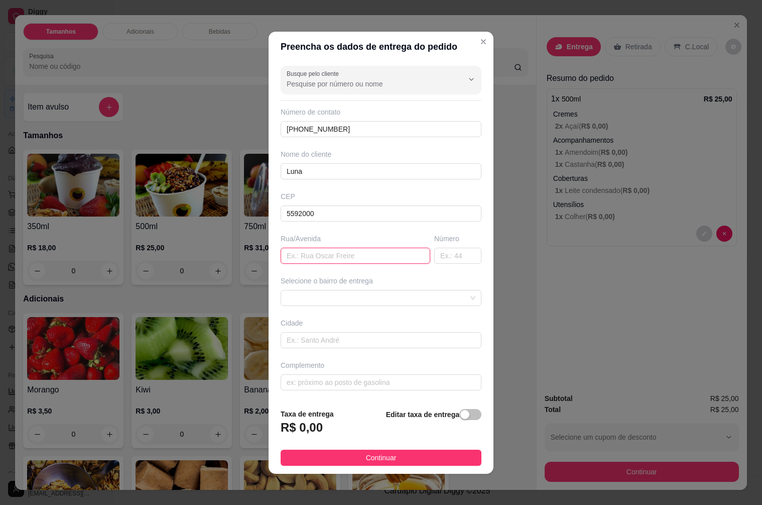
click at [292, 252] on input "text" at bounding box center [356, 256] width 150 height 16
type input "rua da macaiba"
click at [435, 260] on input "text" at bounding box center [457, 256] width 47 height 16
click at [351, 295] on span at bounding box center [381, 297] width 189 height 15
type input "349"
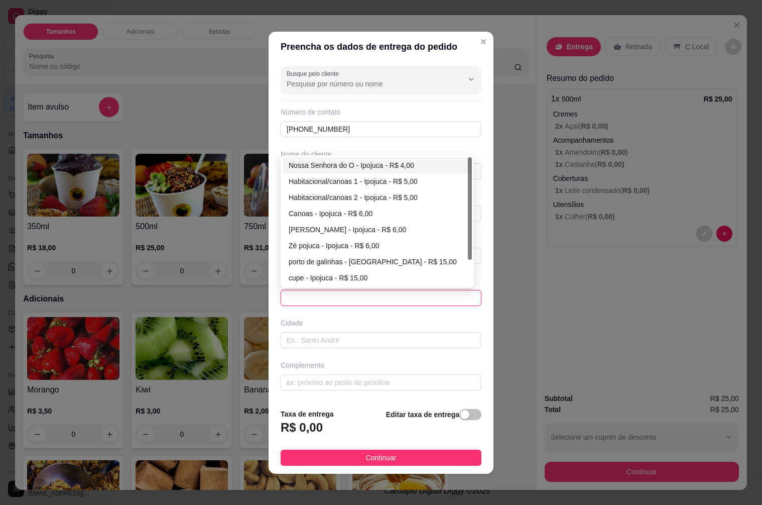
click at [308, 164] on div "Nossa Senhora do O - Ipojuca - R$ 4,00" at bounding box center [377, 165] width 177 height 11
type input "Ipojuca"
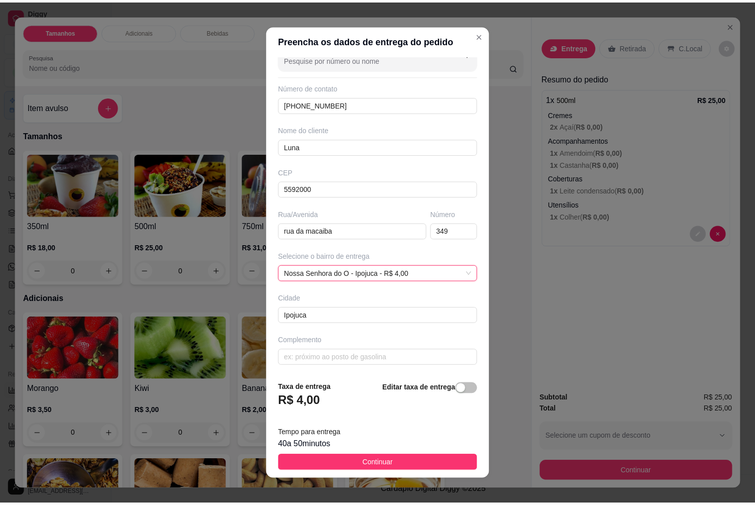
scroll to position [20, 0]
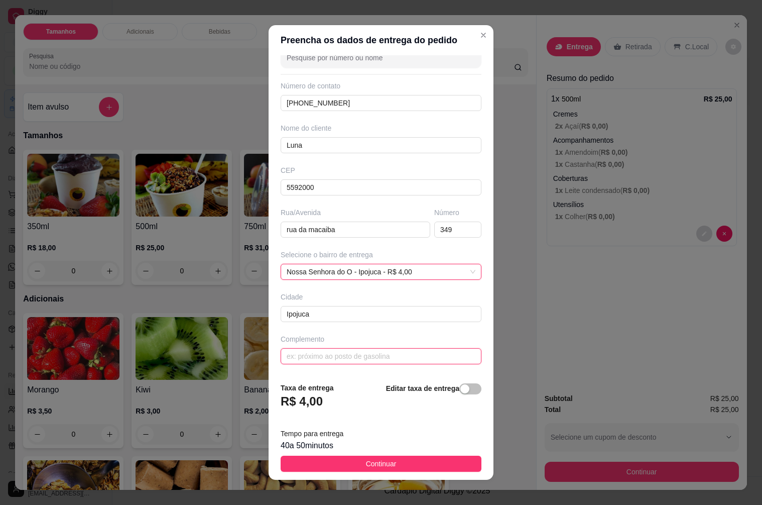
click at [324, 354] on input "text" at bounding box center [381, 356] width 201 height 16
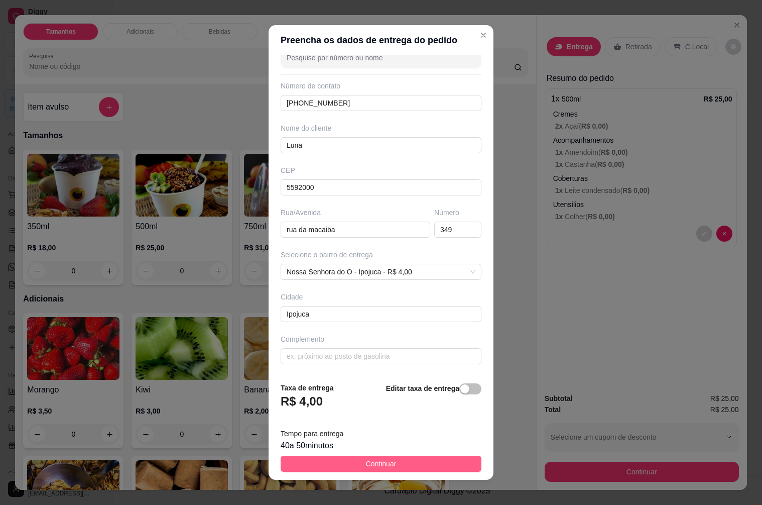
click at [349, 460] on button "Continuar" at bounding box center [381, 463] width 201 height 16
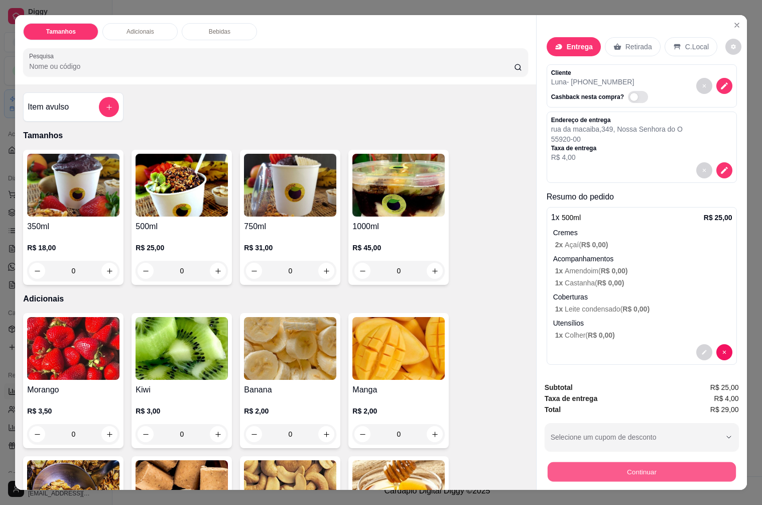
click at [613, 469] on button "Continuar" at bounding box center [641, 471] width 188 height 20
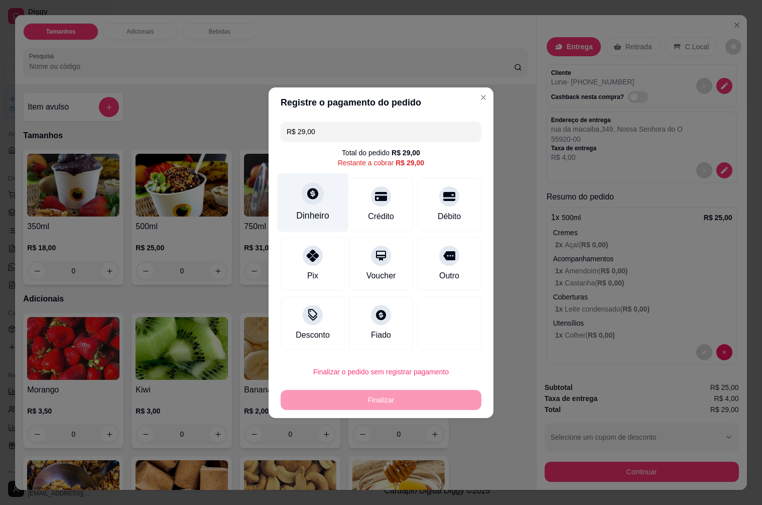
click at [299, 213] on div "Dinheiro" at bounding box center [312, 215] width 33 height 13
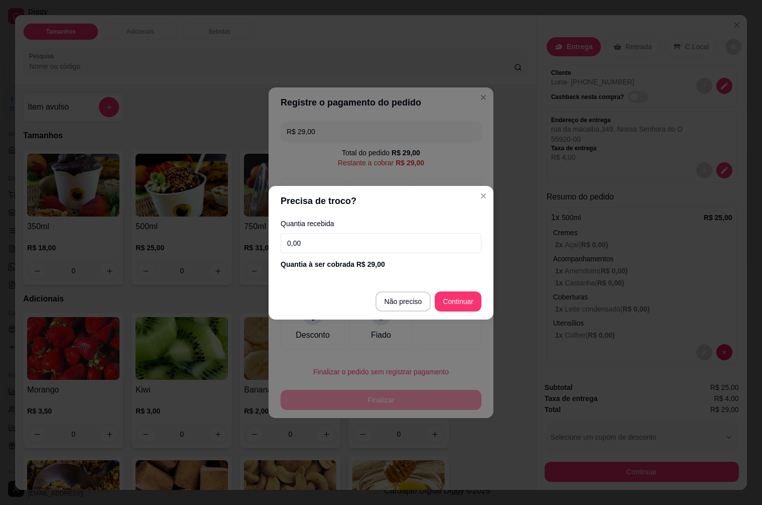
click at [313, 243] on input "0,00" at bounding box center [381, 243] width 201 height 20
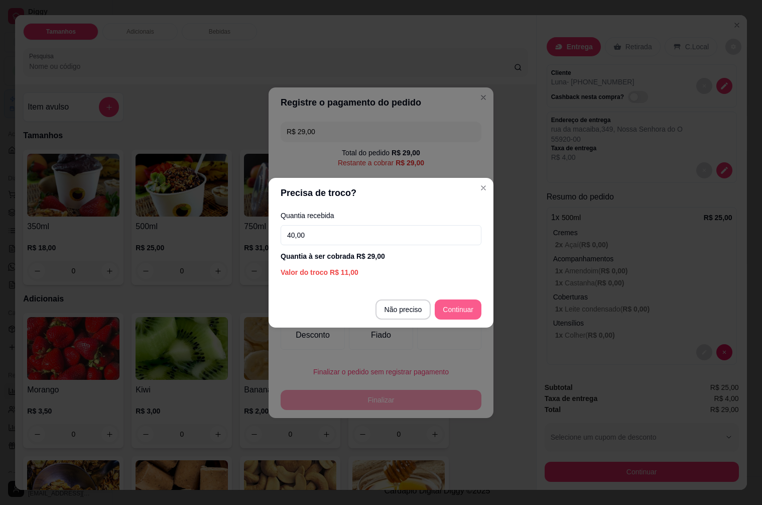
type input "40,00"
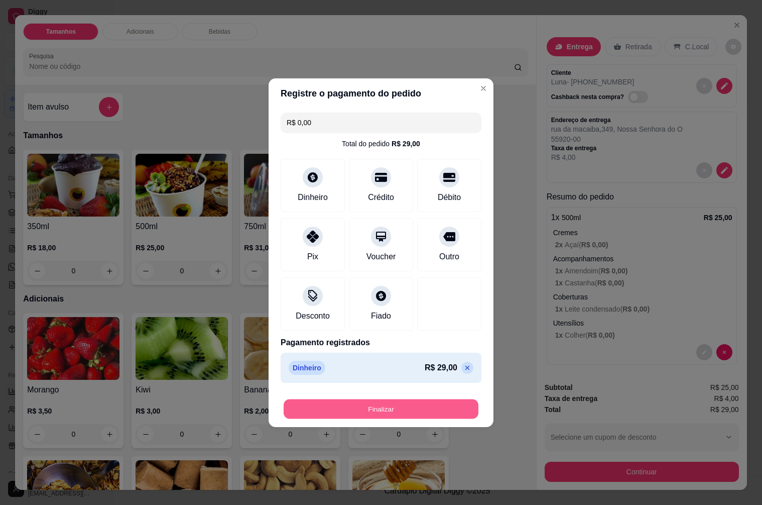
click at [386, 408] on button "Finalizar" at bounding box center [381, 409] width 195 height 20
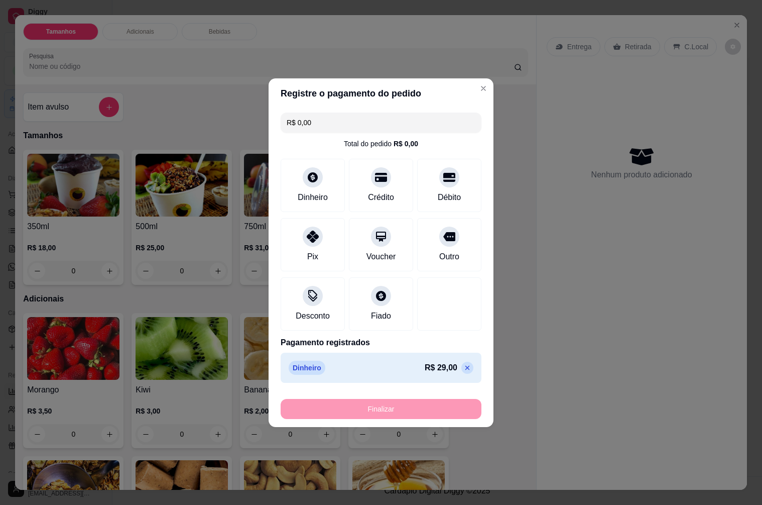
type input "-R$ 29,00"
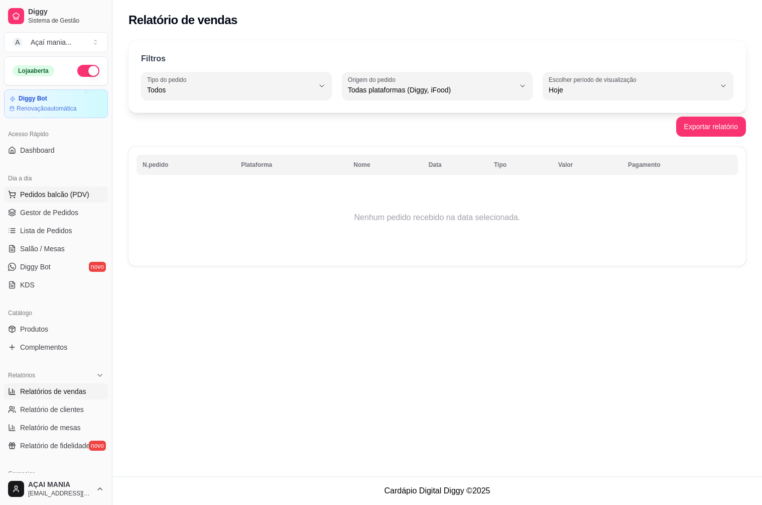
click at [39, 199] on button "Pedidos balcão (PDV)" at bounding box center [56, 194] width 104 height 16
click at [43, 215] on span "Gestor de Pedidos" at bounding box center [49, 212] width 58 height 10
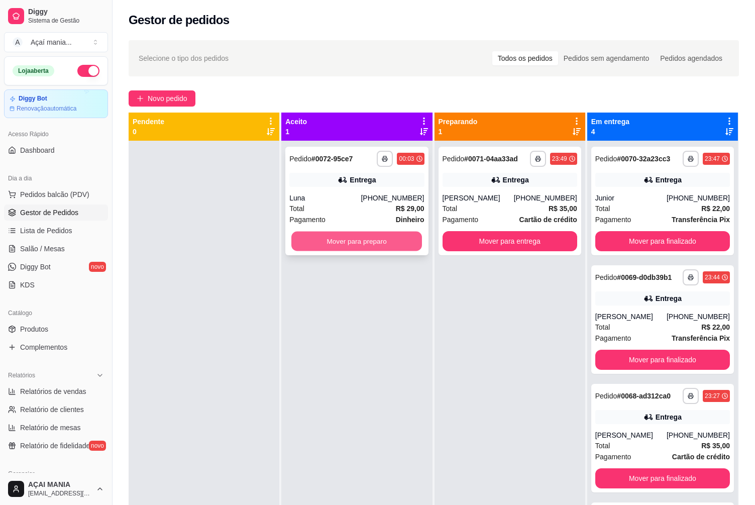
click at [374, 240] on button "Mover para preparo" at bounding box center [356, 241] width 131 height 20
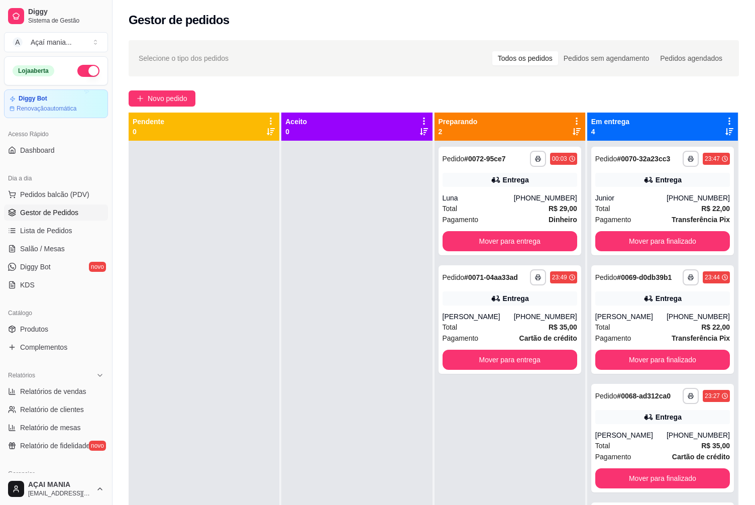
click at [80, 68] on button "button" at bounding box center [88, 71] width 22 height 12
click at [635, 246] on button "Mover para finalizado" at bounding box center [662, 241] width 131 height 20
click at [635, 246] on button "Mover para finalizado" at bounding box center [662, 241] width 135 height 20
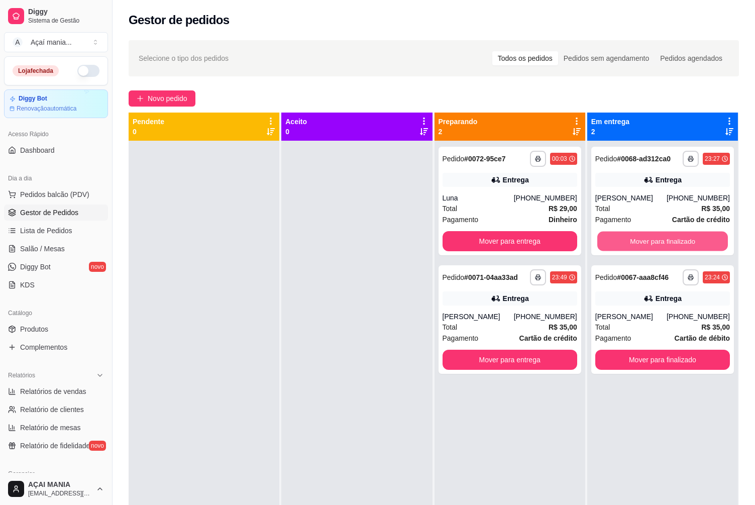
click at [635, 246] on button "Mover para finalizado" at bounding box center [662, 241] width 131 height 20
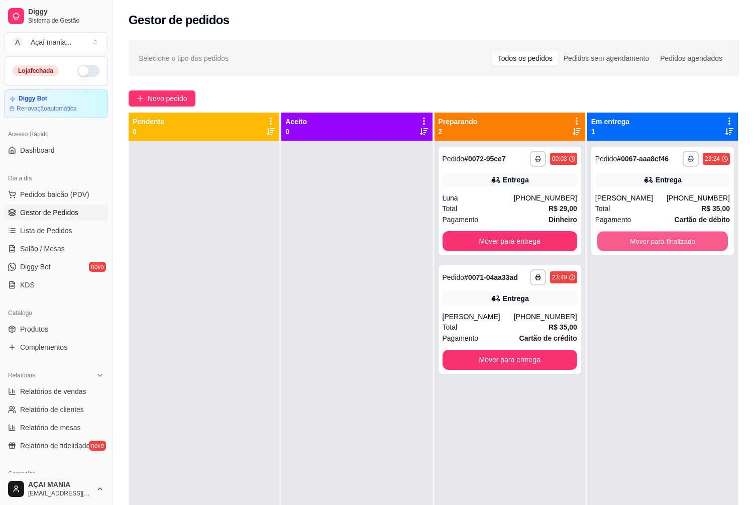
click at [635, 246] on button "Mover para finalizado" at bounding box center [662, 241] width 131 height 20
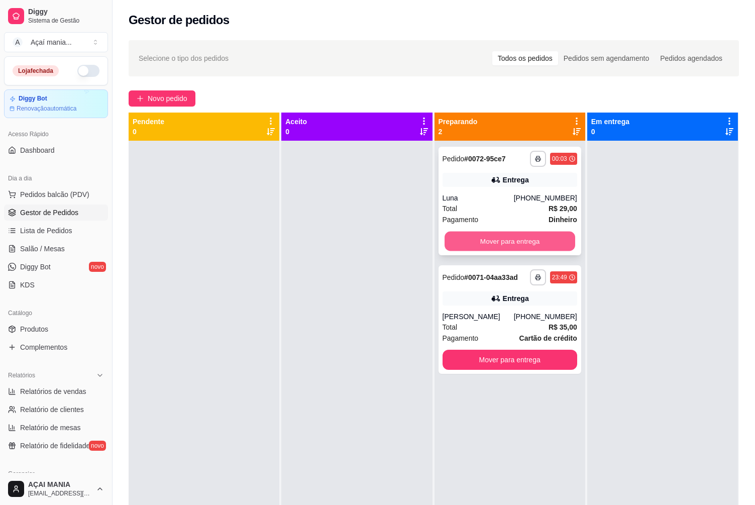
click at [557, 244] on button "Mover para entrega" at bounding box center [509, 241] width 131 height 20
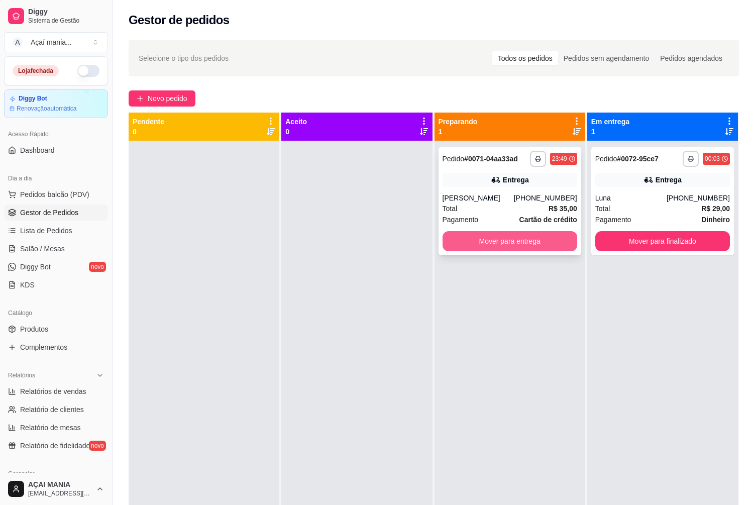
click at [557, 244] on button "Mover para entrega" at bounding box center [509, 241] width 135 height 20
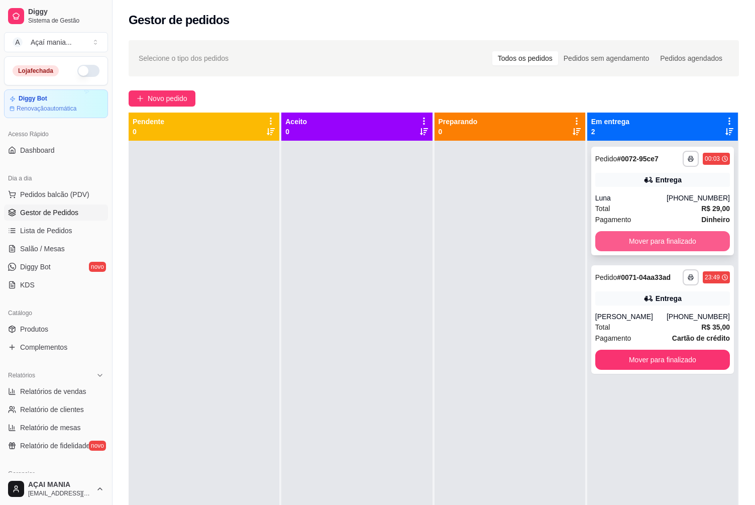
click at [673, 247] on button "Mover para finalizado" at bounding box center [662, 241] width 135 height 20
click at [673, 247] on div "Mover para finalizado" at bounding box center [662, 241] width 135 height 20
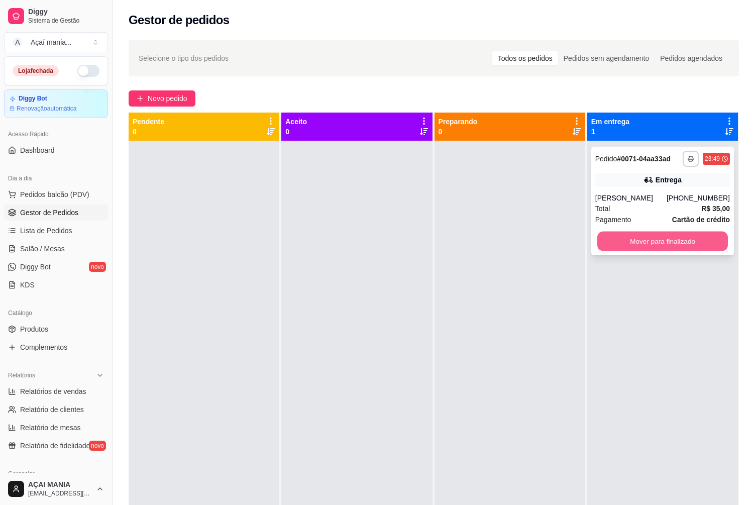
click at [640, 244] on button "Mover para finalizado" at bounding box center [662, 241] width 131 height 20
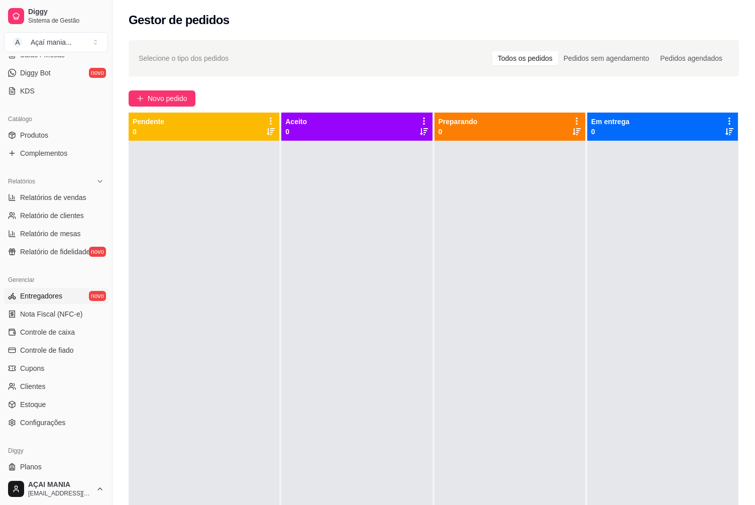
scroll to position [201, 0]
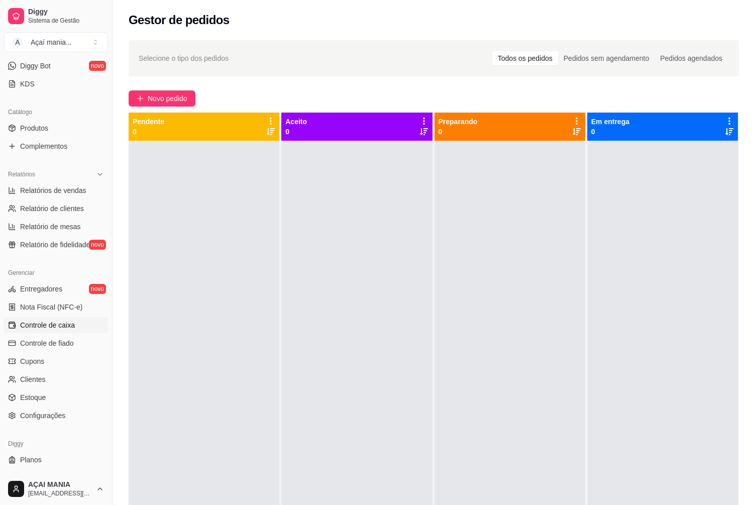
click at [65, 326] on span "Controle de caixa" at bounding box center [47, 325] width 55 height 10
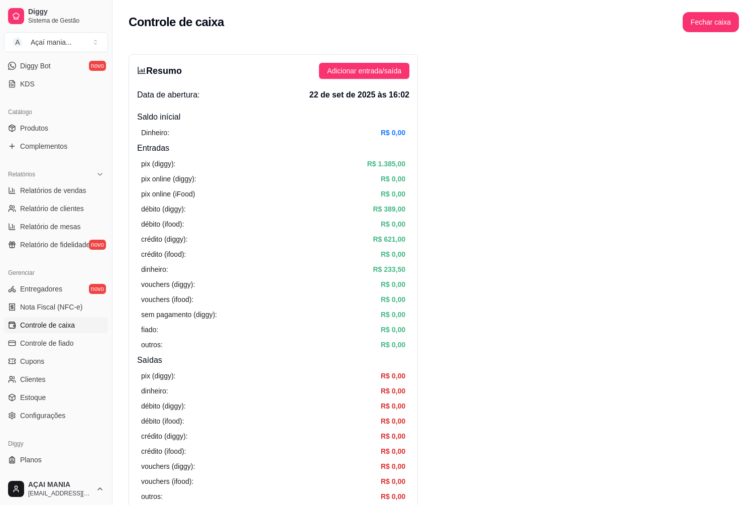
click at [731, 9] on div "Controle de caixa Fechar caixa" at bounding box center [433, 19] width 642 height 38
click at [729, 17] on button "Fechar caixa" at bounding box center [710, 23] width 55 height 20
click at [736, 84] on span "Sim" at bounding box center [739, 89] width 12 height 11
